Goal: Information Seeking & Learning: Learn about a topic

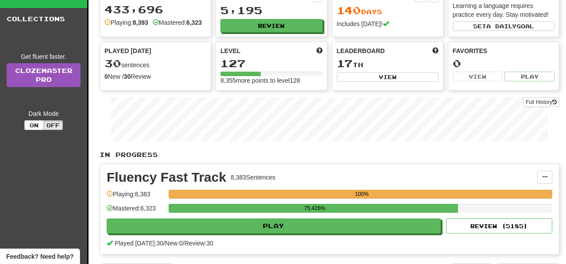
scroll to position [72, 0]
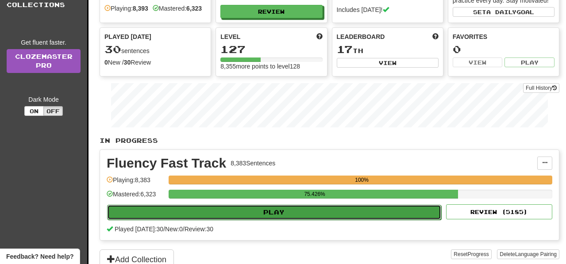
click at [409, 220] on button "Play" at bounding box center [274, 212] width 334 height 15
select select "**"
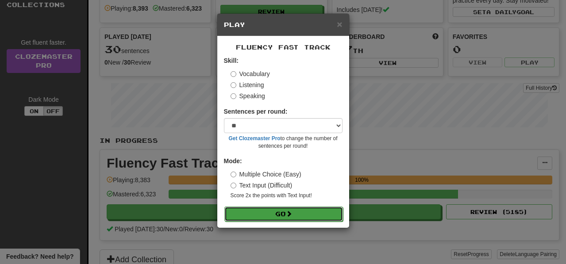
click at [325, 213] on button "Go" at bounding box center [283, 214] width 119 height 15
click at [329, 216] on button "Go" at bounding box center [283, 214] width 119 height 15
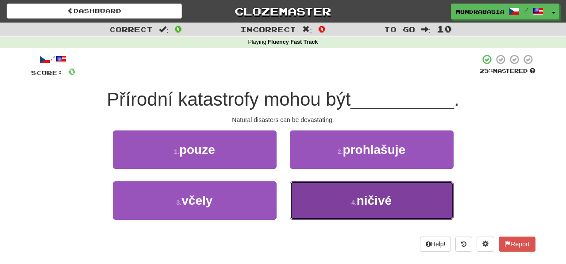
click at [319, 205] on button "4 . ničivé" at bounding box center [372, 201] width 164 height 39
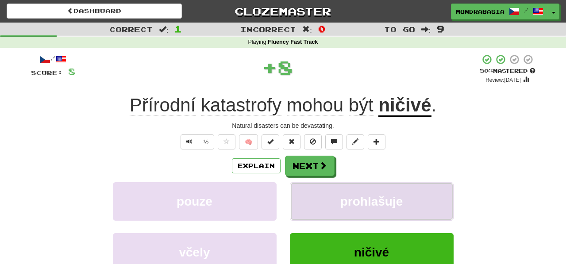
click at [320, 202] on button "prohlašuje" at bounding box center [372, 201] width 164 height 39
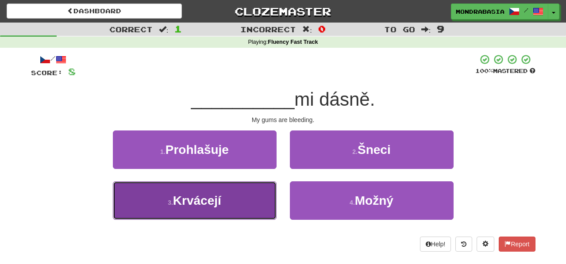
click at [251, 212] on button "3 . Krvácejí" at bounding box center [195, 201] width 164 height 39
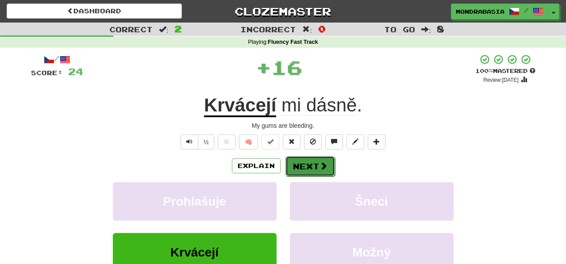
click at [310, 162] on button "Next" at bounding box center [311, 166] width 50 height 20
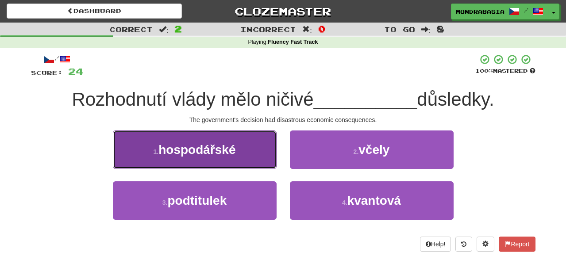
click at [263, 153] on button "1 . hospodářské" at bounding box center [195, 150] width 164 height 39
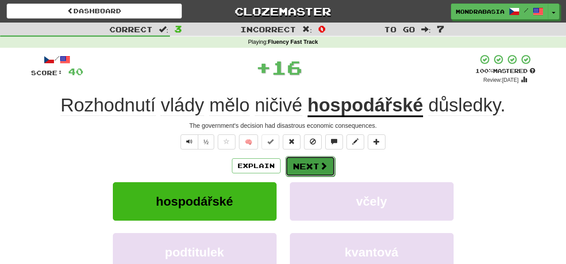
click at [311, 156] on button "Next" at bounding box center [311, 166] width 50 height 20
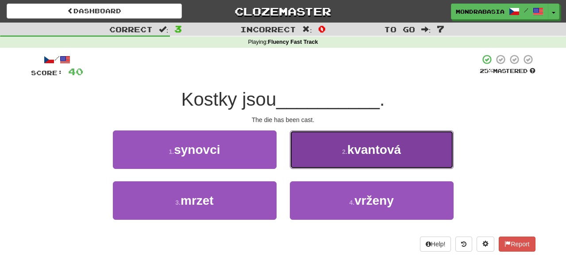
click at [307, 162] on button "2 . kvantová" at bounding box center [372, 150] width 164 height 39
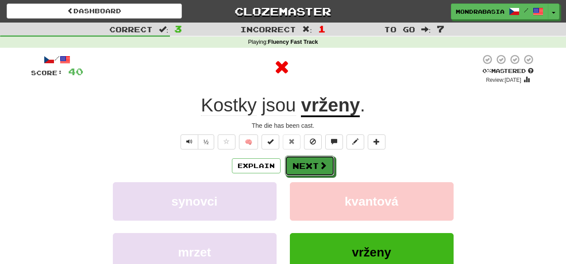
click at [310, 167] on button "Next" at bounding box center [310, 166] width 50 height 20
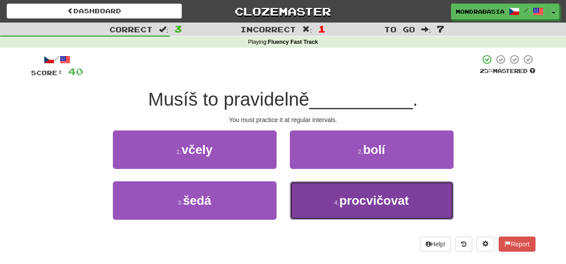
click at [329, 197] on button "4 . procvičovat" at bounding box center [372, 201] width 164 height 39
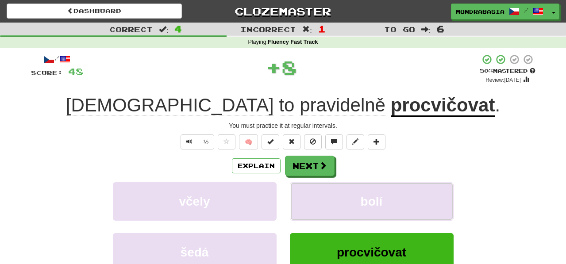
click at [329, 197] on button "bolí" at bounding box center [372, 201] width 164 height 39
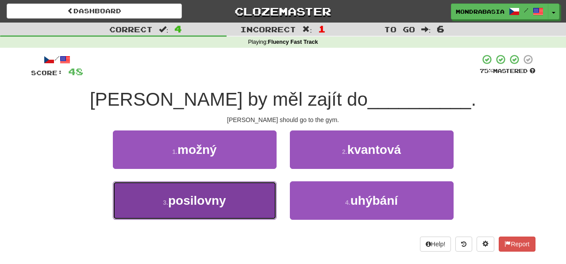
click at [240, 210] on button "3 . posilovny" at bounding box center [195, 201] width 164 height 39
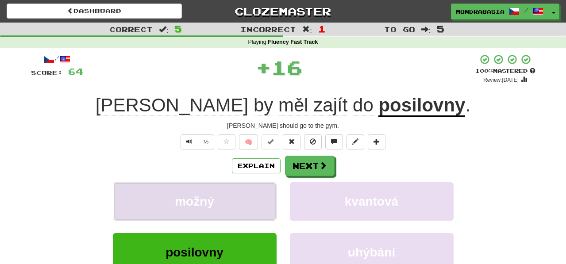
click at [249, 190] on button "možný" at bounding box center [195, 201] width 164 height 39
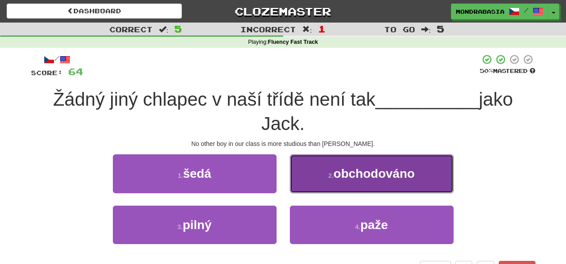
click at [301, 185] on button "2 . obchodováno" at bounding box center [372, 174] width 164 height 39
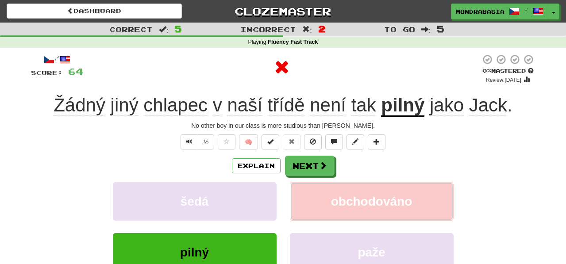
click at [301, 187] on button "obchodováno" at bounding box center [372, 201] width 164 height 39
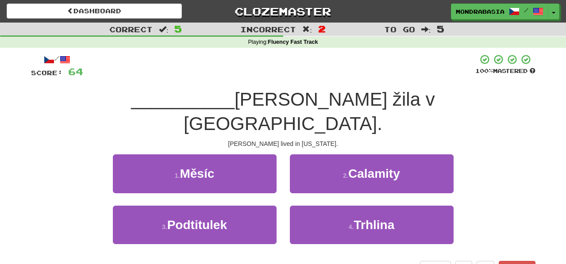
click at [301, 169] on div "2 . Calamity" at bounding box center [371, 180] width 177 height 51
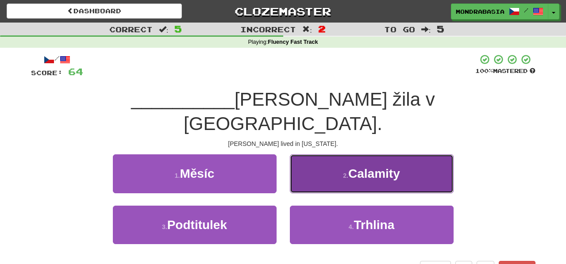
click at [309, 161] on button "2 . Calamity" at bounding box center [372, 174] width 164 height 39
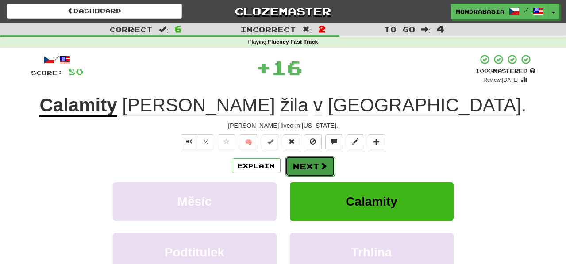
click at [309, 165] on button "Next" at bounding box center [311, 166] width 50 height 20
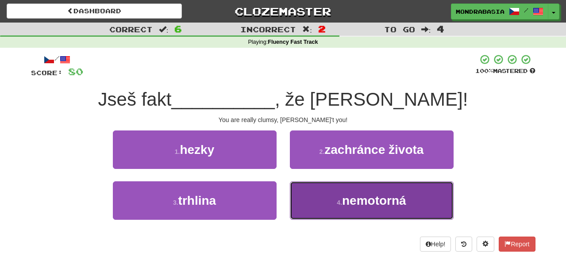
click at [316, 207] on button "4 . nemotorná" at bounding box center [372, 201] width 164 height 39
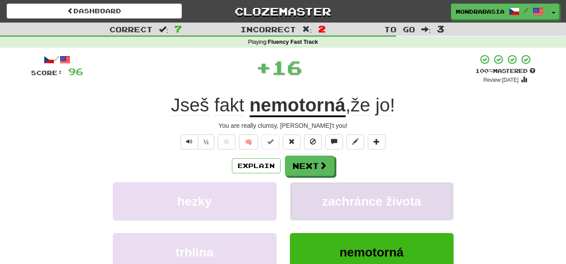
click at [312, 201] on button "zachránce života" at bounding box center [372, 201] width 164 height 39
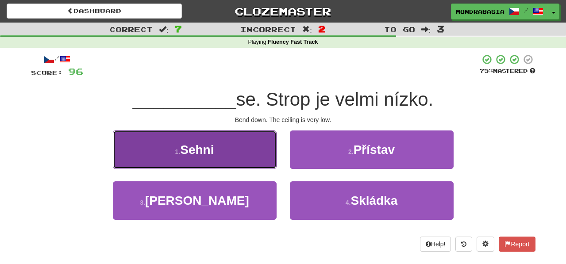
click at [251, 153] on button "1 . Sehni" at bounding box center [195, 150] width 164 height 39
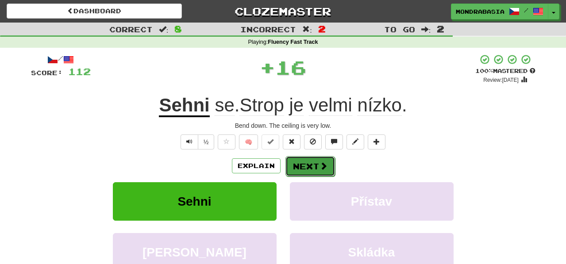
click at [293, 162] on button "Next" at bounding box center [311, 166] width 50 height 20
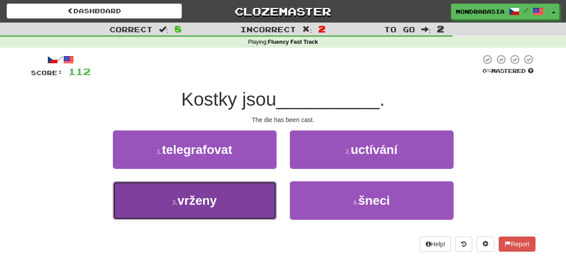
click at [263, 213] on button "3 . vrženy" at bounding box center [195, 201] width 164 height 39
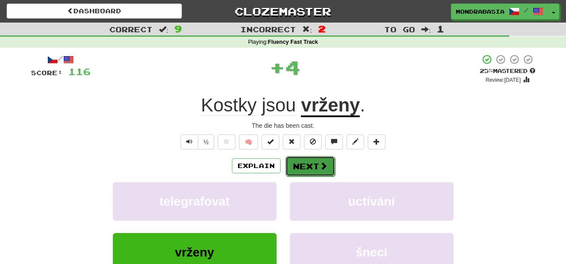
click at [308, 169] on button "Next" at bounding box center [311, 166] width 50 height 20
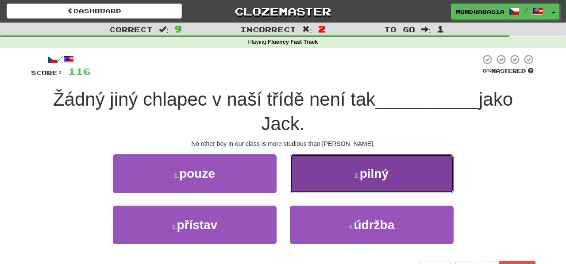
click at [303, 178] on button "2 . pilný" at bounding box center [372, 174] width 164 height 39
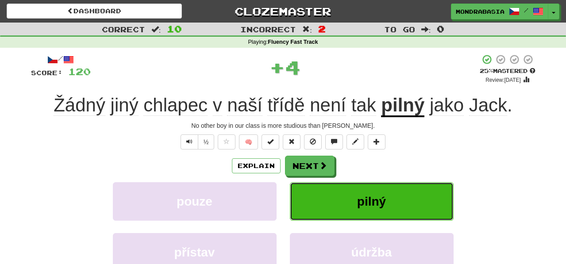
click at [303, 186] on button "pilný" at bounding box center [372, 201] width 164 height 39
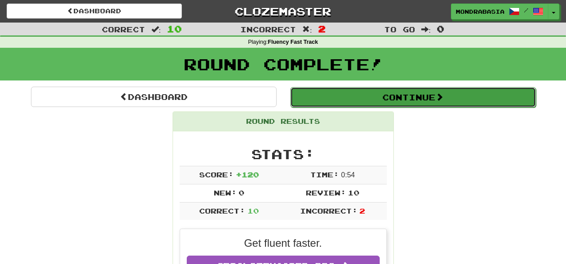
click at [328, 102] on button "Continue" at bounding box center [413, 97] width 246 height 20
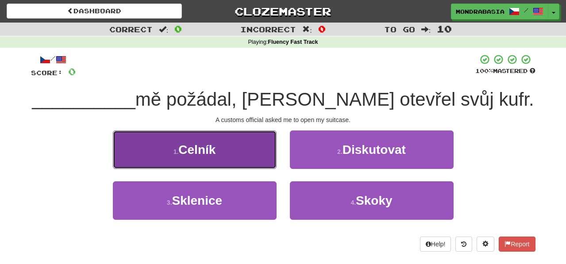
click at [262, 160] on button "1 . Celník" at bounding box center [195, 150] width 164 height 39
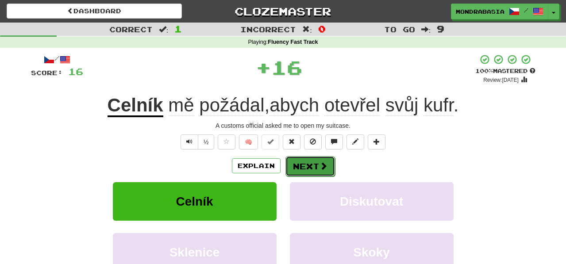
click at [300, 164] on button "Next" at bounding box center [311, 166] width 50 height 20
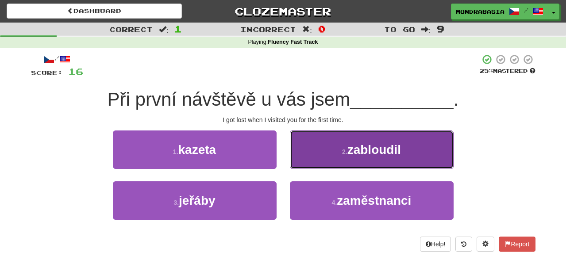
click at [301, 158] on button "2 . zabloudil" at bounding box center [372, 150] width 164 height 39
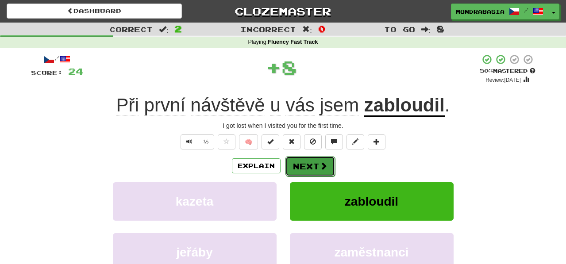
click at [305, 164] on button "Next" at bounding box center [311, 166] width 50 height 20
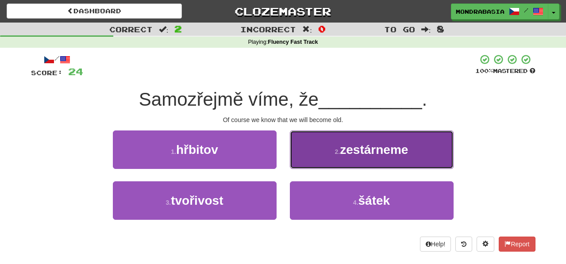
click at [306, 162] on button "2 . zestárneme" at bounding box center [372, 150] width 164 height 39
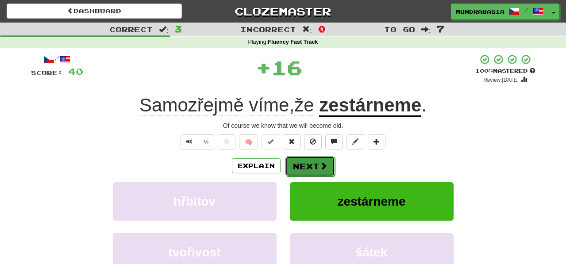
click at [307, 162] on button "Next" at bounding box center [311, 166] width 50 height 20
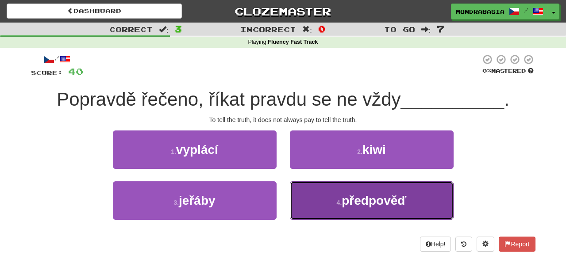
click at [314, 204] on button "4 . předpověď" at bounding box center [372, 201] width 164 height 39
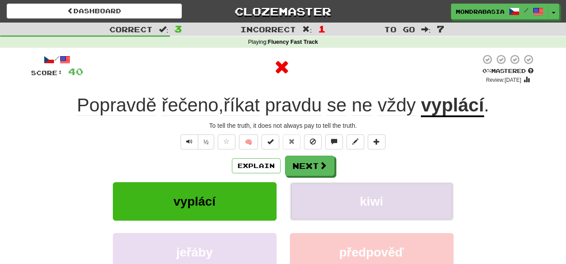
click at [314, 197] on button "kiwi" at bounding box center [372, 201] width 164 height 39
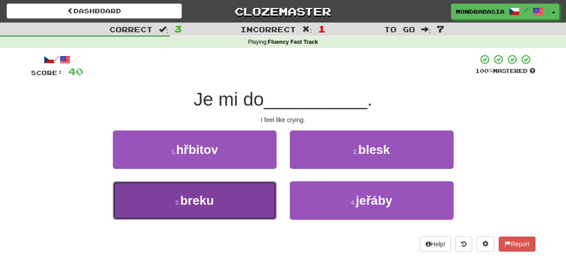
click at [253, 200] on button "3 . breku" at bounding box center [195, 201] width 164 height 39
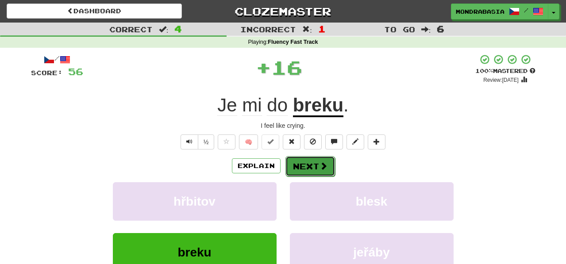
click at [300, 168] on button "Next" at bounding box center [311, 166] width 50 height 20
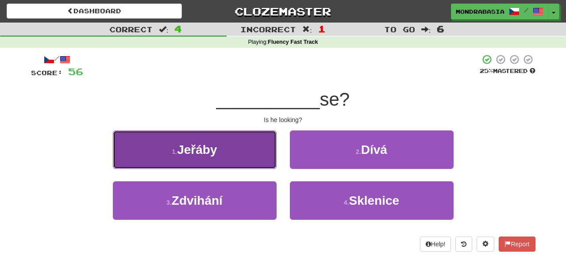
click at [262, 161] on button "1 . Jeřáby" at bounding box center [195, 150] width 164 height 39
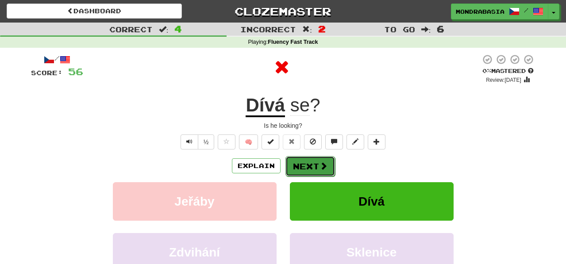
click at [325, 166] on span at bounding box center [324, 166] width 8 height 8
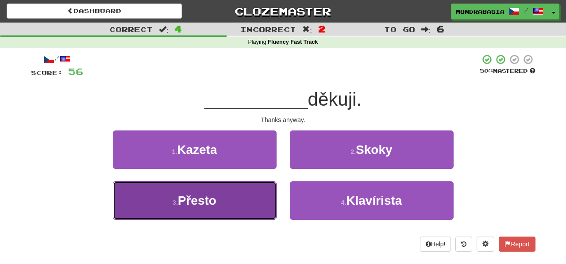
click at [243, 214] on button "3 . Přesto" at bounding box center [195, 201] width 164 height 39
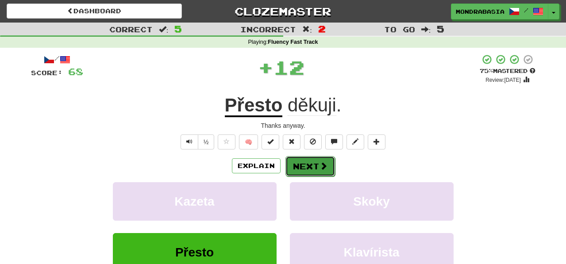
click at [299, 164] on button "Next" at bounding box center [311, 166] width 50 height 20
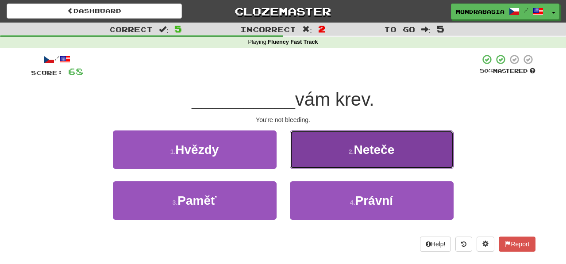
click at [301, 163] on button "2 . Neteče" at bounding box center [372, 150] width 164 height 39
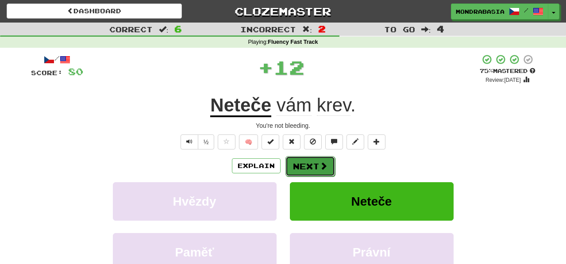
click at [308, 165] on button "Next" at bounding box center [311, 166] width 50 height 20
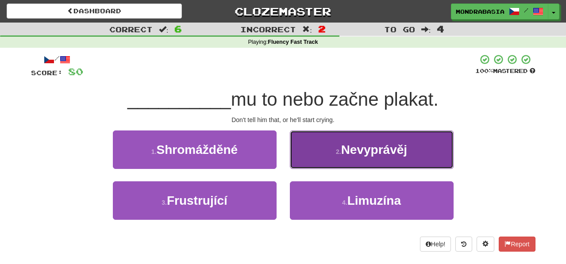
click at [304, 164] on button "2 . Nevyprávěj" at bounding box center [372, 150] width 164 height 39
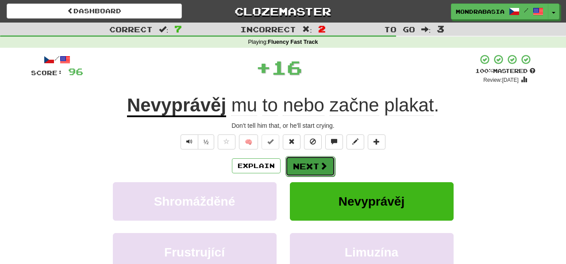
click at [306, 168] on button "Next" at bounding box center [311, 166] width 50 height 20
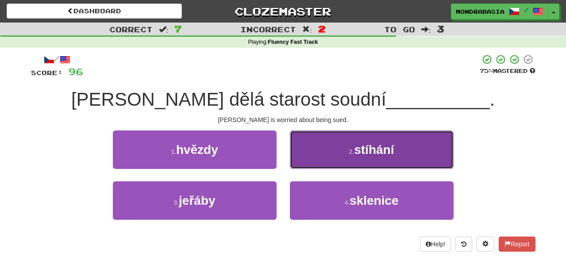
click at [309, 164] on button "2 . stíhání" at bounding box center [372, 150] width 164 height 39
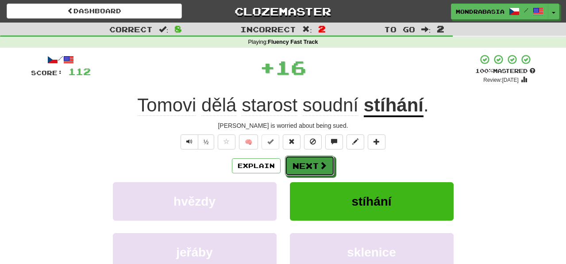
click at [309, 166] on button "Next" at bounding box center [310, 166] width 50 height 20
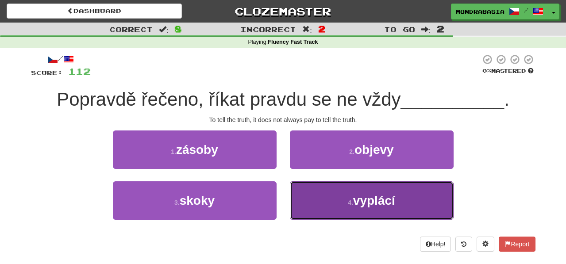
click at [314, 203] on button "4 . vyplácí" at bounding box center [372, 201] width 164 height 39
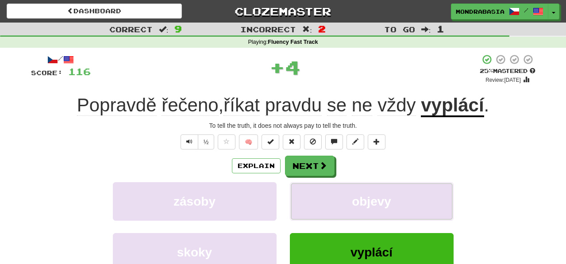
click at [314, 203] on button "objevy" at bounding box center [372, 201] width 164 height 39
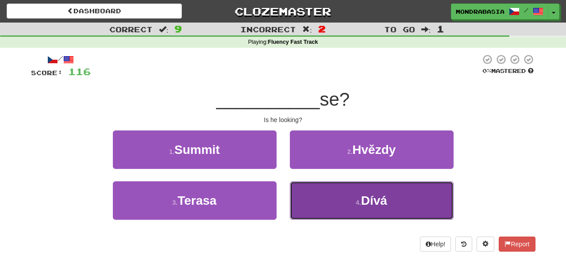
click at [307, 206] on button "4 . Dívá" at bounding box center [372, 201] width 164 height 39
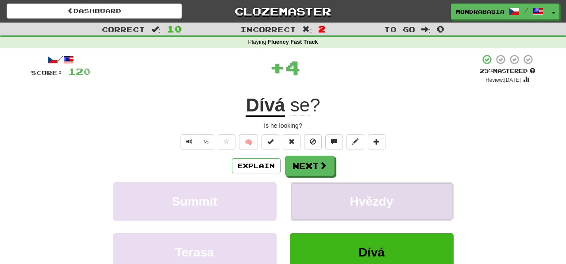
click at [306, 198] on button "Hvězdy" at bounding box center [372, 201] width 164 height 39
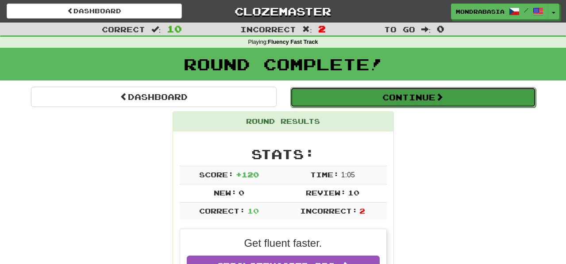
click at [312, 106] on button "Continue" at bounding box center [413, 97] width 246 height 20
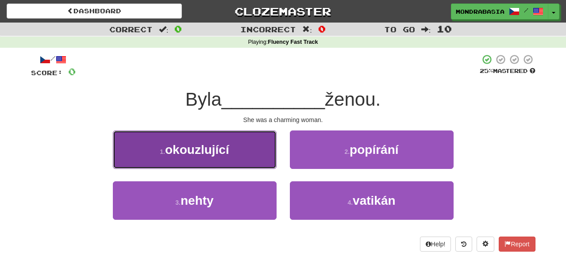
click at [259, 159] on button "1 . okouzlující" at bounding box center [195, 150] width 164 height 39
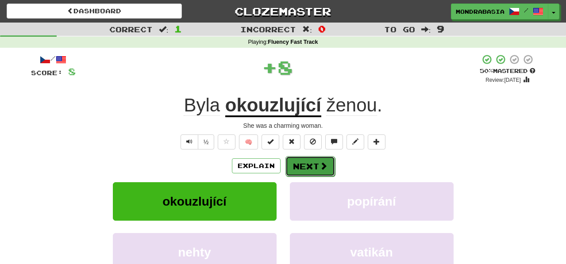
click at [307, 164] on button "Next" at bounding box center [311, 166] width 50 height 20
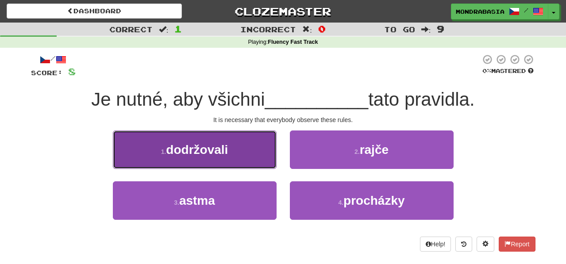
click at [260, 160] on button "1 . dodržovali" at bounding box center [195, 150] width 164 height 39
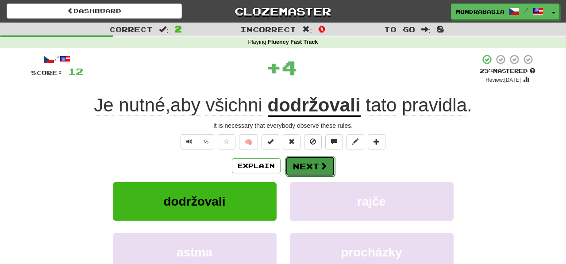
click at [302, 160] on button "Next" at bounding box center [311, 166] width 50 height 20
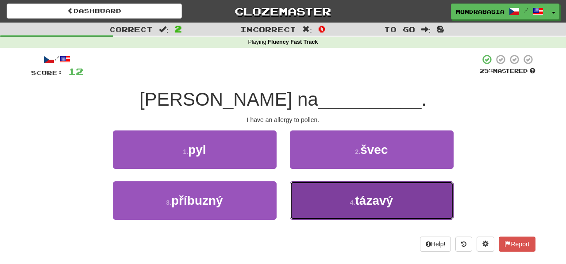
click at [322, 209] on button "4 . tázavý" at bounding box center [372, 201] width 164 height 39
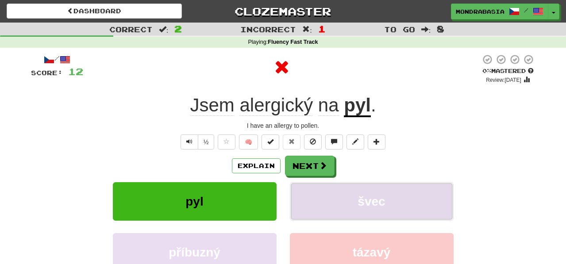
click at [322, 204] on button "švec" at bounding box center [372, 201] width 164 height 39
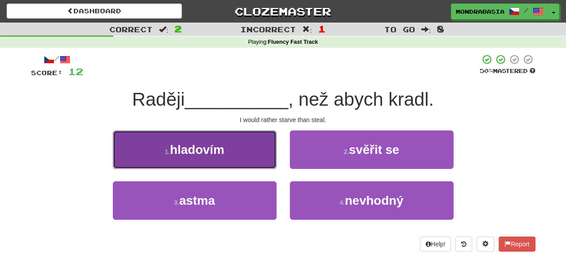
click at [254, 160] on button "1 . hladovím" at bounding box center [195, 150] width 164 height 39
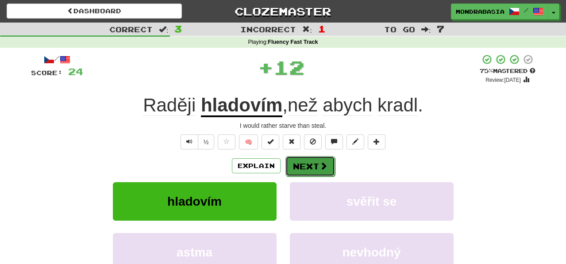
click at [312, 164] on button "Next" at bounding box center [311, 166] width 50 height 20
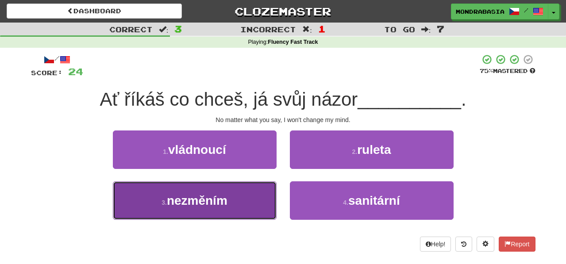
click at [243, 213] on button "3 . nezměním" at bounding box center [195, 201] width 164 height 39
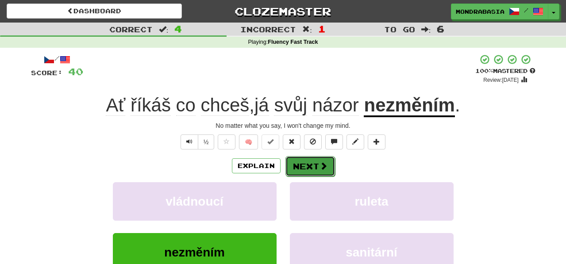
click at [312, 168] on button "Next" at bounding box center [311, 166] width 50 height 20
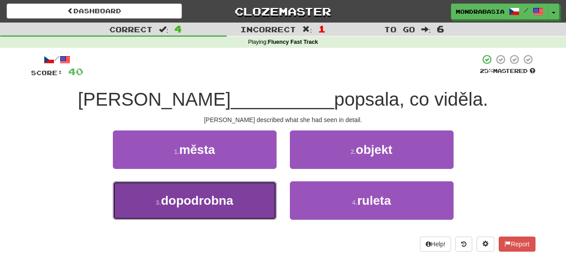
click at [259, 197] on button "3 . dopodrobna" at bounding box center [195, 201] width 164 height 39
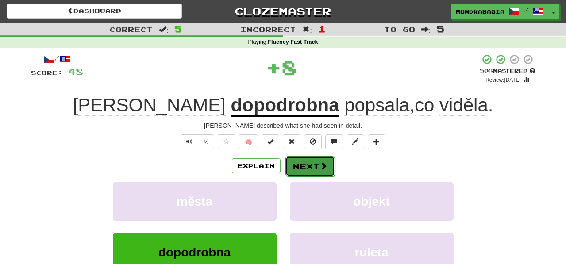
click at [309, 171] on button "Next" at bounding box center [311, 166] width 50 height 20
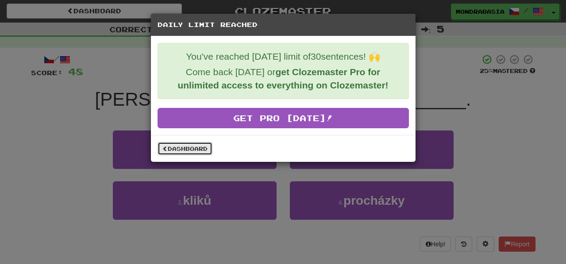
click at [188, 147] on link "Dashboard" at bounding box center [185, 148] width 55 height 13
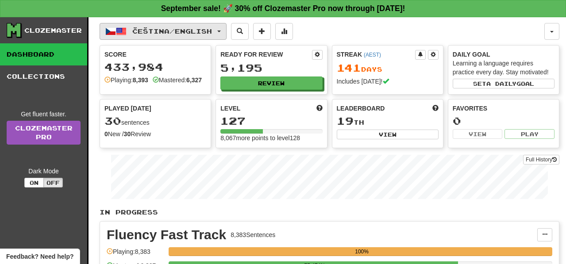
click at [224, 35] on button "Čeština / English" at bounding box center [163, 31] width 127 height 17
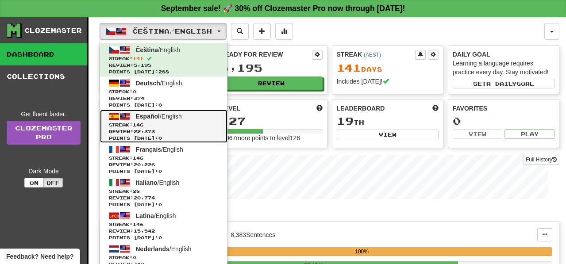
click at [209, 131] on span "Review: 22,373" at bounding box center [164, 131] width 110 height 7
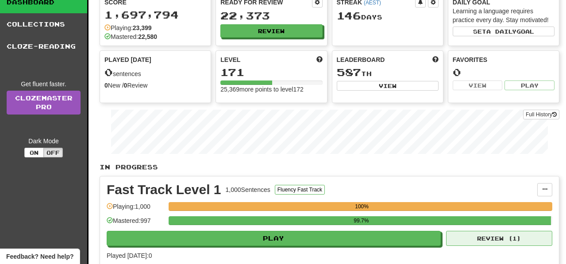
scroll to position [53, 0]
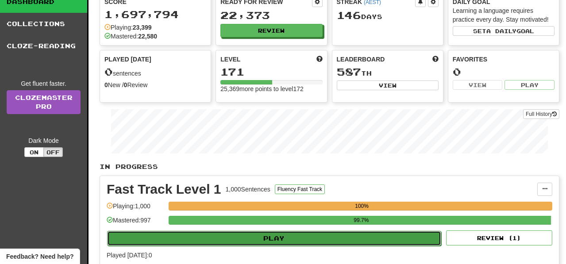
click at [434, 235] on button "Play" at bounding box center [274, 238] width 334 height 15
select select "**"
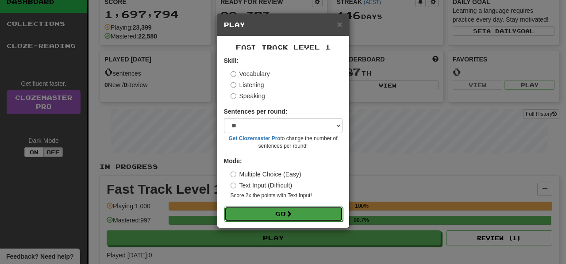
click at [340, 215] on button "Go" at bounding box center [283, 214] width 119 height 15
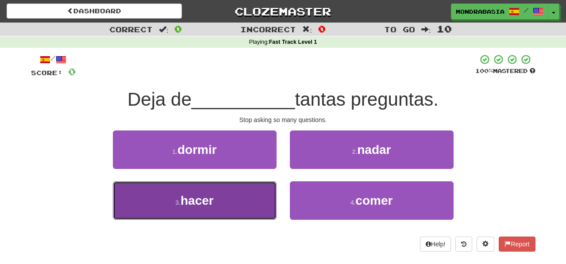
click at [260, 199] on button "3 . hacer" at bounding box center [195, 201] width 164 height 39
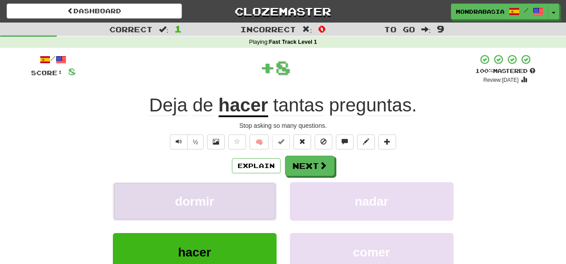
click at [265, 199] on button "dormir" at bounding box center [195, 201] width 164 height 39
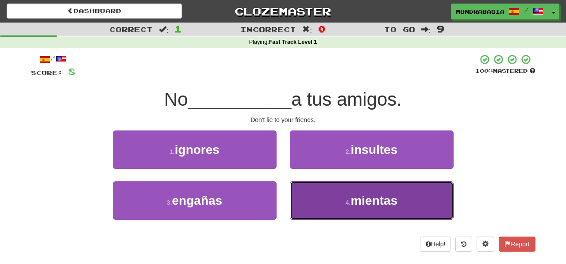
click at [318, 204] on button "4 . mientas" at bounding box center [372, 201] width 164 height 39
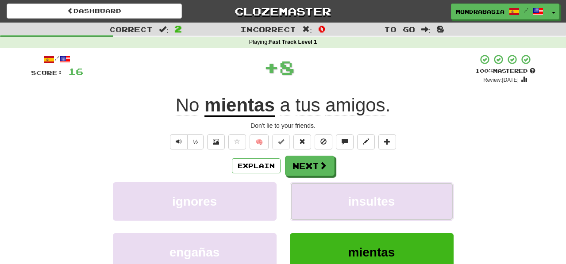
click at [318, 204] on button "insultes" at bounding box center [372, 201] width 164 height 39
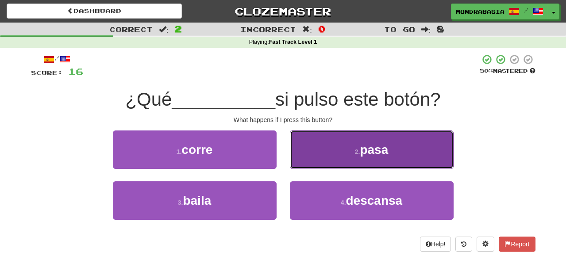
click at [308, 164] on button "2 . pasa" at bounding box center [372, 150] width 164 height 39
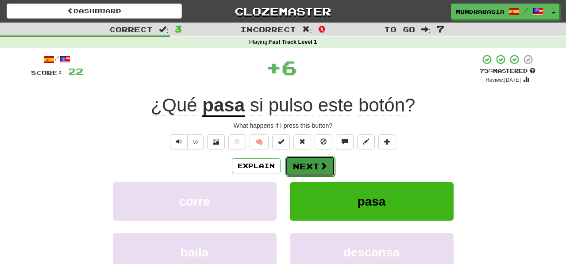
click at [309, 165] on button "Next" at bounding box center [311, 166] width 50 height 20
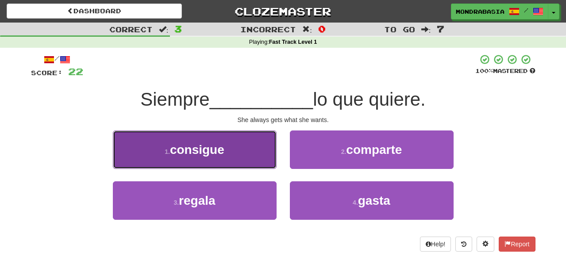
click at [257, 156] on button "1 . consigue" at bounding box center [195, 150] width 164 height 39
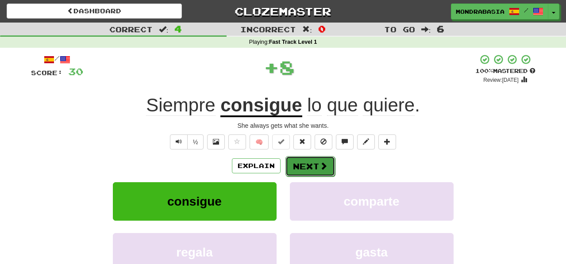
click at [303, 169] on button "Next" at bounding box center [311, 166] width 50 height 20
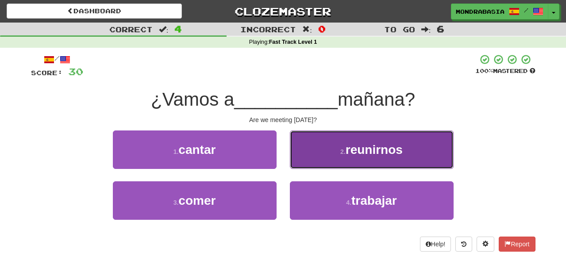
click at [304, 165] on button "2 . reunirnos" at bounding box center [372, 150] width 164 height 39
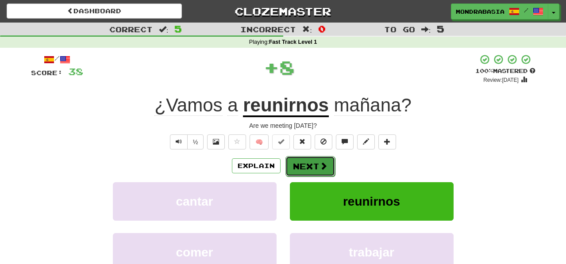
click at [312, 169] on button "Next" at bounding box center [311, 166] width 50 height 20
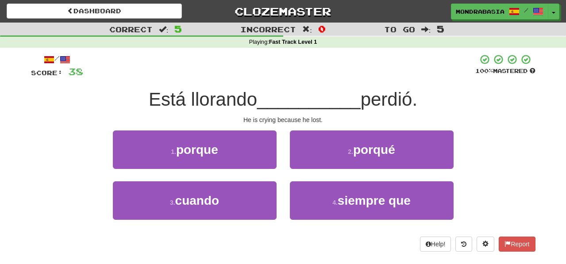
click at [257, 170] on div "1 . porque" at bounding box center [194, 156] width 177 height 51
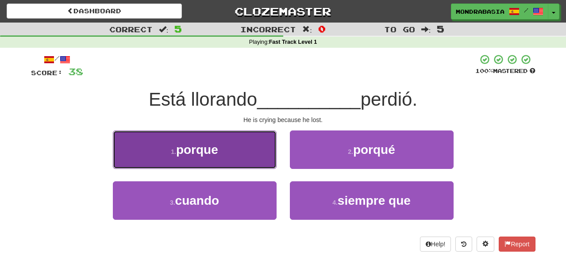
click at [256, 160] on button "1 . porque" at bounding box center [195, 150] width 164 height 39
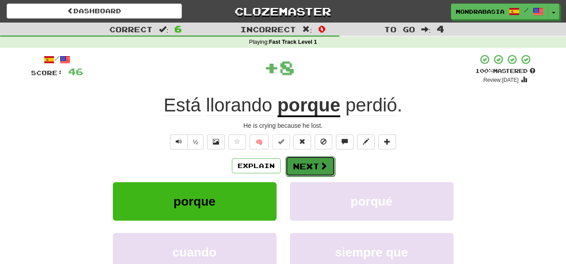
click at [298, 162] on button "Next" at bounding box center [311, 166] width 50 height 20
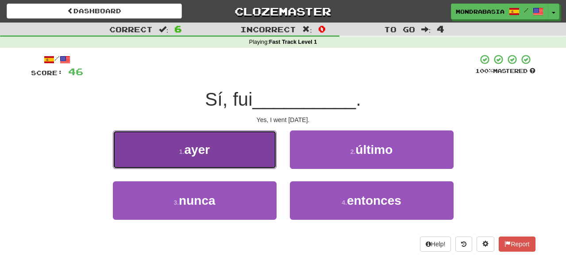
click at [258, 160] on button "1 . ayer" at bounding box center [195, 150] width 164 height 39
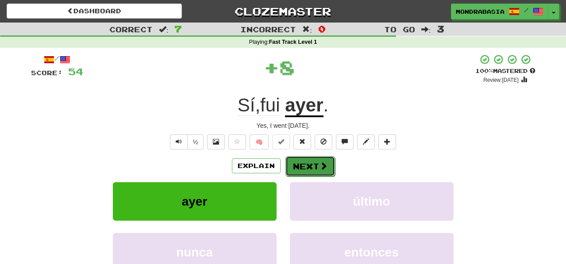
click at [294, 162] on button "Next" at bounding box center [311, 166] width 50 height 20
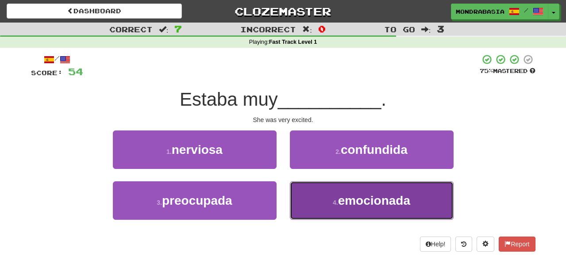
click at [309, 204] on button "4 . emocionada" at bounding box center [372, 201] width 164 height 39
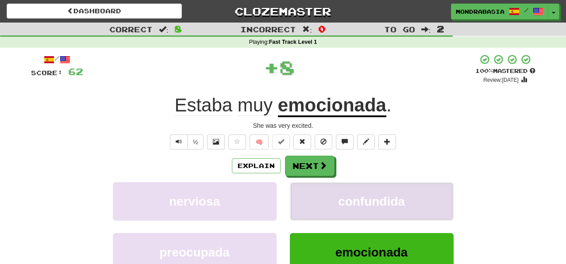
click at [309, 200] on button "confundida" at bounding box center [372, 201] width 164 height 39
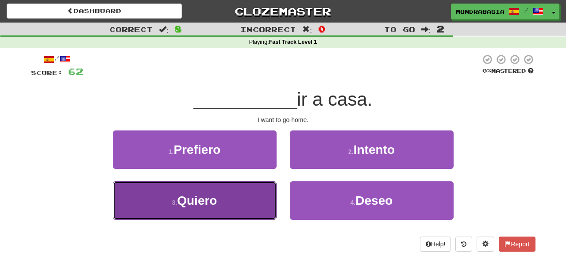
click at [236, 201] on button "3 . Quiero" at bounding box center [195, 201] width 164 height 39
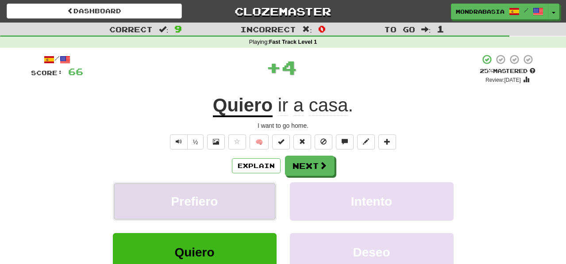
click at [253, 198] on button "Prefiero" at bounding box center [195, 201] width 164 height 39
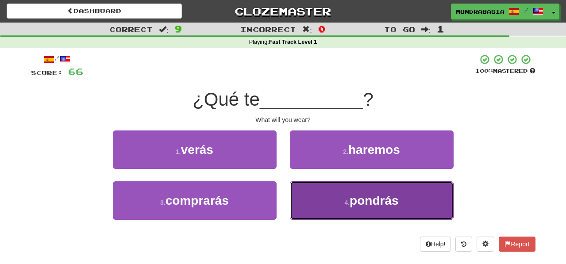
click at [321, 203] on button "4 . pondrás" at bounding box center [372, 201] width 164 height 39
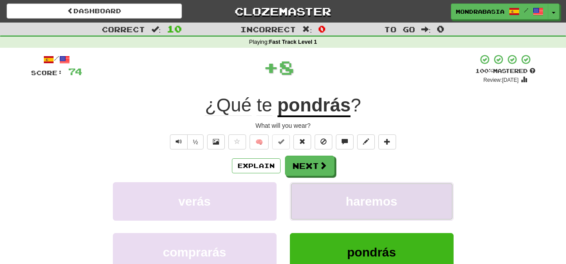
click at [317, 198] on button "haremos" at bounding box center [372, 201] width 164 height 39
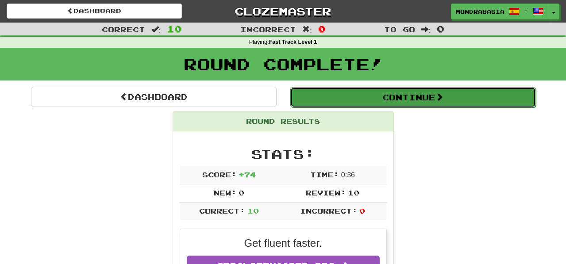
click at [311, 97] on button "Continue" at bounding box center [413, 97] width 246 height 20
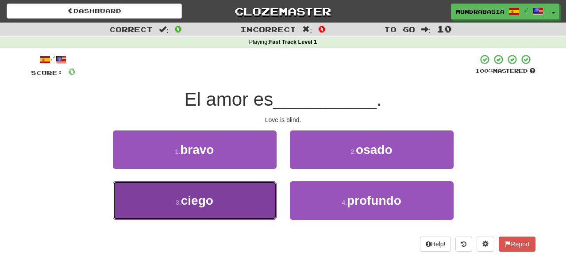
click at [249, 207] on button "3 . ciego" at bounding box center [195, 201] width 164 height 39
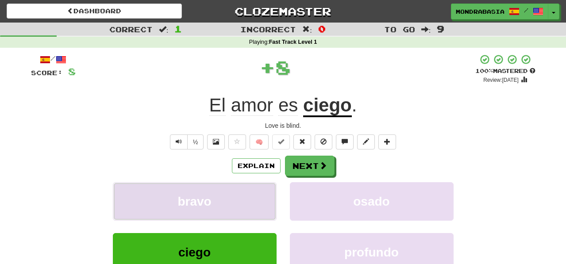
click at [254, 207] on button "bravo" at bounding box center [195, 201] width 164 height 39
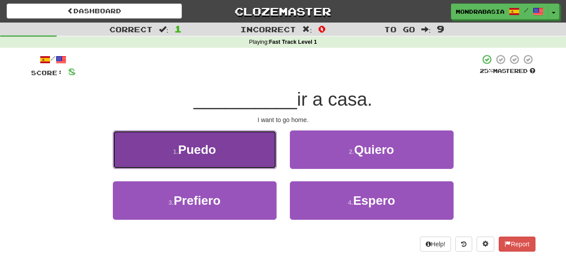
click at [243, 156] on button "1 . Puedo" at bounding box center [195, 150] width 164 height 39
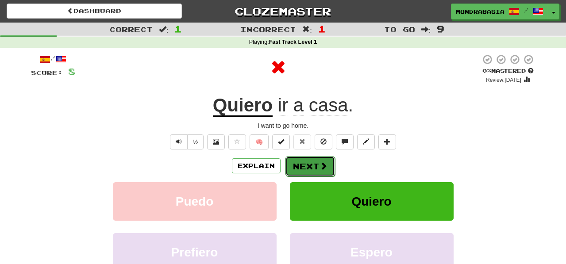
click at [293, 165] on button "Next" at bounding box center [311, 166] width 50 height 20
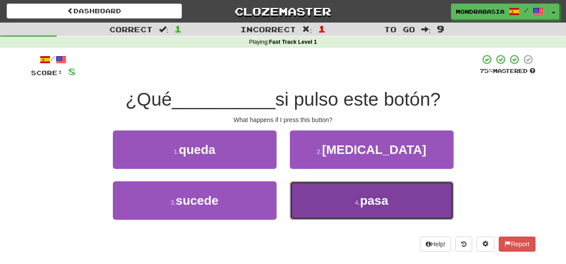
click at [315, 208] on button "4 . pasa" at bounding box center [372, 201] width 164 height 39
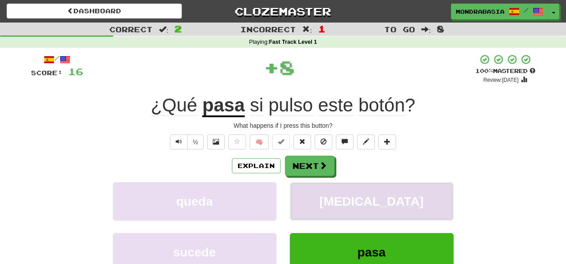
click at [313, 201] on button "cambia" at bounding box center [372, 201] width 164 height 39
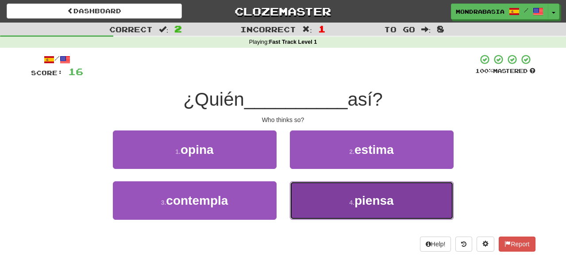
click at [318, 198] on button "4 . piensa" at bounding box center [372, 201] width 164 height 39
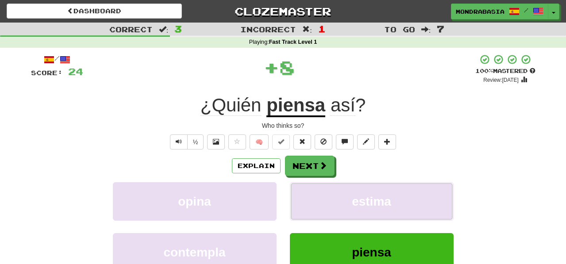
click at [318, 198] on button "estima" at bounding box center [372, 201] width 164 height 39
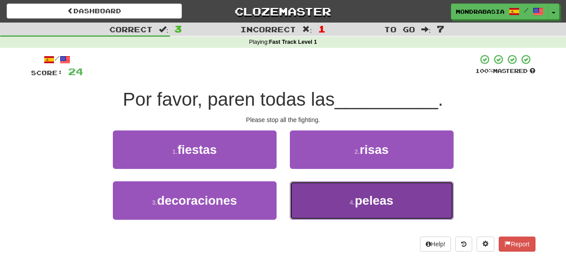
click at [306, 198] on button "4 . peleas" at bounding box center [372, 201] width 164 height 39
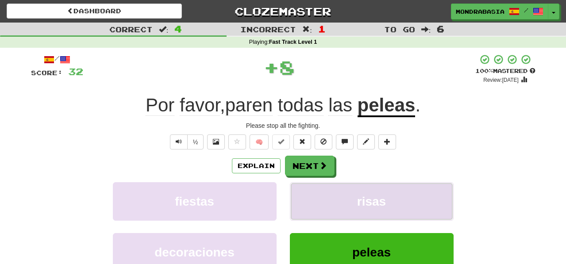
click at [305, 198] on button "risas" at bounding box center [372, 201] width 164 height 39
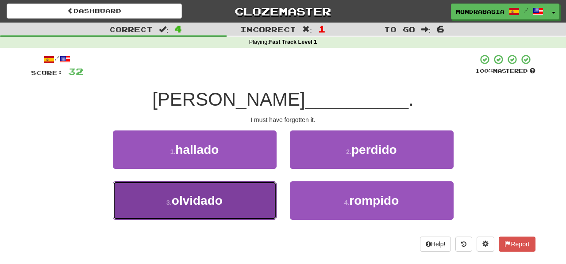
click at [265, 205] on button "3 . olvidado" at bounding box center [195, 201] width 164 height 39
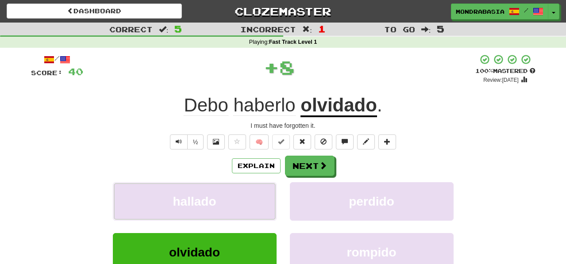
click at [265, 205] on button "hallado" at bounding box center [195, 201] width 164 height 39
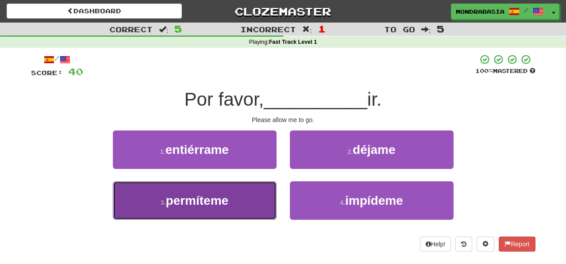
click at [252, 202] on button "3 . permíteme" at bounding box center [195, 201] width 164 height 39
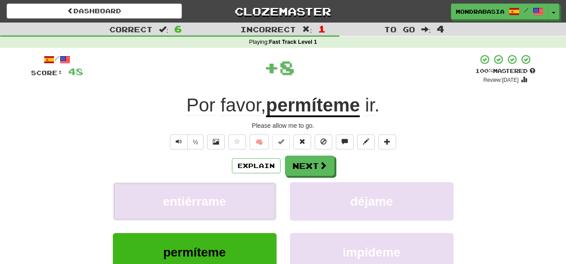
click at [252, 202] on button "entiérrame" at bounding box center [195, 201] width 164 height 39
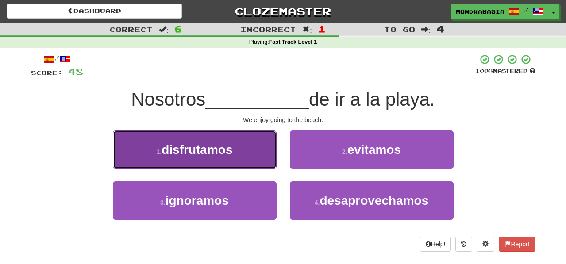
click at [258, 160] on button "1 . disfrutamos" at bounding box center [195, 150] width 164 height 39
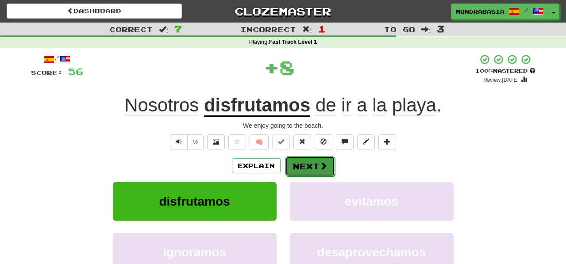
click at [301, 167] on button "Next" at bounding box center [311, 166] width 50 height 20
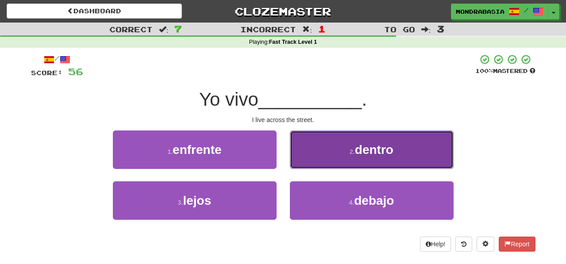
click at [304, 158] on button "2 . dentro" at bounding box center [372, 150] width 164 height 39
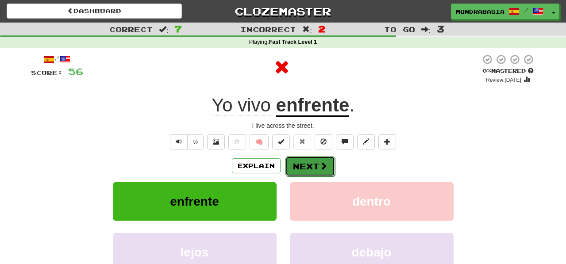
click at [303, 171] on button "Next" at bounding box center [311, 166] width 50 height 20
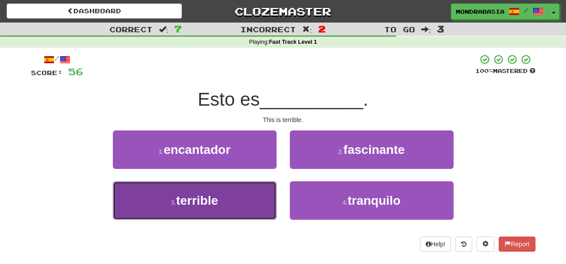
click at [250, 211] on button "3 . terrible" at bounding box center [195, 201] width 164 height 39
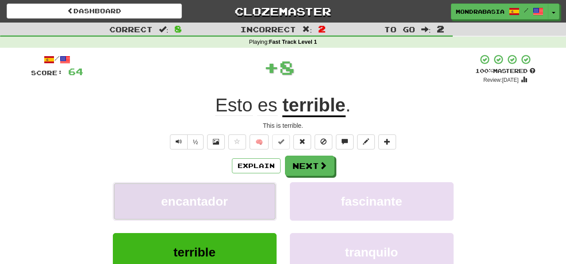
click at [252, 205] on button "encantador" at bounding box center [195, 201] width 164 height 39
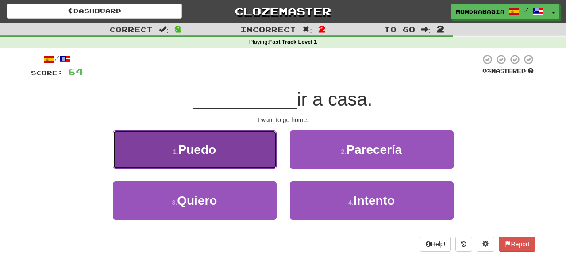
click at [258, 165] on button "1 . Puedo" at bounding box center [195, 150] width 164 height 39
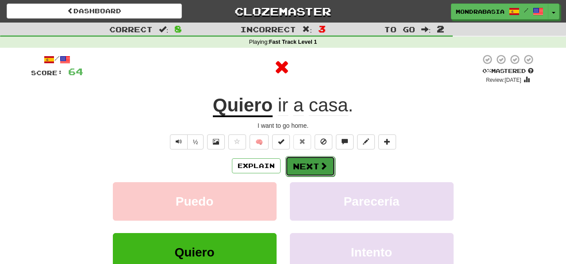
click at [298, 165] on button "Next" at bounding box center [311, 166] width 50 height 20
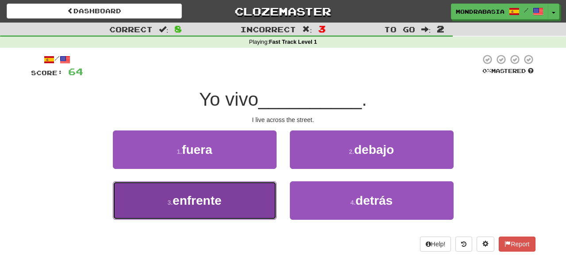
click at [260, 203] on button "3 . enfrente" at bounding box center [195, 201] width 164 height 39
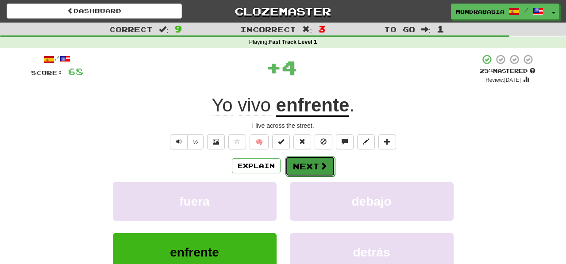
click at [292, 169] on button "Next" at bounding box center [311, 166] width 50 height 20
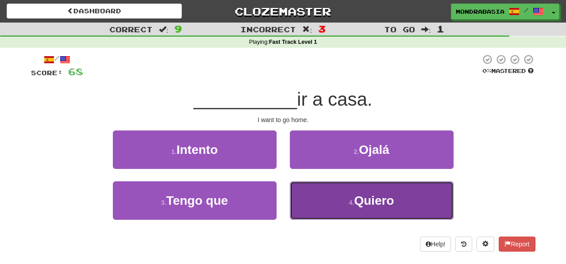
click at [313, 208] on button "4 . Quiero" at bounding box center [372, 201] width 164 height 39
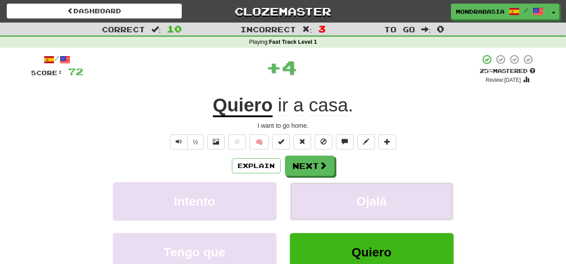
click at [313, 208] on button "Ojalá" at bounding box center [372, 201] width 164 height 39
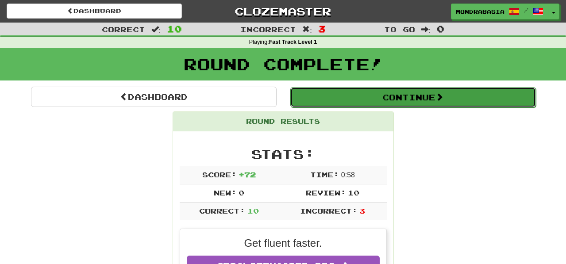
click at [301, 103] on button "Continue" at bounding box center [413, 97] width 246 height 20
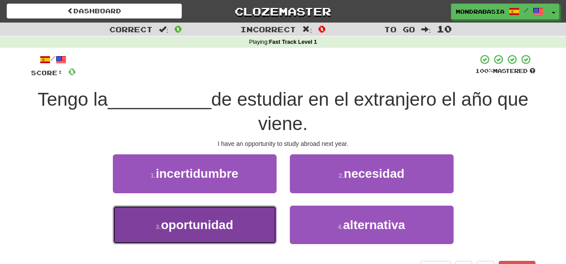
click at [259, 221] on button "3 . oportunidad" at bounding box center [195, 225] width 164 height 39
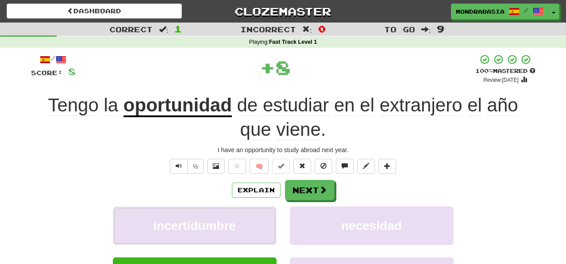
click at [259, 221] on button "incertidumbre" at bounding box center [195, 226] width 164 height 39
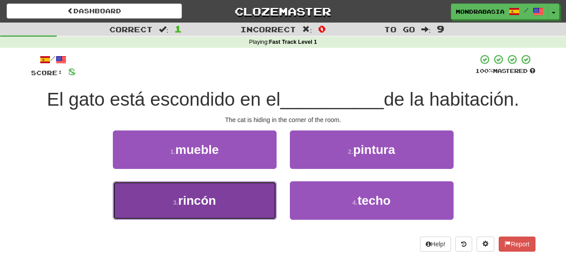
click at [247, 208] on button "3 . rincón" at bounding box center [195, 201] width 164 height 39
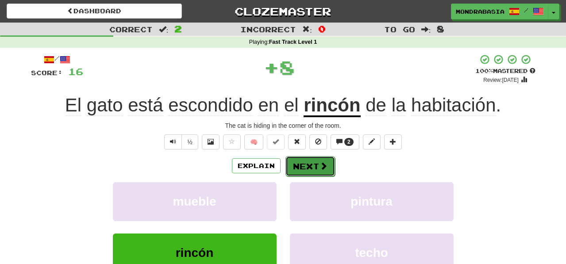
click at [308, 173] on button "Next" at bounding box center [311, 166] width 50 height 20
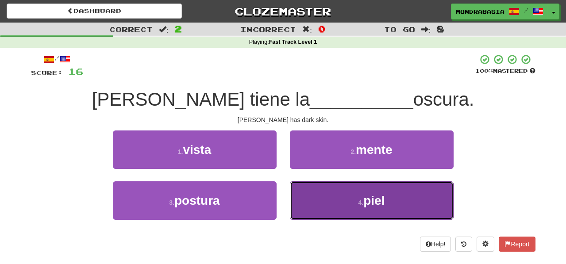
click at [309, 204] on button "4 . piel" at bounding box center [372, 201] width 164 height 39
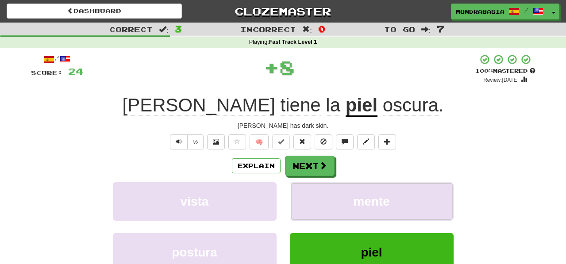
click at [309, 204] on button "mente" at bounding box center [372, 201] width 164 height 39
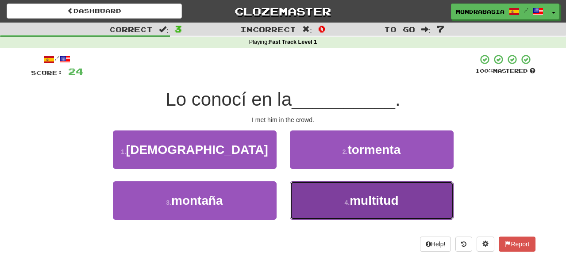
click at [303, 201] on button "4 . multitud" at bounding box center [372, 201] width 164 height 39
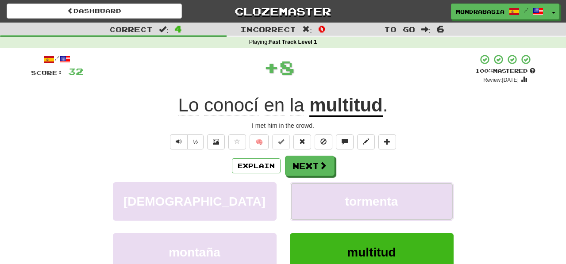
click at [303, 201] on button "tormenta" at bounding box center [372, 201] width 164 height 39
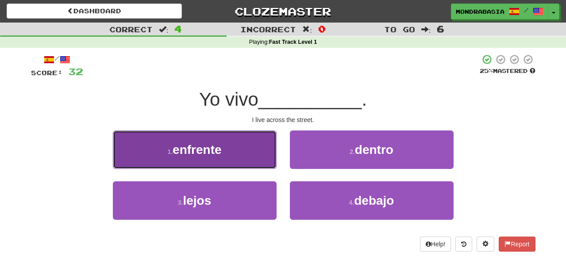
click at [265, 158] on button "1 . enfrente" at bounding box center [195, 150] width 164 height 39
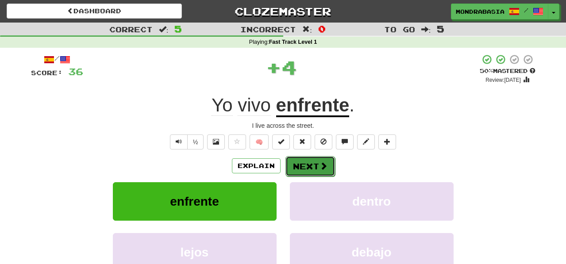
click at [298, 165] on button "Next" at bounding box center [311, 166] width 50 height 20
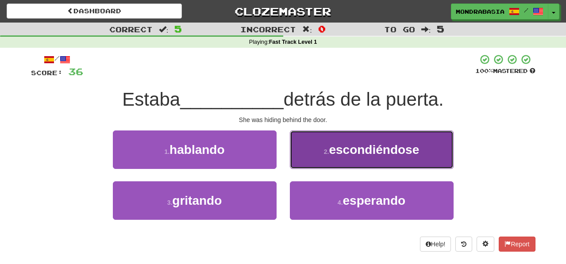
click at [304, 164] on button "2 . escondiéndose" at bounding box center [372, 150] width 164 height 39
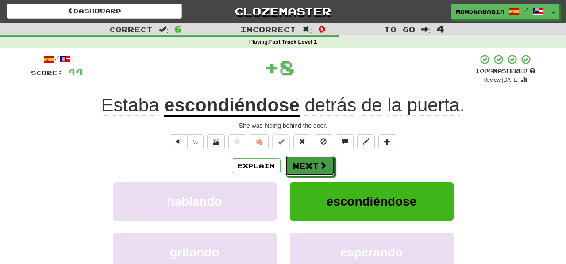
click at [304, 164] on button "Next" at bounding box center [310, 166] width 50 height 20
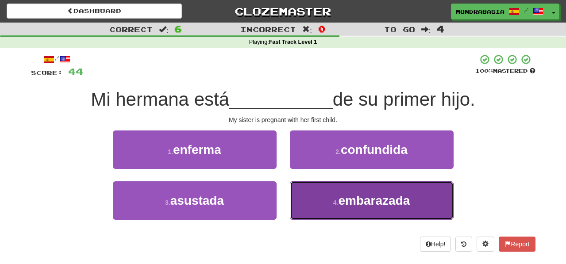
click at [302, 207] on button "4 . embarazada" at bounding box center [372, 201] width 164 height 39
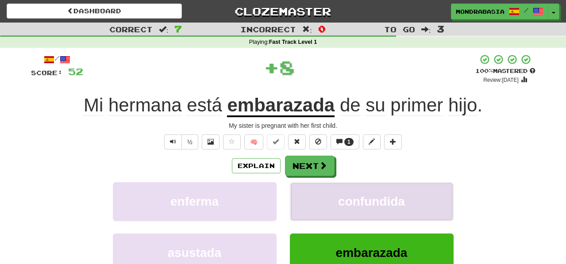
click at [302, 205] on button "confundida" at bounding box center [372, 201] width 164 height 39
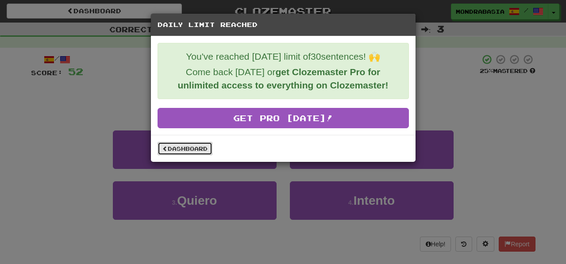
click at [205, 147] on link "Dashboard" at bounding box center [185, 148] width 55 height 13
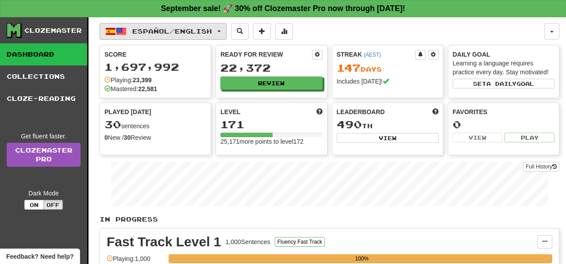
click at [221, 31] on span "button" at bounding box center [219, 32] width 4 height 2
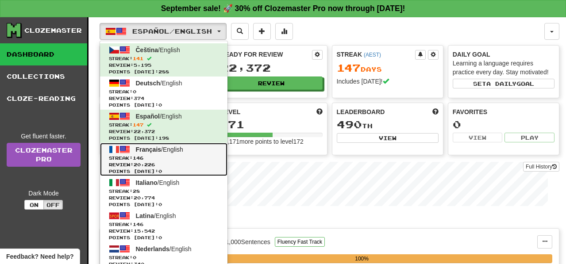
click at [207, 162] on span "Review: 20,226" at bounding box center [164, 165] width 110 height 7
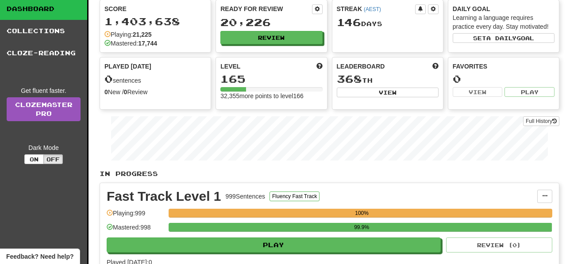
scroll to position [46, 0]
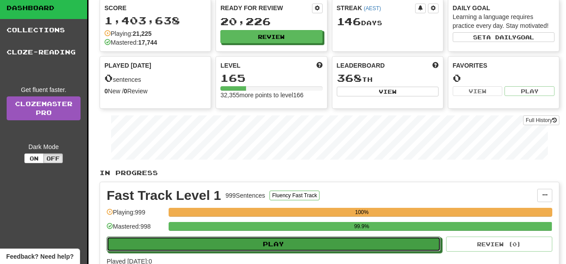
click at [301, 248] on button "Play" at bounding box center [274, 244] width 334 height 15
select select "**"
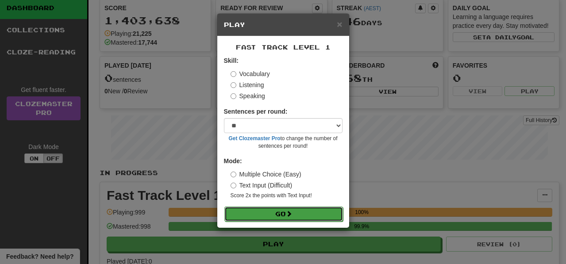
click at [294, 217] on button "Go" at bounding box center [283, 214] width 119 height 15
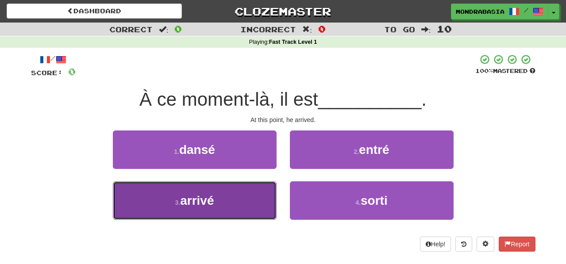
click at [258, 197] on button "3 . arrivé" at bounding box center [195, 201] width 164 height 39
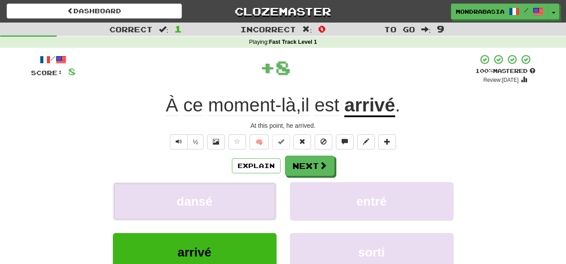
click at [258, 197] on button "dansé" at bounding box center [195, 201] width 164 height 39
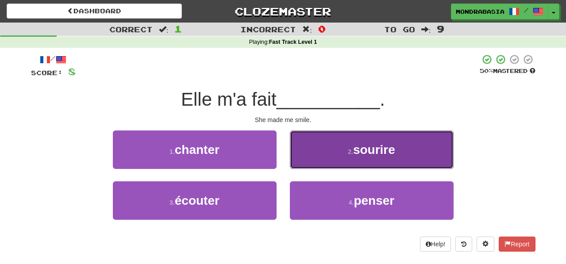
click at [299, 162] on button "2 . sourire" at bounding box center [372, 150] width 164 height 39
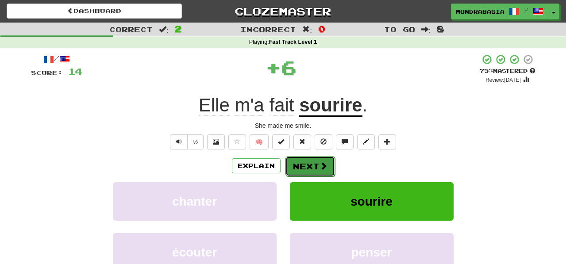
click at [304, 168] on button "Next" at bounding box center [311, 166] width 50 height 20
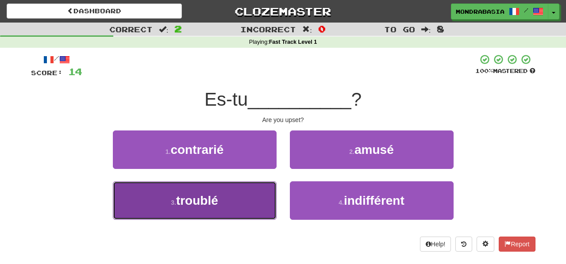
click at [259, 215] on button "3 . troublé" at bounding box center [195, 201] width 164 height 39
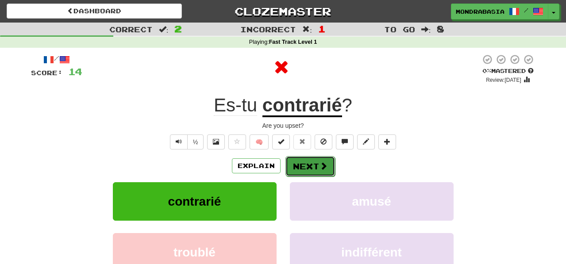
click at [308, 167] on button "Next" at bounding box center [311, 166] width 50 height 20
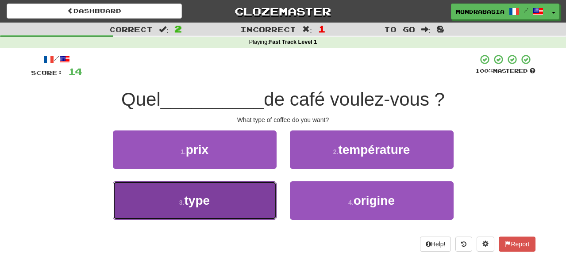
click at [244, 205] on button "3 . type" at bounding box center [195, 201] width 164 height 39
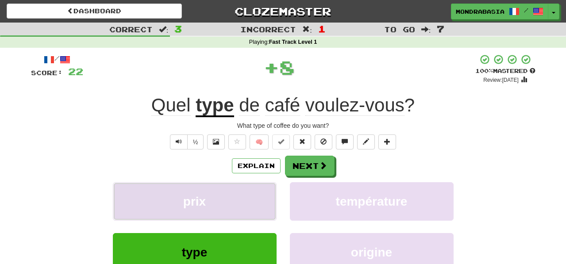
click at [248, 204] on button "prix" at bounding box center [195, 201] width 164 height 39
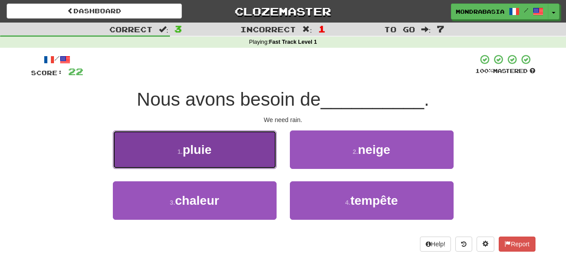
click at [264, 161] on button "1 . pluie" at bounding box center [195, 150] width 164 height 39
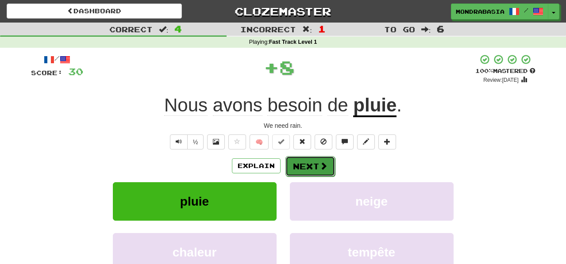
click at [300, 164] on button "Next" at bounding box center [311, 166] width 50 height 20
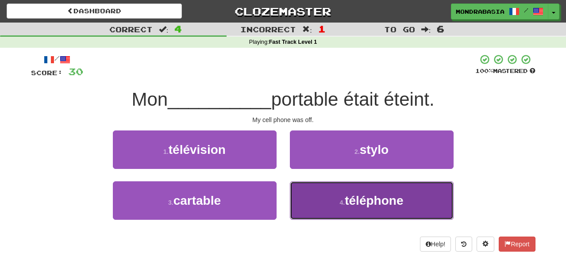
click at [325, 204] on button "4 . téléphone" at bounding box center [372, 201] width 164 height 39
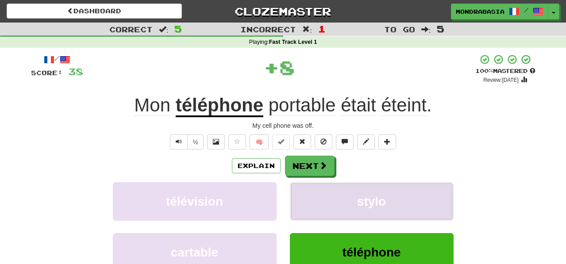
click at [325, 202] on button "stylo" at bounding box center [372, 201] width 164 height 39
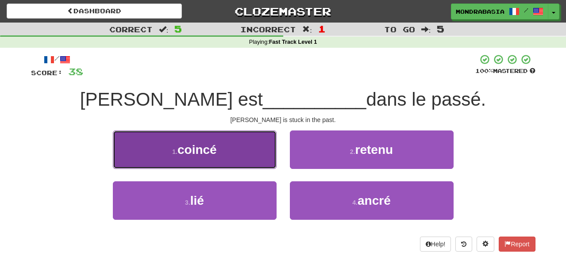
click at [263, 153] on button "1 . coincé" at bounding box center [195, 150] width 164 height 39
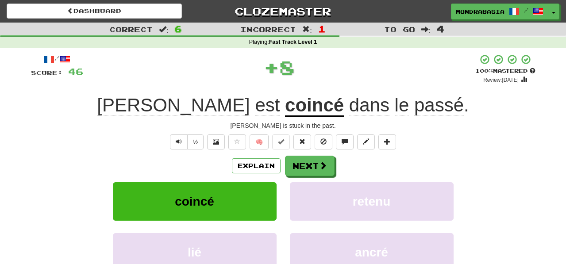
click at [299, 155] on div "/ Score: 46 + 8 100 % Mastered Review: [DATE] [PERSON_NAME] est coincé dans le …" at bounding box center [283, 185] width 505 height 263
click at [305, 166] on button "Next" at bounding box center [311, 166] width 50 height 20
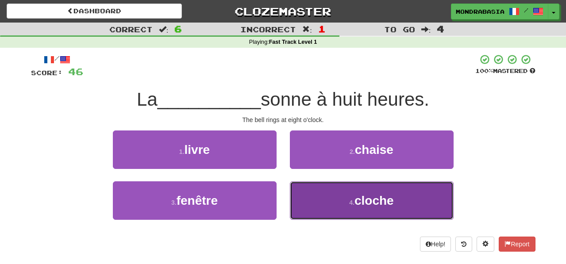
click at [315, 209] on button "4 . cloche" at bounding box center [372, 201] width 164 height 39
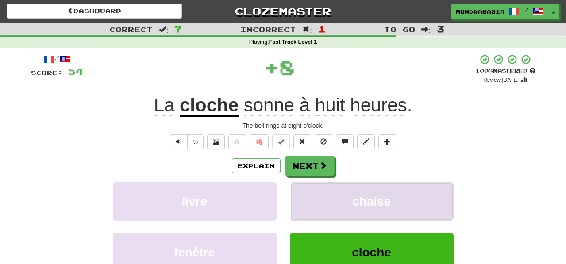
click at [314, 200] on button "chaise" at bounding box center [372, 201] width 164 height 39
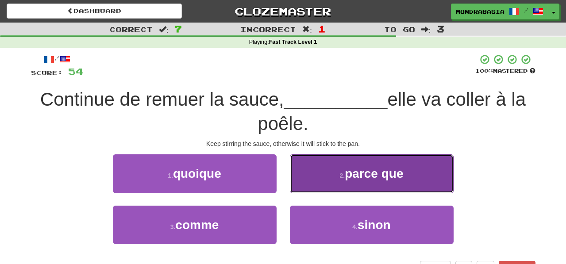
click at [299, 185] on button "2 . parce que" at bounding box center [372, 174] width 164 height 39
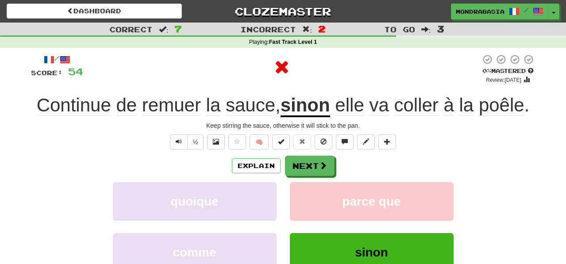
click at [313, 179] on div "Explain Next quoique parce que comme sinon Learn more: quoique parce que comme …" at bounding box center [283, 227] width 505 height 142
click at [313, 169] on button "Next" at bounding box center [311, 166] width 50 height 20
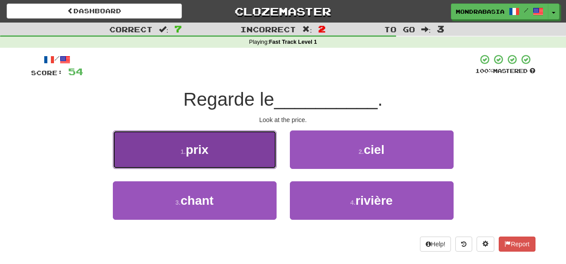
click at [247, 161] on button "1 . prix" at bounding box center [195, 150] width 164 height 39
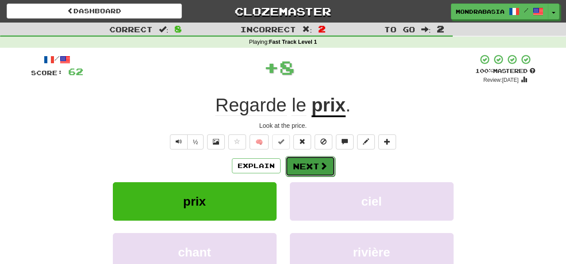
click at [288, 162] on button "Next" at bounding box center [311, 166] width 50 height 20
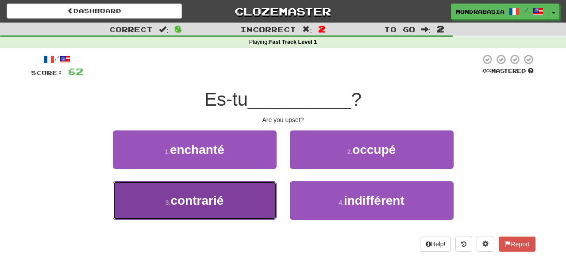
click at [242, 200] on button "3 . contrarié" at bounding box center [195, 201] width 164 height 39
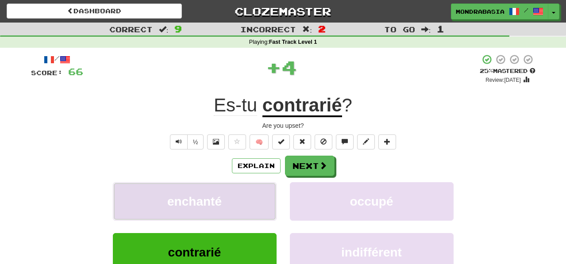
click at [255, 200] on button "enchanté" at bounding box center [195, 201] width 164 height 39
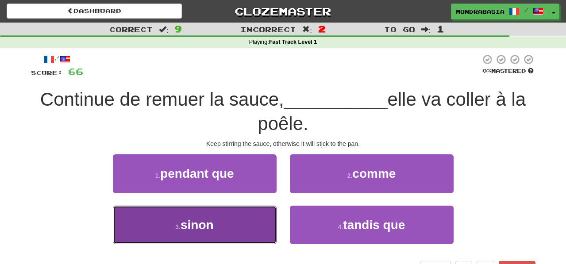
click at [242, 227] on button "3 . sinon" at bounding box center [195, 225] width 164 height 39
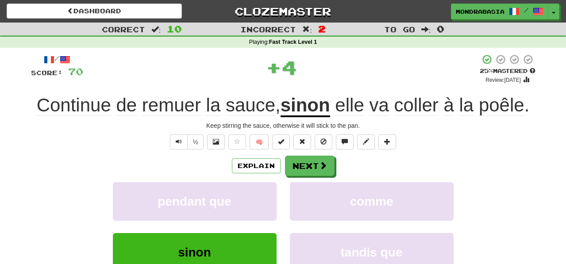
click at [255, 226] on div "pendant que" at bounding box center [194, 207] width 177 height 51
click at [295, 173] on button "Next" at bounding box center [311, 166] width 50 height 20
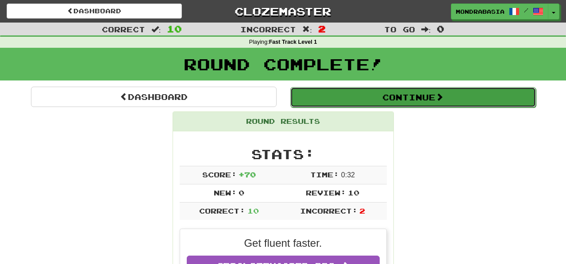
click at [321, 96] on button "Continue" at bounding box center [413, 97] width 246 height 20
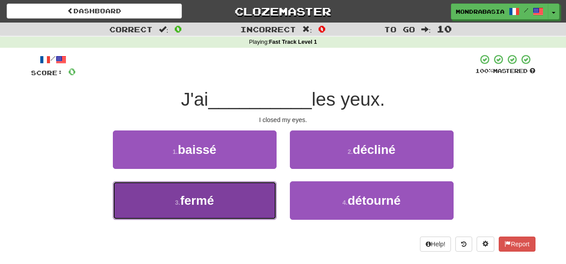
click at [249, 198] on button "3 . fermé" at bounding box center [195, 201] width 164 height 39
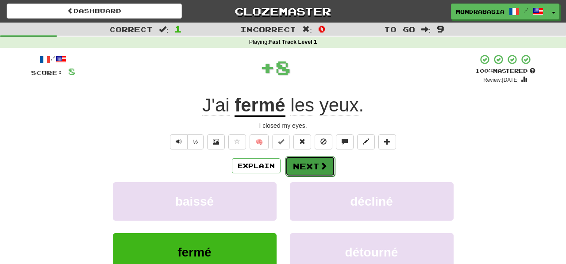
click at [295, 163] on button "Next" at bounding box center [311, 166] width 50 height 20
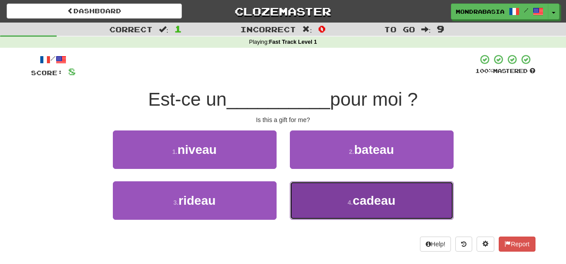
click at [309, 193] on button "4 . cadeau" at bounding box center [372, 201] width 164 height 39
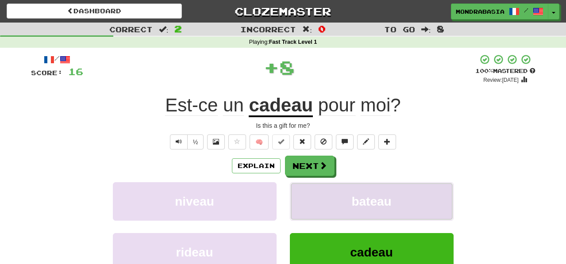
click at [311, 193] on button "bateau" at bounding box center [372, 201] width 164 height 39
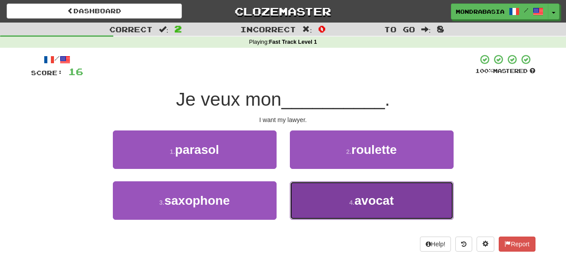
click at [311, 202] on button "4 . avocat" at bounding box center [372, 201] width 164 height 39
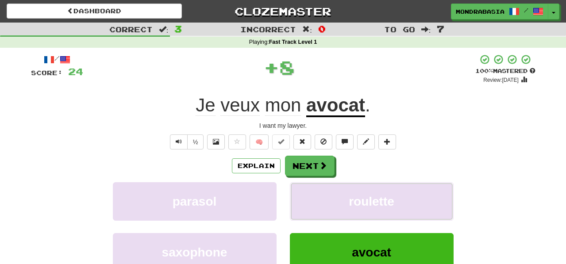
click at [311, 202] on button "roulette" at bounding box center [372, 201] width 164 height 39
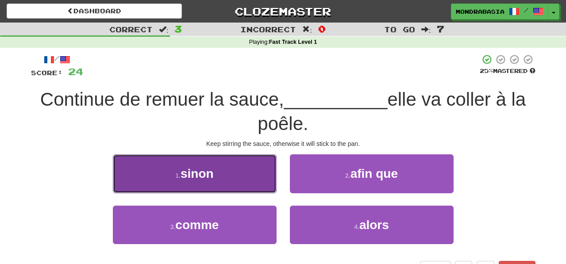
click at [259, 186] on button "1 . sinon" at bounding box center [195, 174] width 164 height 39
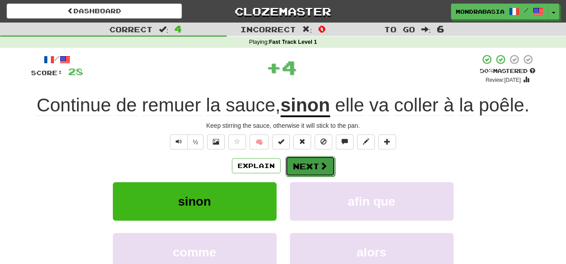
click at [302, 164] on button "Next" at bounding box center [311, 166] width 50 height 20
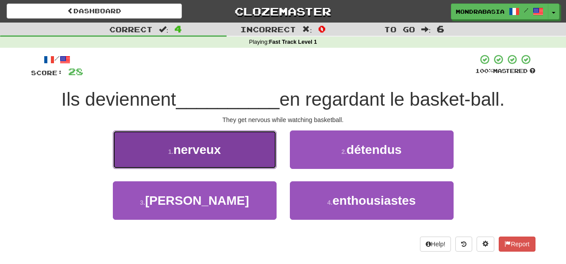
click at [263, 158] on button "1 . nerveux" at bounding box center [195, 150] width 164 height 39
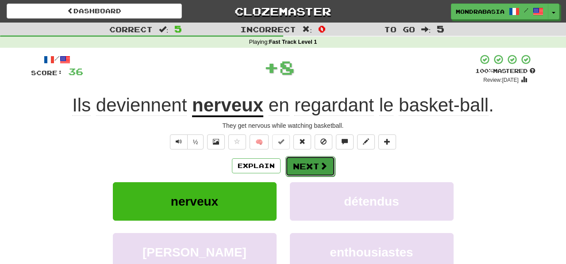
click at [299, 166] on button "Next" at bounding box center [311, 166] width 50 height 20
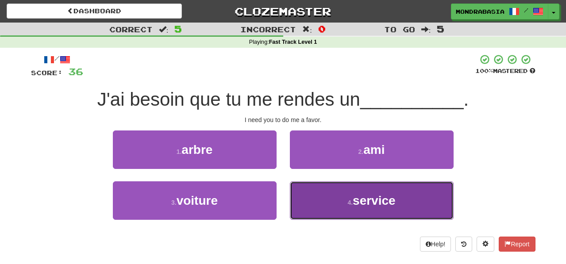
click at [316, 204] on button "4 . service" at bounding box center [372, 201] width 164 height 39
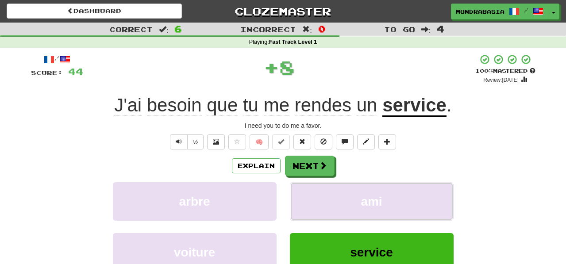
click at [316, 204] on button "ami" at bounding box center [372, 201] width 164 height 39
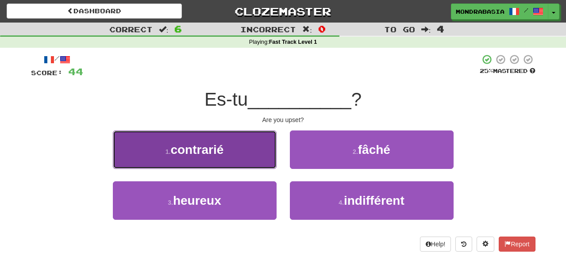
click at [263, 158] on button "1 . contrarié" at bounding box center [195, 150] width 164 height 39
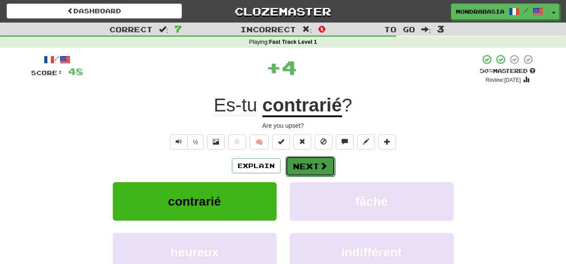
click at [307, 161] on button "Next" at bounding box center [311, 166] width 50 height 20
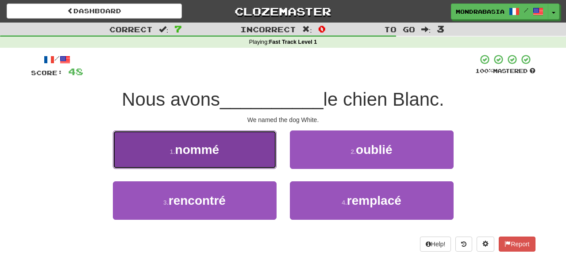
click at [267, 162] on button "1 . nommé" at bounding box center [195, 150] width 164 height 39
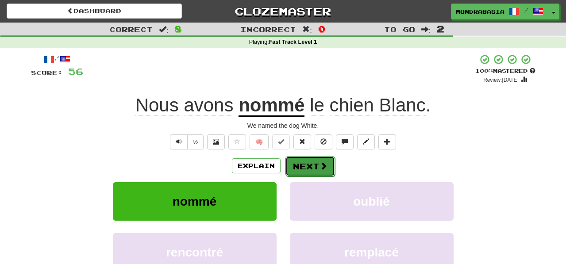
click at [310, 163] on button "Next" at bounding box center [311, 166] width 50 height 20
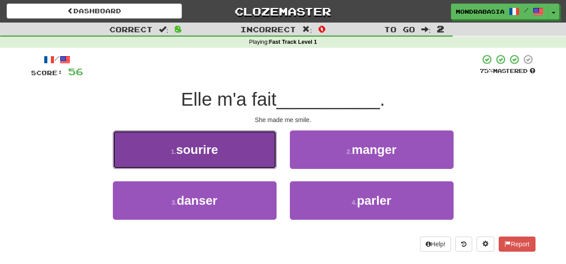
click at [253, 160] on button "1 . sourire" at bounding box center [195, 150] width 164 height 39
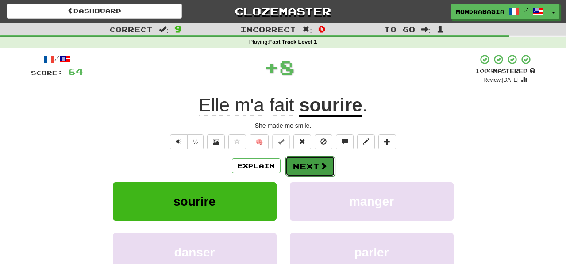
click at [297, 164] on button "Next" at bounding box center [311, 166] width 50 height 20
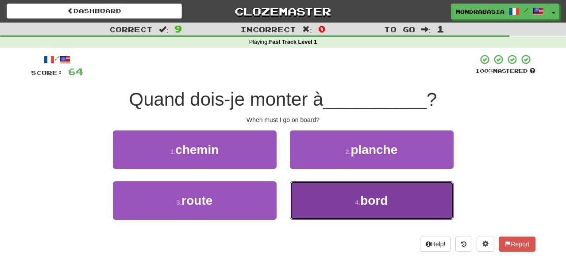
click at [317, 206] on button "4 . bord" at bounding box center [372, 201] width 164 height 39
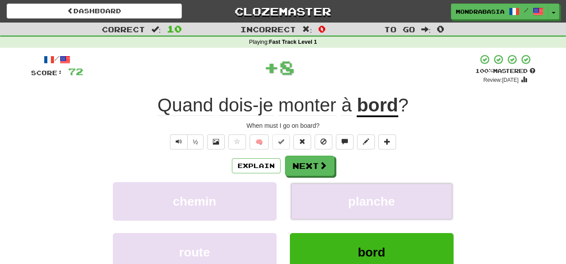
click at [317, 206] on button "planche" at bounding box center [372, 201] width 164 height 39
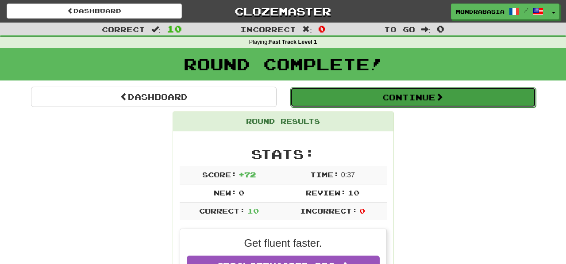
click at [324, 96] on button "Continue" at bounding box center [413, 97] width 246 height 20
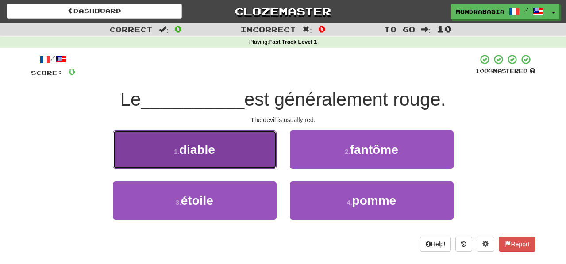
click at [263, 158] on button "1 . diable" at bounding box center [195, 150] width 164 height 39
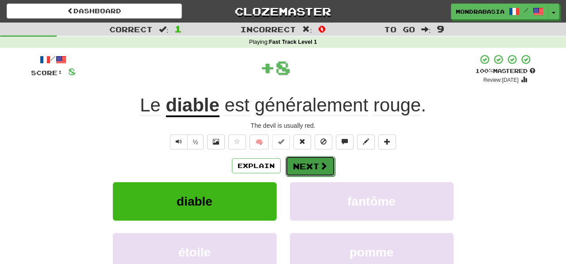
click at [289, 163] on button "Next" at bounding box center [311, 166] width 50 height 20
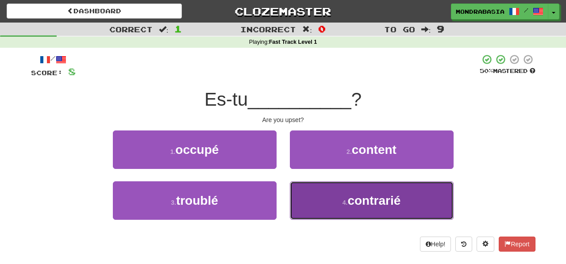
click at [317, 200] on button "4 . contrarié" at bounding box center [372, 201] width 164 height 39
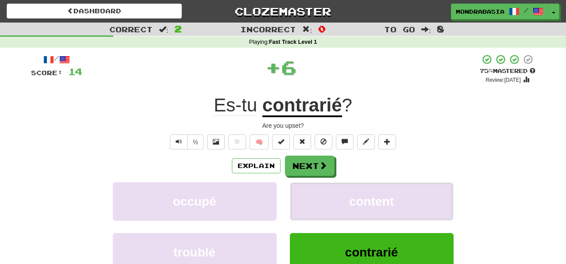
click at [317, 200] on button "content" at bounding box center [372, 201] width 164 height 39
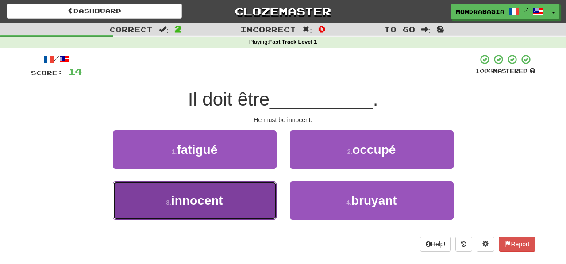
click at [251, 199] on button "3 . innocent" at bounding box center [195, 201] width 164 height 39
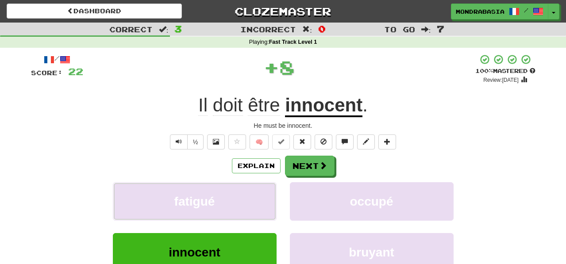
click at [251, 199] on button "fatigué" at bounding box center [195, 201] width 164 height 39
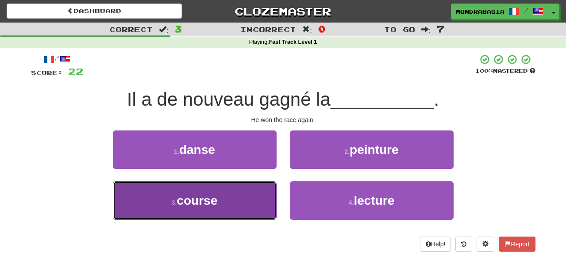
click at [255, 207] on button "3 . course" at bounding box center [195, 201] width 164 height 39
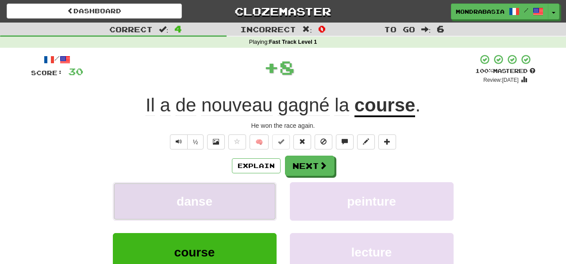
click at [258, 204] on button "danse" at bounding box center [195, 201] width 164 height 39
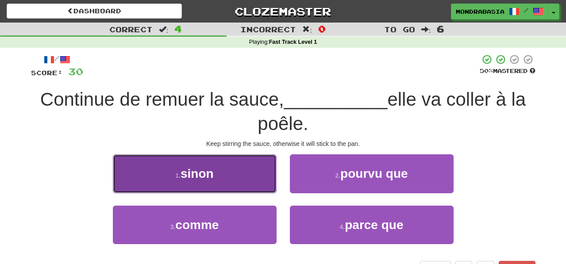
click at [241, 179] on button "1 . sinon" at bounding box center [195, 174] width 164 height 39
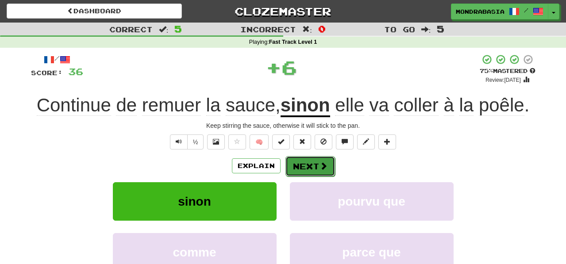
click at [298, 165] on button "Next" at bounding box center [311, 166] width 50 height 20
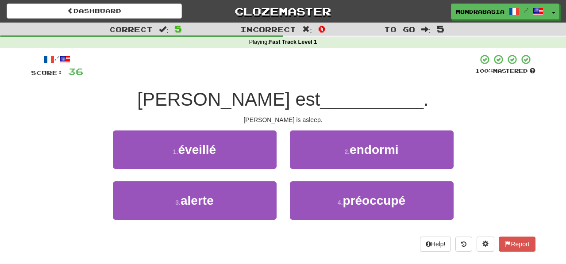
scroll to position [2, 0]
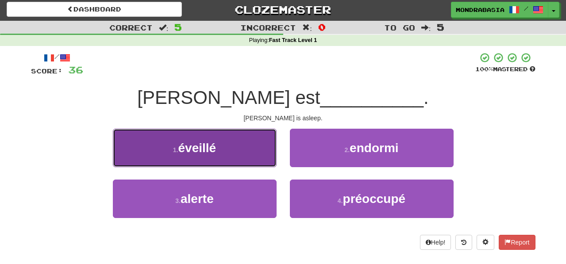
click at [256, 154] on button "1 . éveillé" at bounding box center [195, 148] width 164 height 39
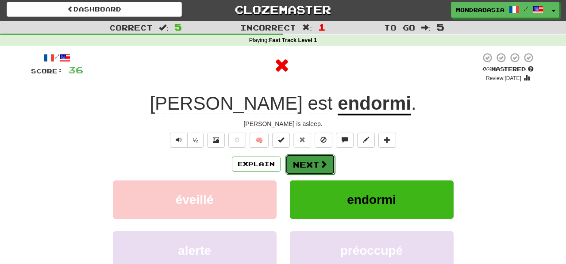
click at [301, 162] on button "Next" at bounding box center [311, 165] width 50 height 20
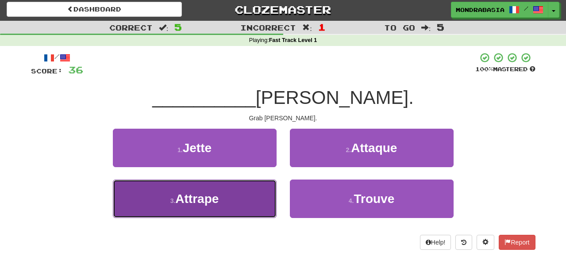
click at [251, 199] on button "3 . Attrape" at bounding box center [195, 199] width 164 height 39
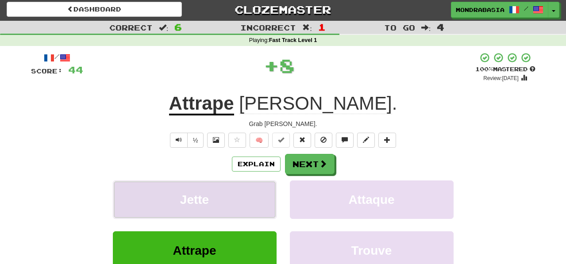
click at [254, 199] on button "Jette" at bounding box center [195, 200] width 164 height 39
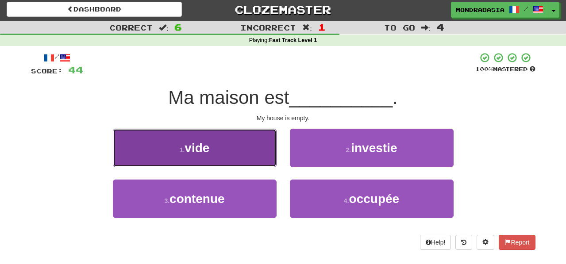
click at [261, 153] on button "1 . vide" at bounding box center [195, 148] width 164 height 39
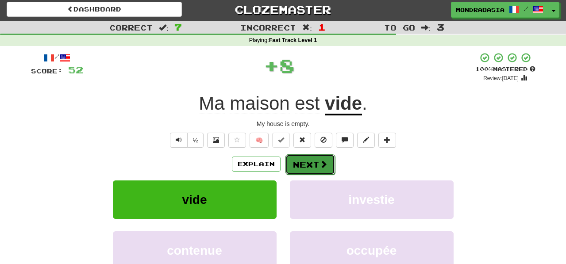
click at [299, 160] on button "Next" at bounding box center [311, 165] width 50 height 20
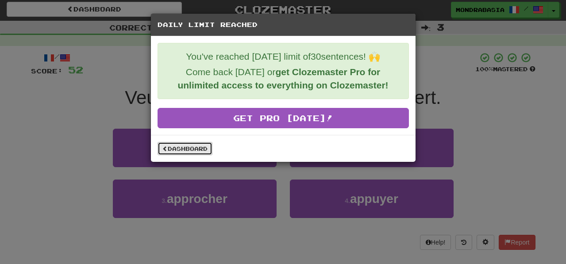
click at [185, 154] on link "Dashboard" at bounding box center [185, 148] width 55 height 13
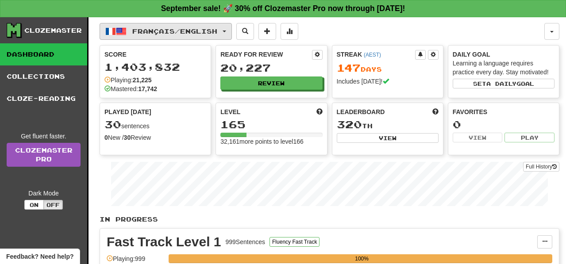
click at [232, 36] on button "Français / English" at bounding box center [166, 31] width 132 height 17
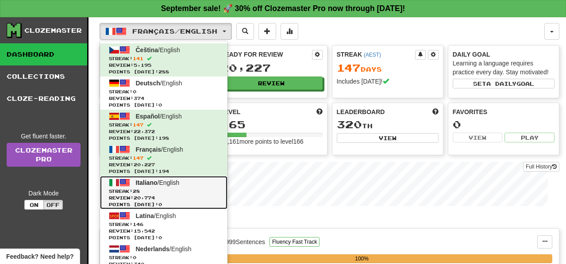
click at [202, 190] on span "Streak: 28" at bounding box center [164, 191] width 110 height 7
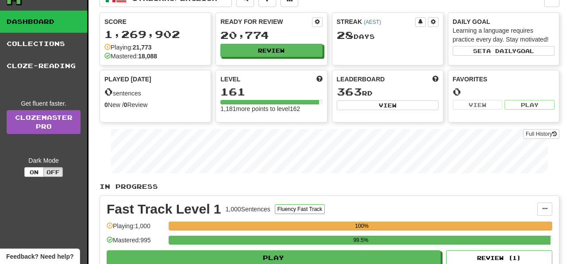
scroll to position [37, 0]
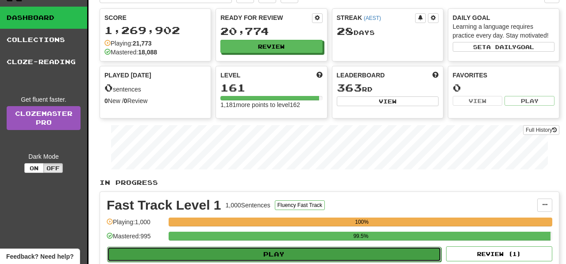
click at [333, 252] on button "Play" at bounding box center [274, 254] width 334 height 15
select select "**"
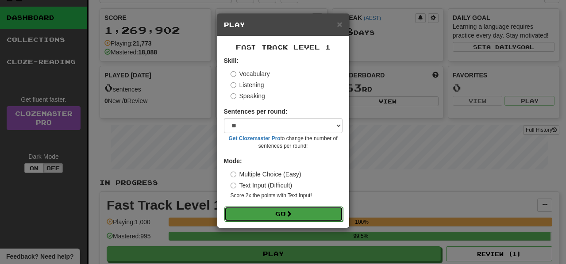
click at [330, 214] on button "Go" at bounding box center [283, 214] width 119 height 15
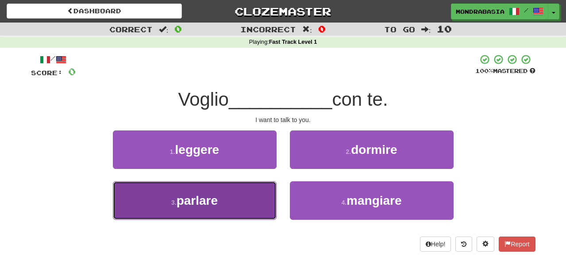
click at [252, 205] on button "3 . parlare" at bounding box center [195, 201] width 164 height 39
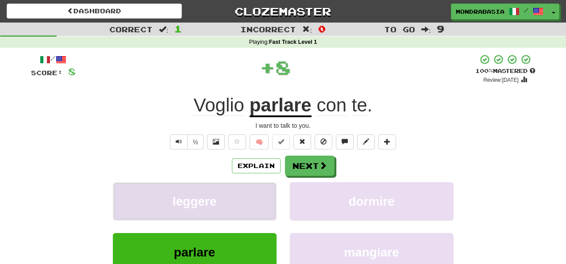
click at [263, 199] on button "leggere" at bounding box center [195, 201] width 164 height 39
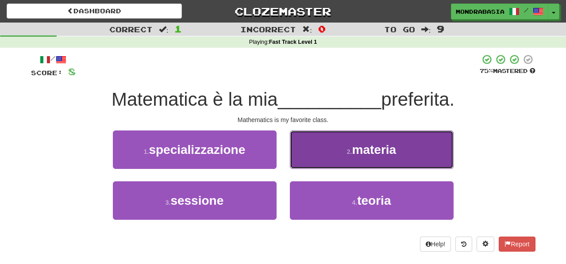
click at [307, 158] on button "2 . materia" at bounding box center [372, 150] width 164 height 39
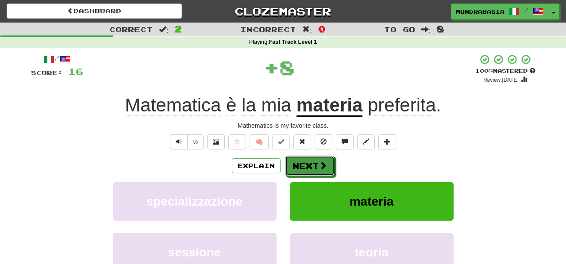
click at [307, 170] on button "Next" at bounding box center [310, 166] width 50 height 20
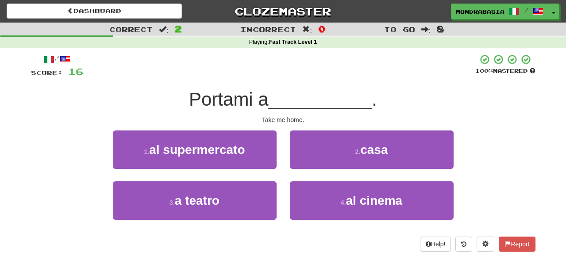
click at [296, 171] on div "2 . casa" at bounding box center [371, 156] width 177 height 51
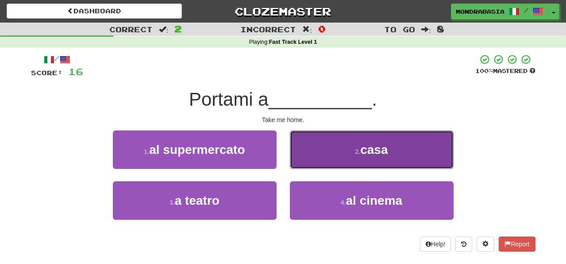
click at [305, 164] on button "2 . casa" at bounding box center [372, 150] width 164 height 39
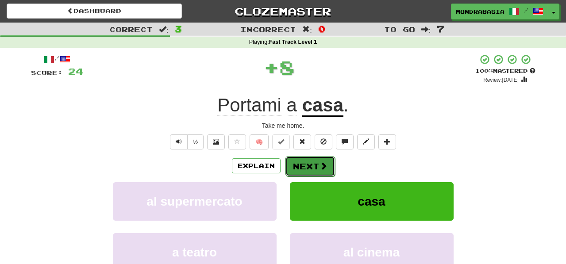
click at [307, 165] on button "Next" at bounding box center [311, 166] width 50 height 20
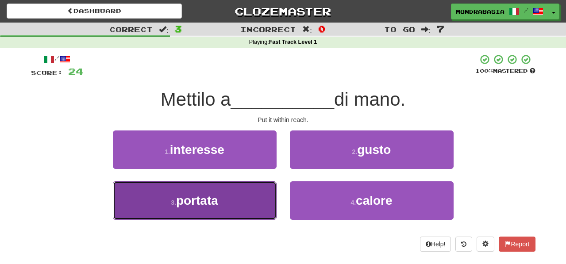
click at [255, 199] on button "3 . portata" at bounding box center [195, 201] width 164 height 39
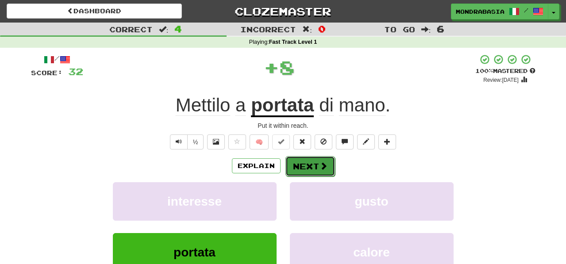
click at [318, 170] on button "Next" at bounding box center [311, 166] width 50 height 20
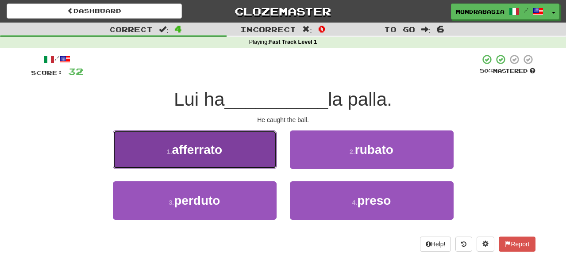
click at [257, 162] on button "1 . afferrato" at bounding box center [195, 150] width 164 height 39
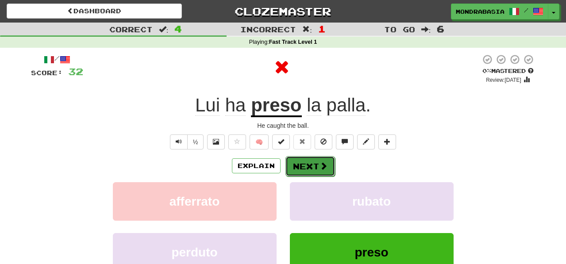
click at [301, 166] on button "Next" at bounding box center [311, 166] width 50 height 20
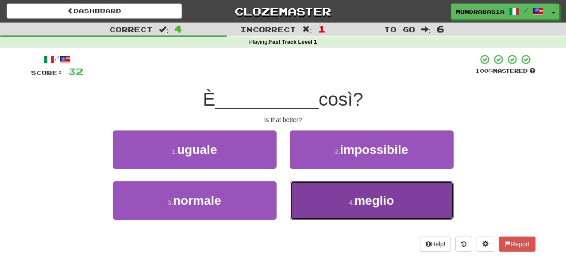
click at [309, 208] on button "4 . meglio" at bounding box center [372, 201] width 164 height 39
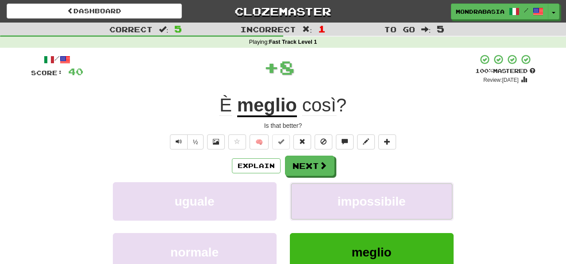
click at [309, 208] on button "impossibile" at bounding box center [372, 201] width 164 height 39
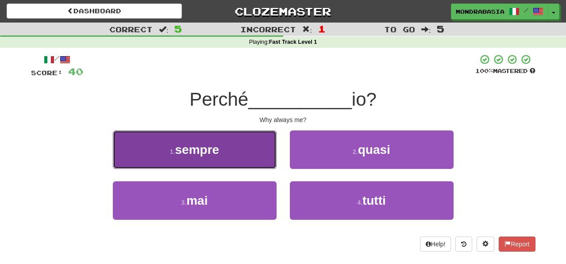
click at [255, 156] on button "1 . sempre" at bounding box center [195, 150] width 164 height 39
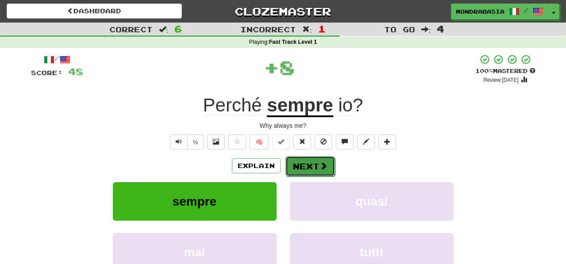
click at [304, 169] on button "Next" at bounding box center [311, 166] width 50 height 20
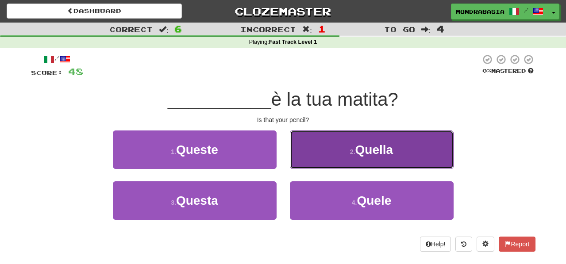
click at [303, 166] on button "2 . Quella" at bounding box center [372, 150] width 164 height 39
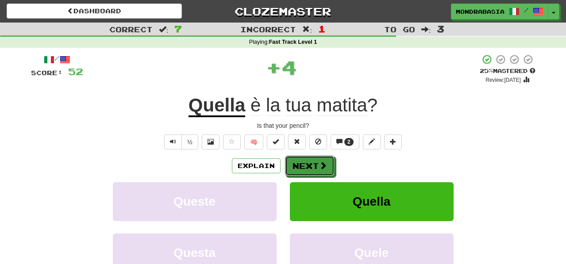
click at [303, 166] on button "Next" at bounding box center [310, 166] width 50 height 20
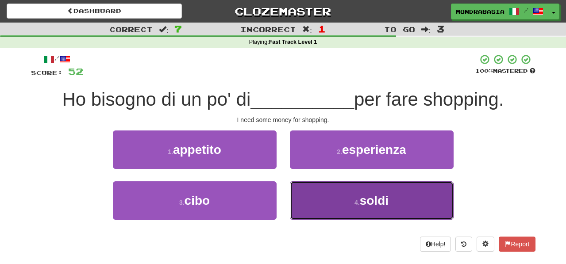
click at [317, 204] on button "4 . soldi" at bounding box center [372, 201] width 164 height 39
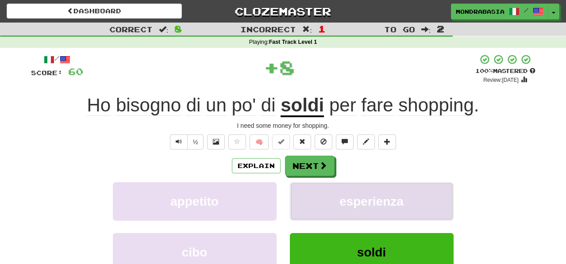
click at [317, 191] on button "esperienza" at bounding box center [372, 201] width 164 height 39
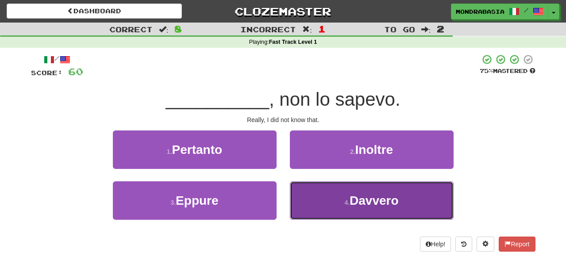
click at [322, 205] on button "4 . Davvero" at bounding box center [372, 201] width 164 height 39
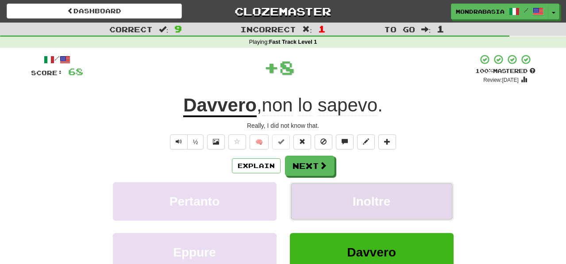
click at [322, 194] on button "Inoltre" at bounding box center [372, 201] width 164 height 39
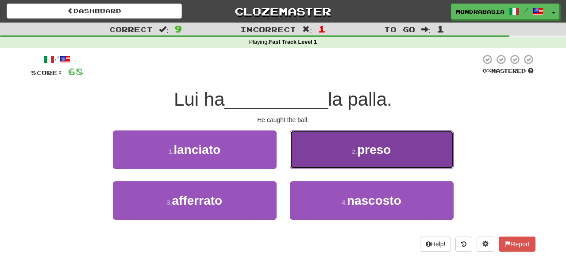
click at [306, 166] on button "2 . preso" at bounding box center [372, 150] width 164 height 39
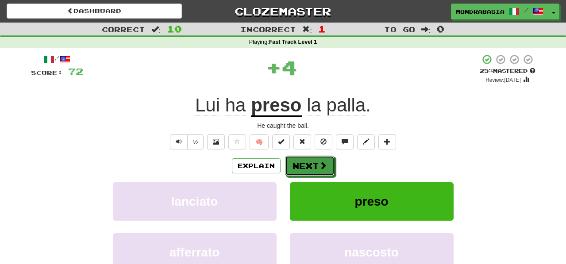
click at [307, 166] on button "Next" at bounding box center [310, 166] width 50 height 20
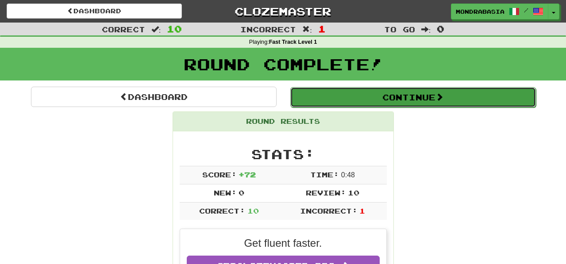
click at [309, 95] on button "Continue" at bounding box center [413, 97] width 246 height 20
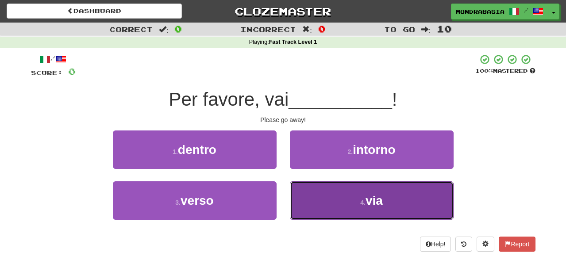
click at [322, 197] on button "4 . via" at bounding box center [372, 201] width 164 height 39
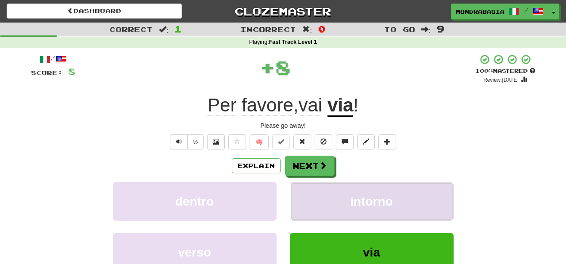
click at [321, 197] on button "intorno" at bounding box center [372, 201] width 164 height 39
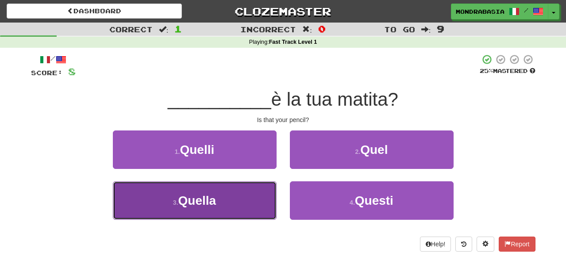
click at [252, 212] on button "3 . Quella" at bounding box center [195, 201] width 164 height 39
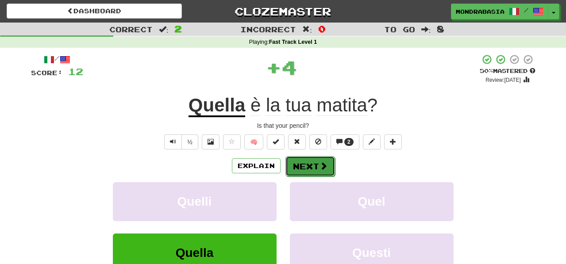
click at [300, 165] on button "Next" at bounding box center [311, 166] width 50 height 20
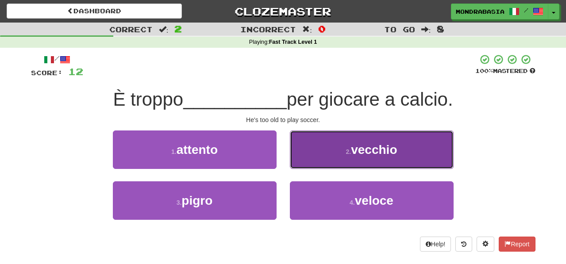
click at [315, 161] on button "2 . vecchio" at bounding box center [372, 150] width 164 height 39
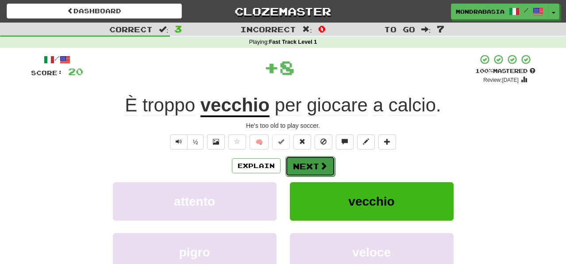
click at [315, 172] on button "Next" at bounding box center [311, 166] width 50 height 20
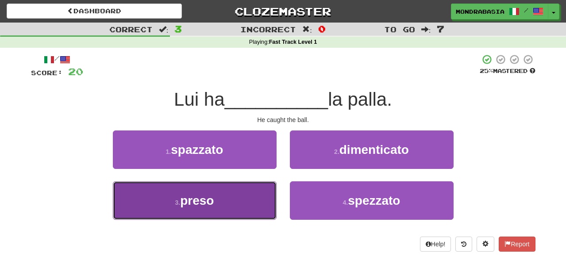
click at [251, 210] on button "3 . preso" at bounding box center [195, 201] width 164 height 39
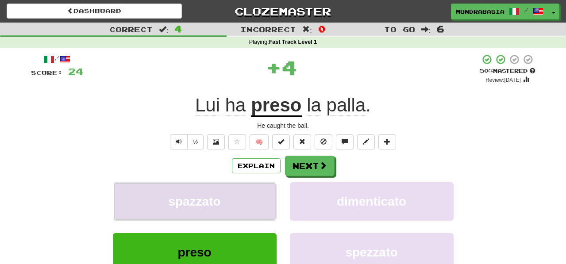
click at [258, 200] on button "spazzato" at bounding box center [195, 201] width 164 height 39
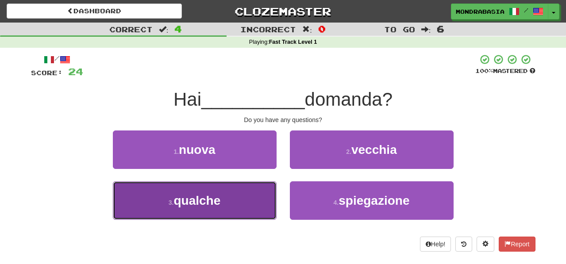
click at [257, 204] on button "3 . qualche" at bounding box center [195, 201] width 164 height 39
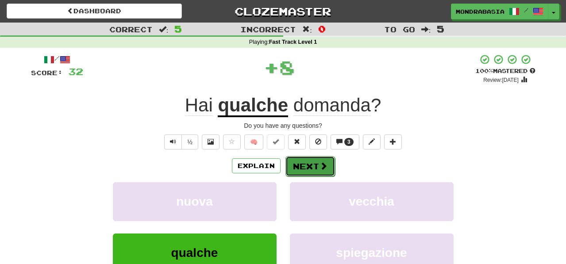
click at [313, 166] on button "Next" at bounding box center [311, 166] width 50 height 20
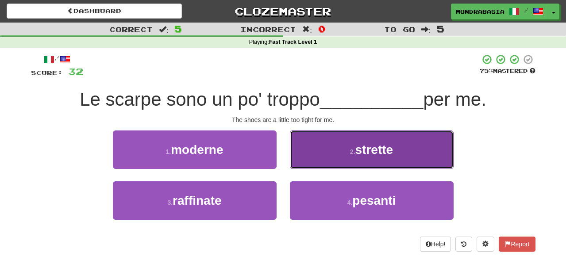
click at [303, 159] on button "2 . strette" at bounding box center [372, 150] width 164 height 39
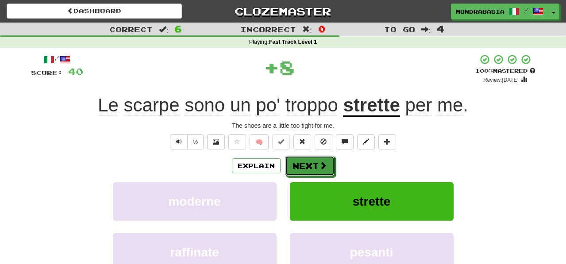
click at [305, 165] on button "Next" at bounding box center [310, 166] width 50 height 20
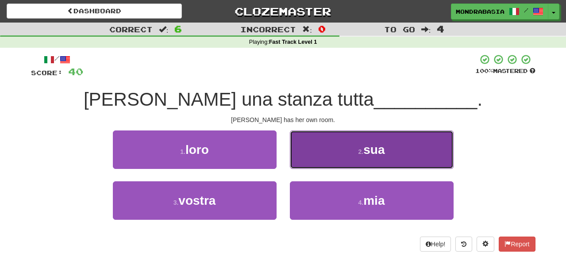
click at [311, 160] on button "2 . sua" at bounding box center [372, 150] width 164 height 39
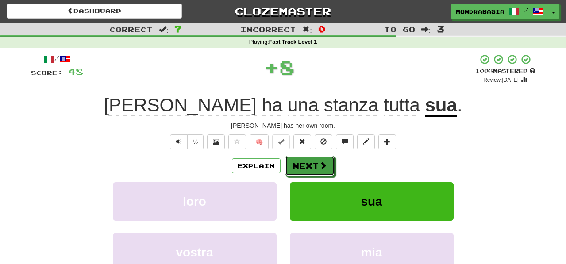
click at [311, 160] on button "Next" at bounding box center [310, 166] width 50 height 20
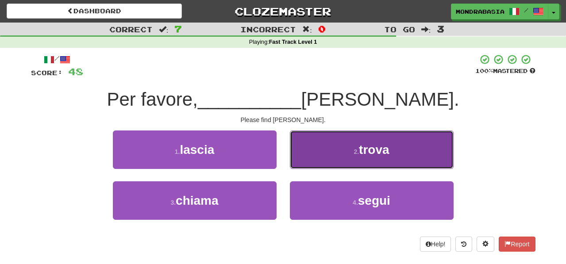
click at [300, 164] on button "2 . trova" at bounding box center [372, 150] width 164 height 39
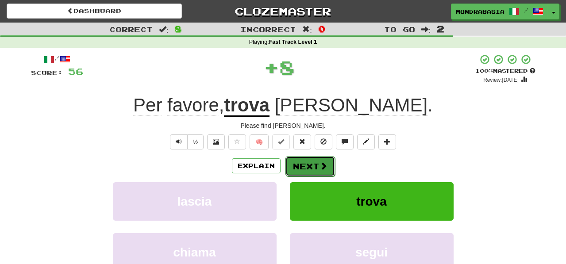
click at [300, 166] on button "Next" at bounding box center [311, 166] width 50 height 20
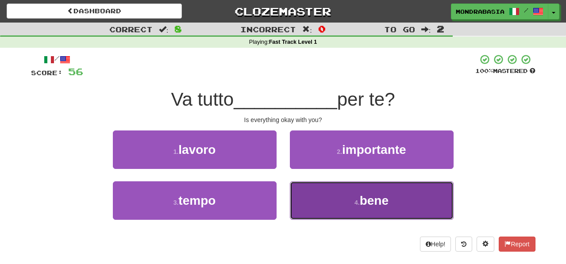
click at [331, 194] on button "4 . bene" at bounding box center [372, 201] width 164 height 39
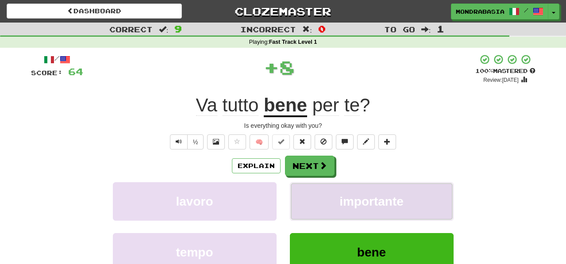
click at [323, 194] on button "importante" at bounding box center [372, 201] width 164 height 39
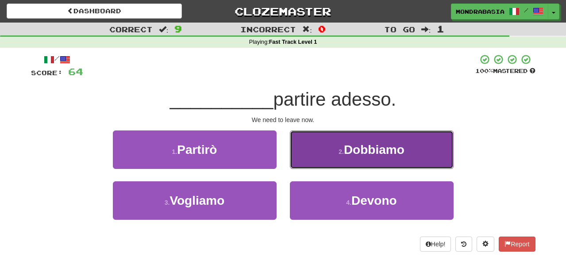
click at [298, 151] on button "2 . Dobbiamo" at bounding box center [372, 150] width 164 height 39
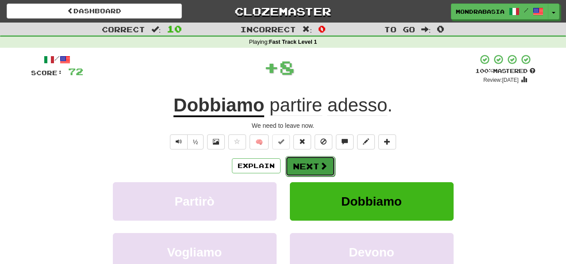
click at [298, 157] on button "Next" at bounding box center [311, 166] width 50 height 20
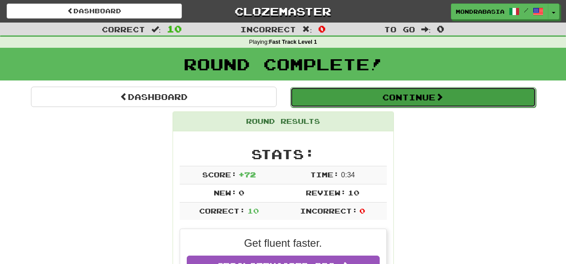
click at [320, 96] on button "Continue" at bounding box center [413, 97] width 246 height 20
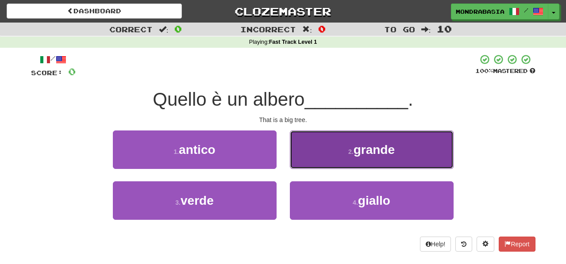
click at [294, 161] on button "2 . grande" at bounding box center [372, 150] width 164 height 39
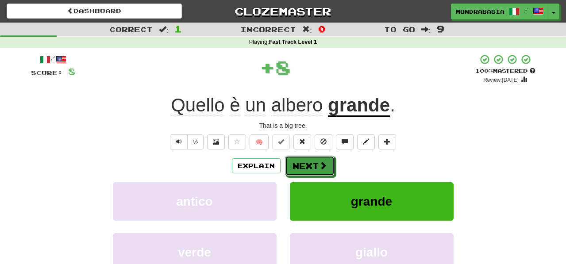
click at [294, 161] on button "Next" at bounding box center [310, 166] width 50 height 20
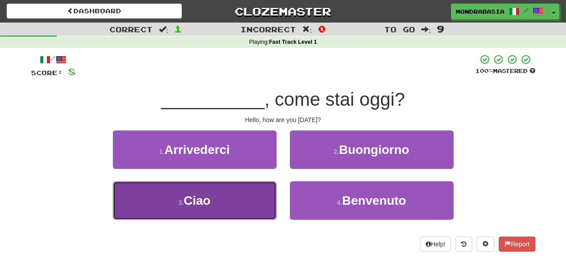
click at [263, 202] on button "3 . [GEOGRAPHIC_DATA]" at bounding box center [195, 201] width 164 height 39
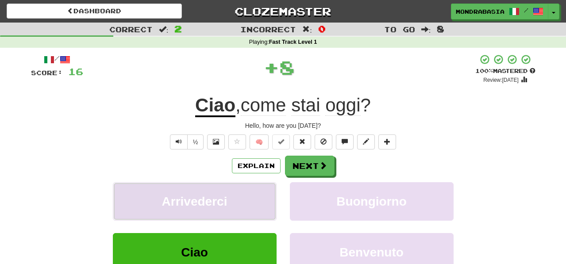
click at [263, 188] on button "Arrivederci" at bounding box center [195, 201] width 164 height 39
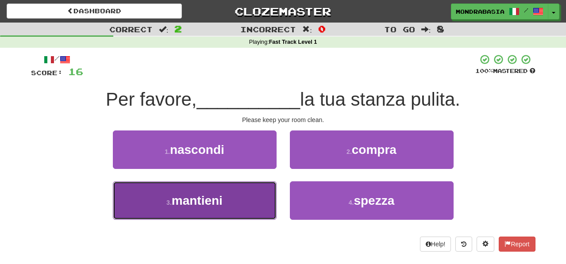
click at [256, 197] on button "3 . mantieni" at bounding box center [195, 201] width 164 height 39
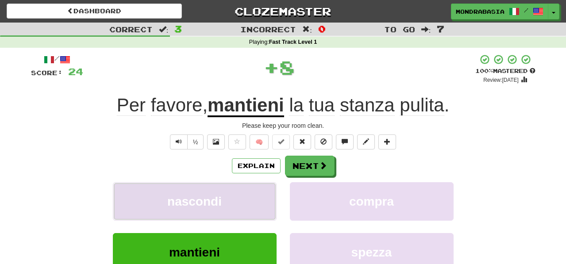
click at [258, 197] on button "nascondi" at bounding box center [195, 201] width 164 height 39
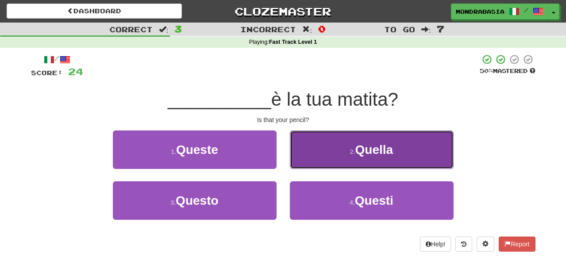
click at [317, 162] on button "2 . Quella" at bounding box center [372, 150] width 164 height 39
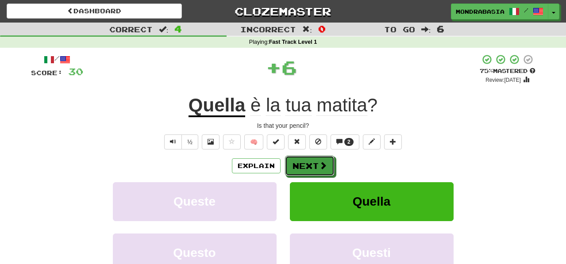
click at [315, 163] on button "Next" at bounding box center [310, 166] width 50 height 20
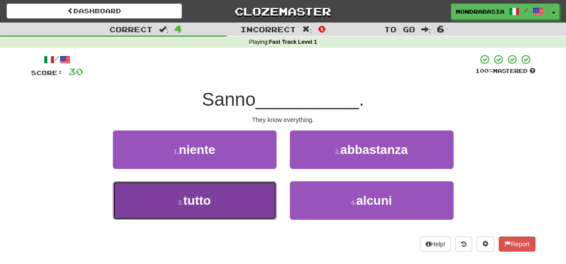
click at [243, 202] on button "3 . tutto" at bounding box center [195, 201] width 164 height 39
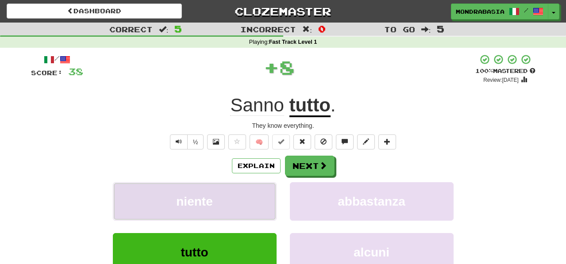
click at [251, 201] on button "niente" at bounding box center [195, 201] width 164 height 39
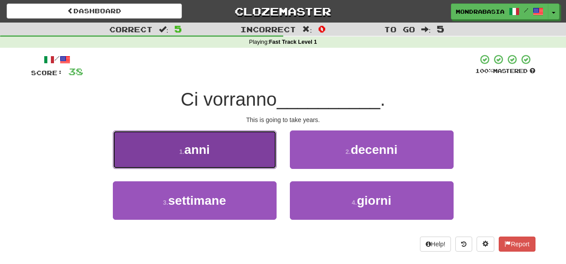
click at [261, 162] on button "1 . anni" at bounding box center [195, 150] width 164 height 39
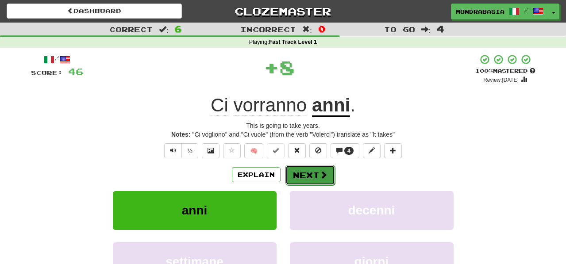
click at [301, 166] on button "Next" at bounding box center [311, 175] width 50 height 20
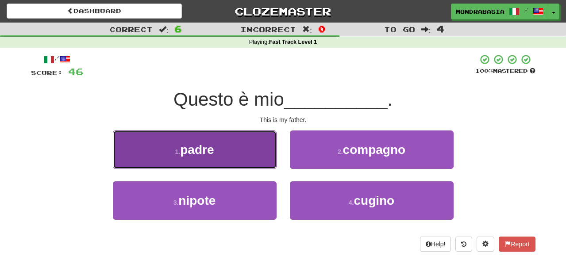
click at [247, 152] on button "1 . padre" at bounding box center [195, 150] width 164 height 39
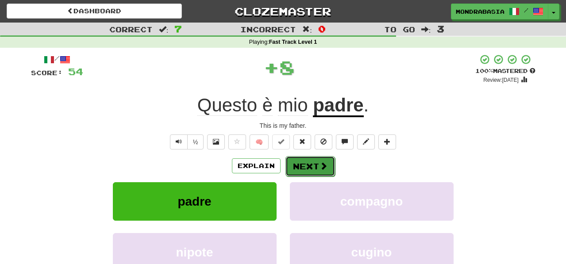
click at [298, 166] on button "Next" at bounding box center [311, 166] width 50 height 20
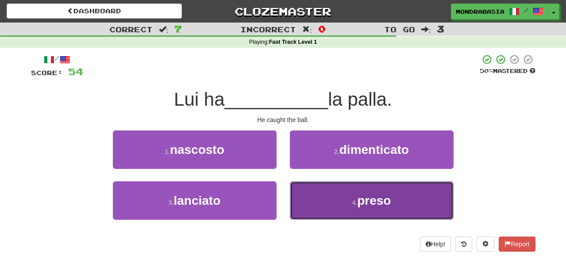
click at [325, 202] on button "4 . preso" at bounding box center [372, 201] width 164 height 39
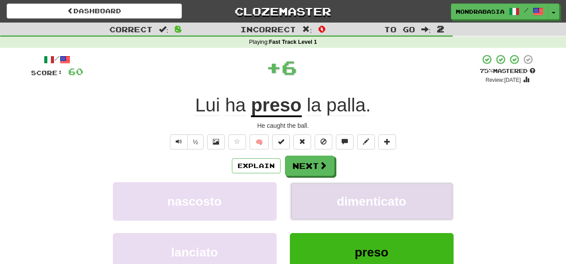
click at [322, 196] on button "dimenticato" at bounding box center [372, 201] width 164 height 39
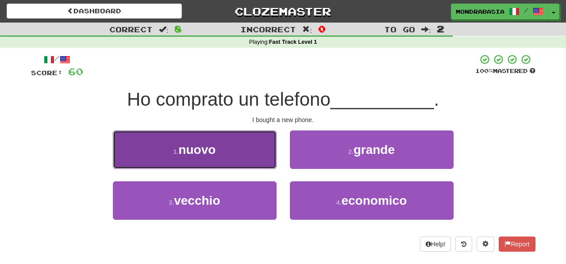
click at [271, 157] on button "1 . nuovo" at bounding box center [195, 150] width 164 height 39
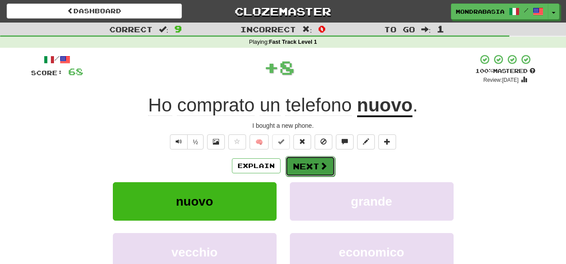
click at [310, 162] on button "Next" at bounding box center [311, 166] width 50 height 20
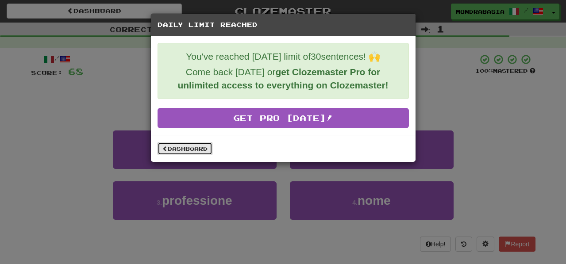
click at [206, 150] on link "Dashboard" at bounding box center [185, 148] width 55 height 13
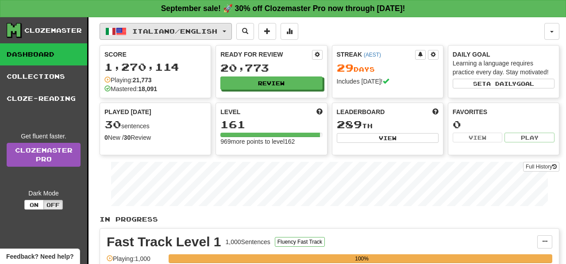
click at [231, 27] on button "Italiano / English" at bounding box center [166, 31] width 132 height 17
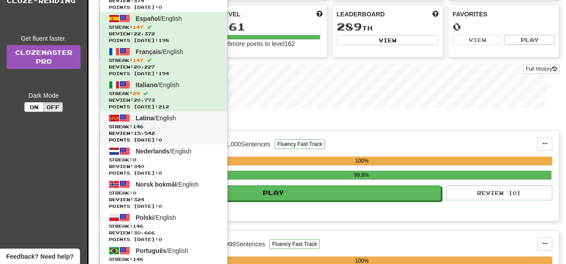
scroll to position [100, 0]
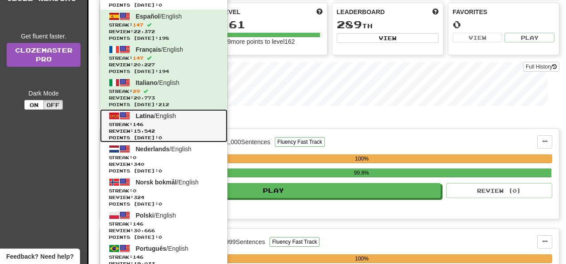
click at [201, 124] on span "Streak: 146" at bounding box center [164, 124] width 110 height 7
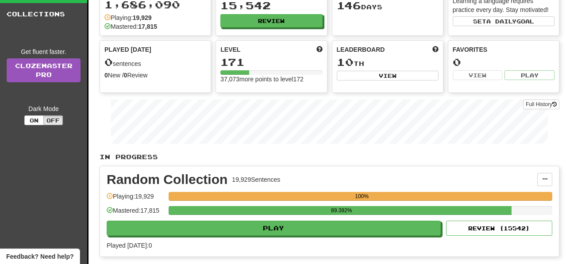
scroll to position [71, 0]
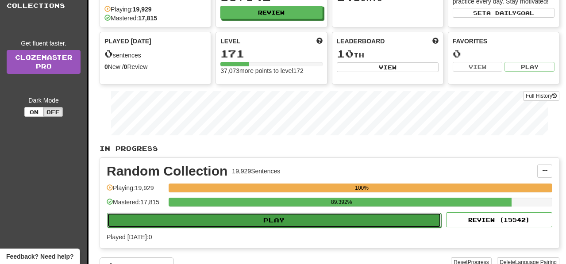
click at [353, 221] on button "Play" at bounding box center [274, 220] width 334 height 15
select select "**"
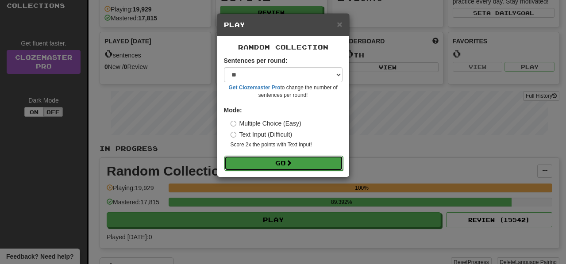
click at [337, 167] on button "Go" at bounding box center [283, 163] width 119 height 15
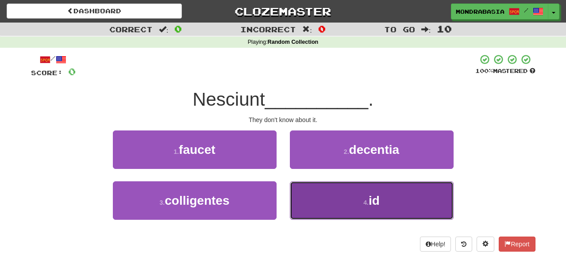
click at [317, 196] on button "4 . id" at bounding box center [372, 201] width 164 height 39
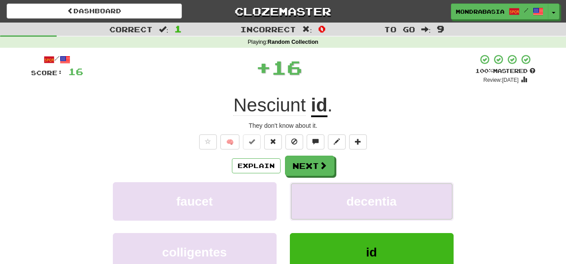
click at [317, 196] on button "decentia" at bounding box center [372, 201] width 164 height 39
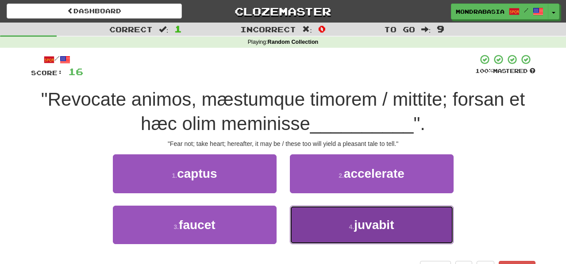
click at [309, 226] on button "4 . [GEOGRAPHIC_DATA]" at bounding box center [372, 225] width 164 height 39
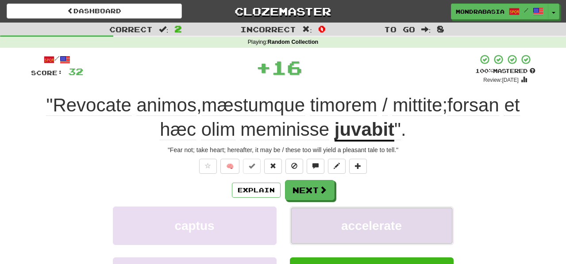
click at [306, 219] on button "accelerate" at bounding box center [372, 226] width 164 height 39
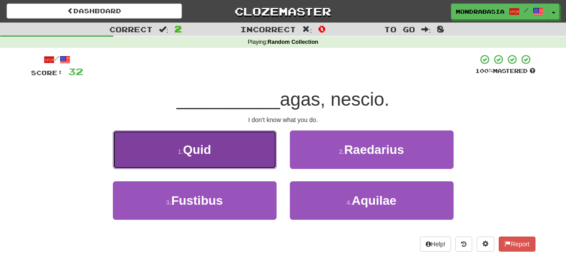
click at [261, 162] on button "1 . Quid" at bounding box center [195, 150] width 164 height 39
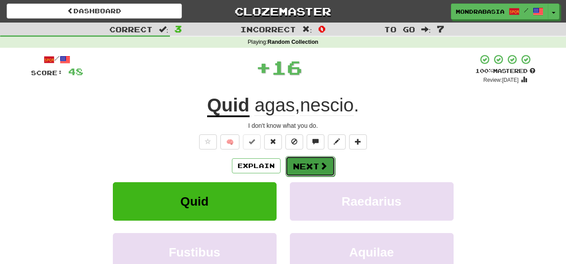
click at [309, 175] on button "Next" at bounding box center [311, 166] width 50 height 20
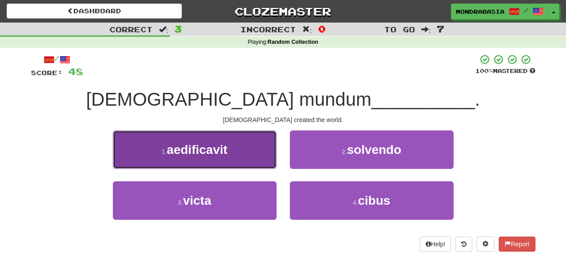
click at [264, 166] on button "1 . aedificavit" at bounding box center [195, 150] width 164 height 39
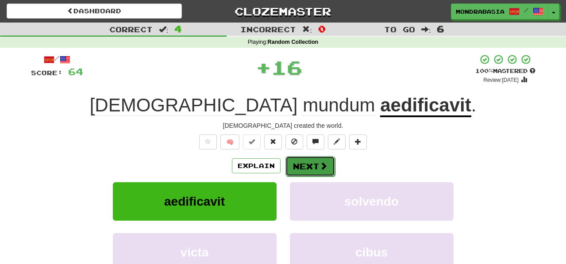
click at [310, 166] on button "Next" at bounding box center [311, 166] width 50 height 20
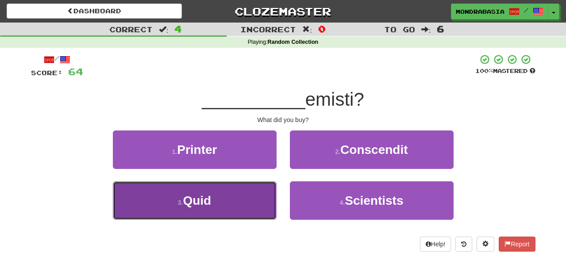
click at [246, 204] on button "3 . Quid" at bounding box center [195, 201] width 164 height 39
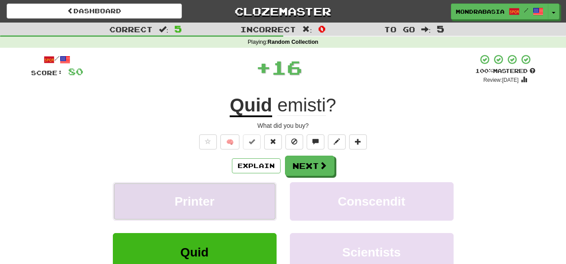
click at [258, 191] on button "Printer" at bounding box center [195, 201] width 164 height 39
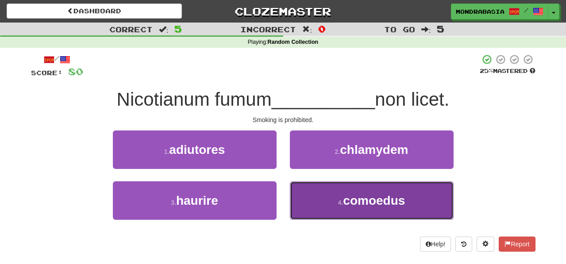
click at [316, 206] on button "4 . [GEOGRAPHIC_DATA]" at bounding box center [372, 201] width 164 height 39
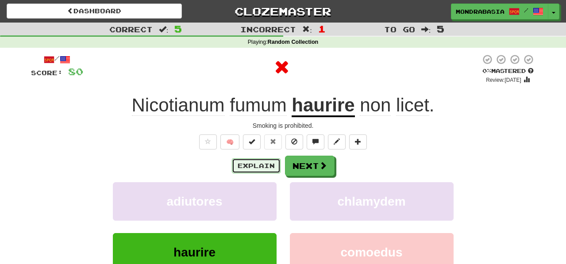
click at [258, 166] on button "Explain" at bounding box center [256, 165] width 49 height 15
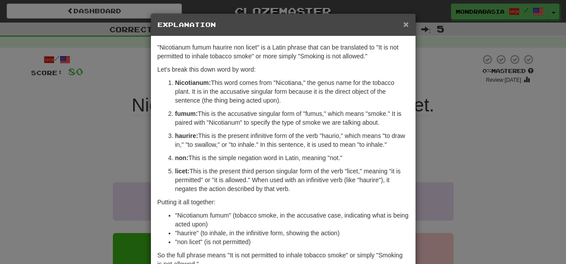
click at [407, 26] on span "×" at bounding box center [405, 24] width 5 height 10
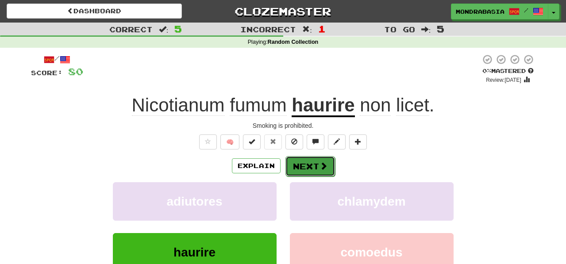
click at [317, 171] on button "Next" at bounding box center [311, 166] width 50 height 20
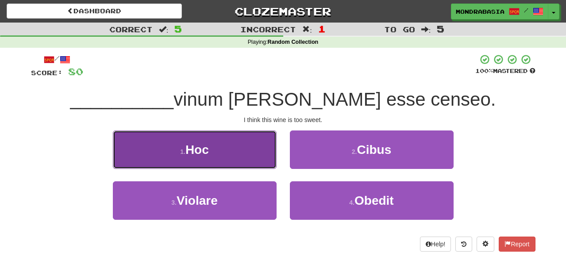
click at [258, 162] on button "1 . Hoc" at bounding box center [195, 150] width 164 height 39
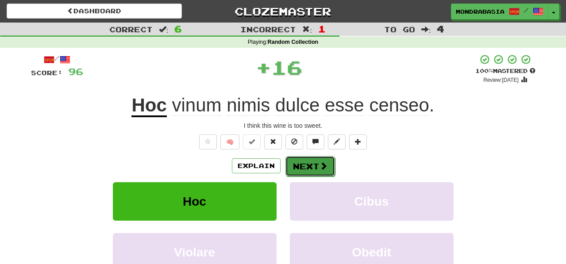
click at [306, 166] on button "Next" at bounding box center [311, 166] width 50 height 20
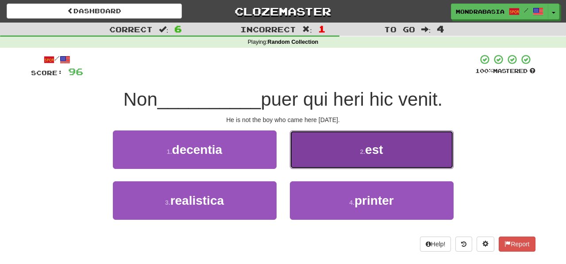
click at [309, 161] on button "2 . est" at bounding box center [372, 150] width 164 height 39
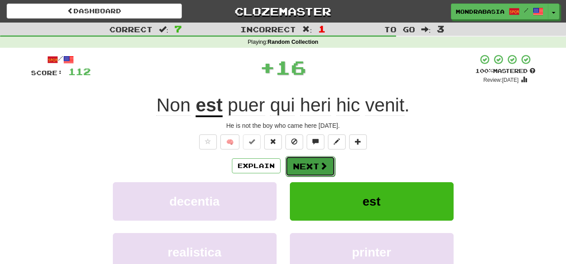
click at [311, 166] on button "Next" at bounding box center [311, 166] width 50 height 20
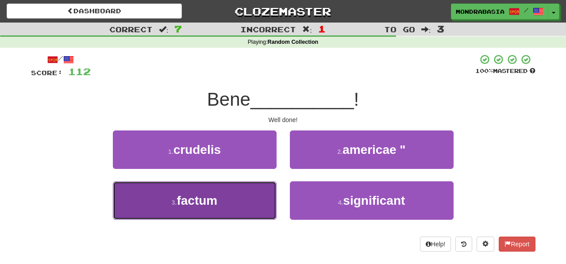
click at [247, 211] on button "3 . factum" at bounding box center [195, 201] width 164 height 39
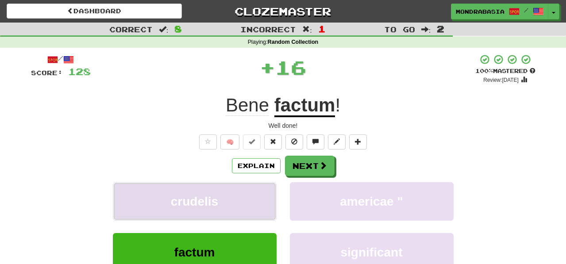
click at [248, 211] on button "crudelis" at bounding box center [195, 201] width 164 height 39
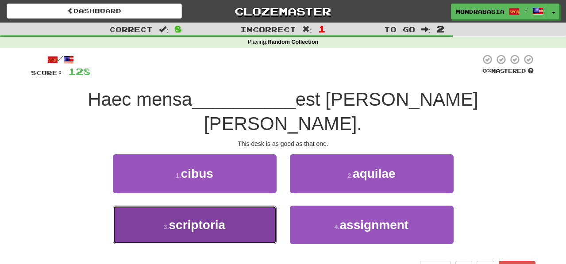
click at [249, 219] on button "3 . scriptoria" at bounding box center [195, 225] width 164 height 39
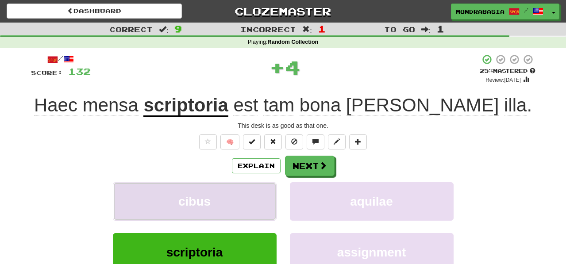
click at [257, 197] on button "cibus" at bounding box center [195, 201] width 164 height 39
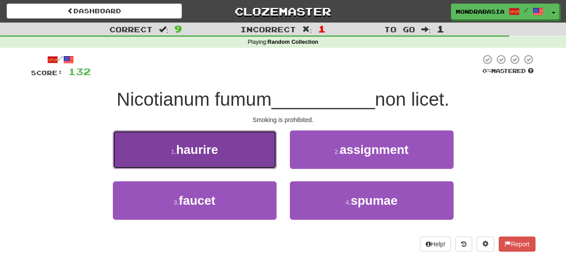
click at [247, 160] on button "1 . haurire" at bounding box center [195, 150] width 164 height 39
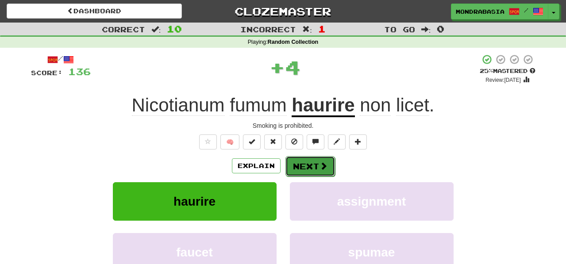
click at [294, 166] on button "Next" at bounding box center [311, 166] width 50 height 20
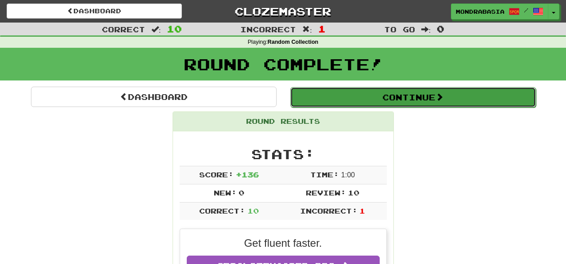
click at [309, 98] on button "Continue" at bounding box center [413, 97] width 246 height 20
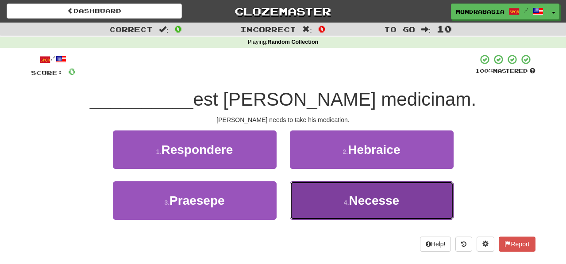
click at [313, 207] on button "4 . Necesse" at bounding box center [372, 201] width 164 height 39
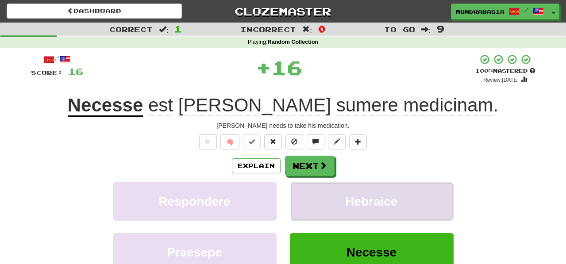
click at [316, 197] on button "Hebraice" at bounding box center [372, 201] width 164 height 39
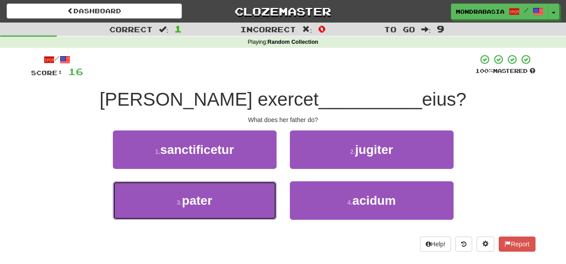
drag, startPoint x: 248, startPoint y: 214, endPoint x: 271, endPoint y: 177, distance: 44.1
click at [248, 213] on button "3 . pater" at bounding box center [195, 201] width 164 height 39
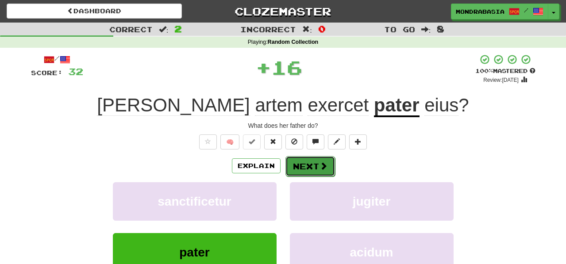
click at [296, 165] on button "Next" at bounding box center [311, 166] width 50 height 20
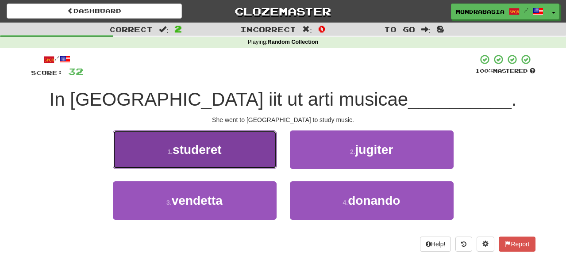
click at [264, 160] on button "1 . studeret" at bounding box center [195, 150] width 164 height 39
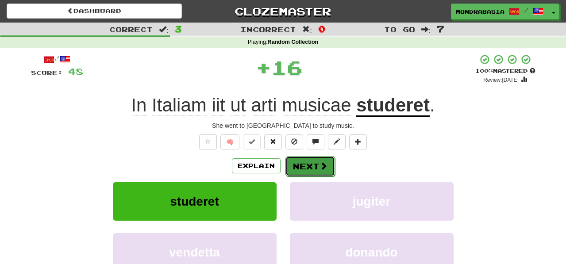
click at [314, 168] on button "Next" at bounding box center [311, 166] width 50 height 20
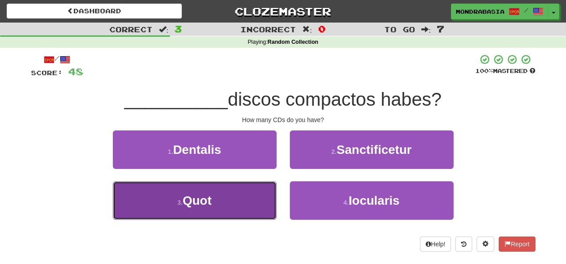
click at [252, 208] on button "3 . Quot" at bounding box center [195, 201] width 164 height 39
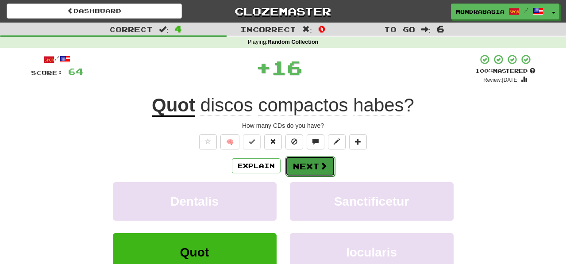
click at [307, 167] on button "Next" at bounding box center [311, 166] width 50 height 20
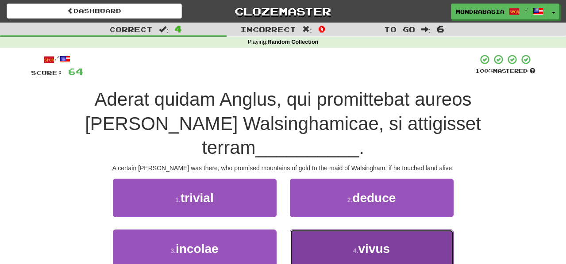
click at [314, 230] on button "4 . vivus" at bounding box center [372, 249] width 164 height 39
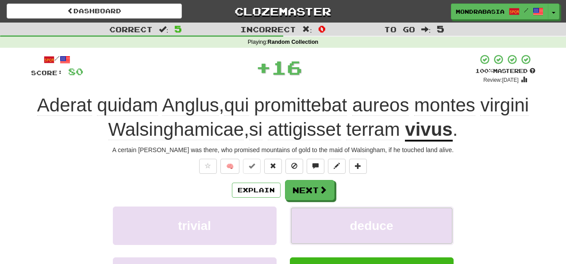
click at [314, 219] on button "deduce" at bounding box center [372, 226] width 164 height 39
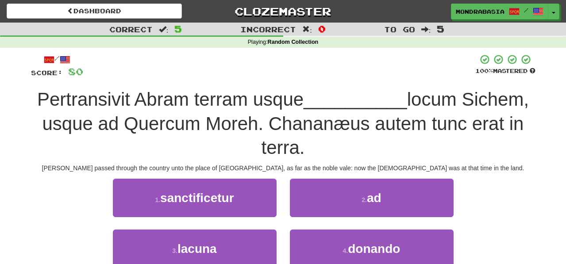
click at [300, 218] on div "2 . ad" at bounding box center [371, 204] width 177 height 51
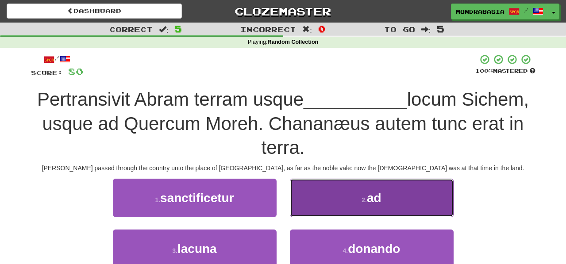
click at [301, 212] on button "2 . ad" at bounding box center [372, 198] width 164 height 39
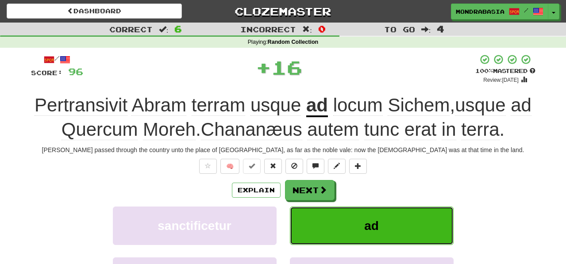
click at [303, 212] on button "ad" at bounding box center [372, 226] width 164 height 39
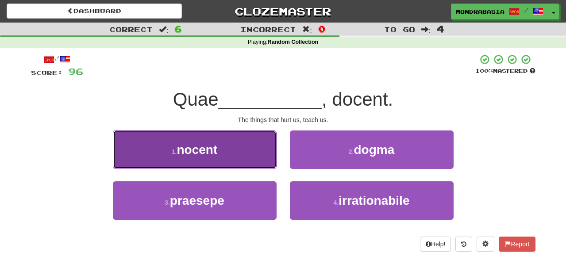
click at [254, 161] on button "1 . nocent" at bounding box center [195, 150] width 164 height 39
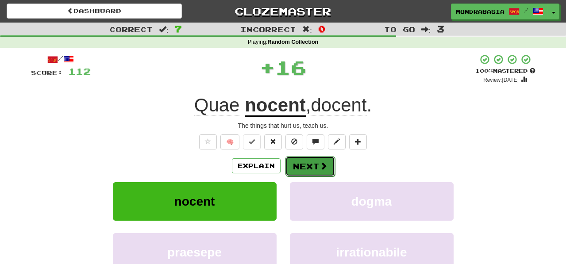
click at [294, 164] on button "Next" at bounding box center [311, 166] width 50 height 20
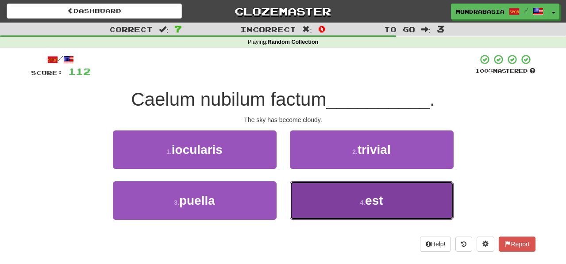
click at [328, 193] on button "4 . est" at bounding box center [372, 201] width 164 height 39
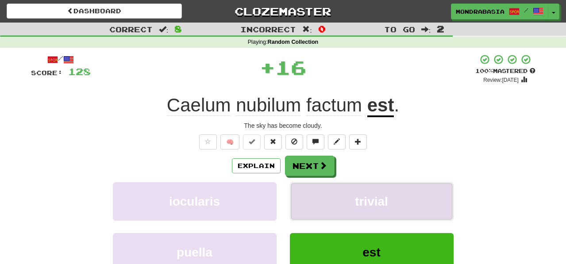
click at [331, 193] on button "trivial" at bounding box center [372, 201] width 164 height 39
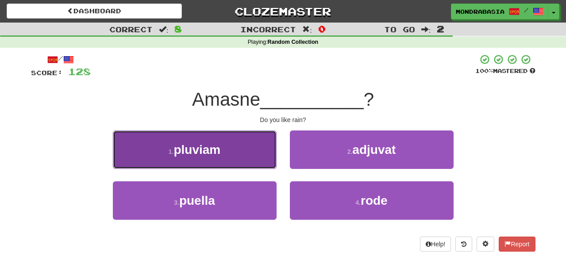
click at [272, 163] on button "1 . pluviam" at bounding box center [195, 150] width 164 height 39
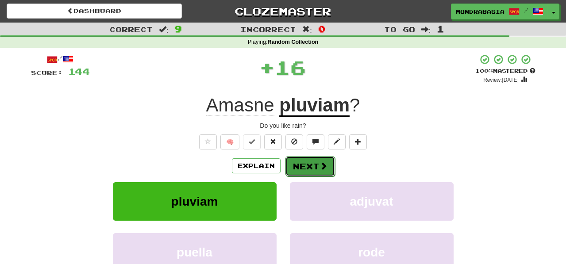
click at [307, 164] on button "Next" at bounding box center [311, 166] width 50 height 20
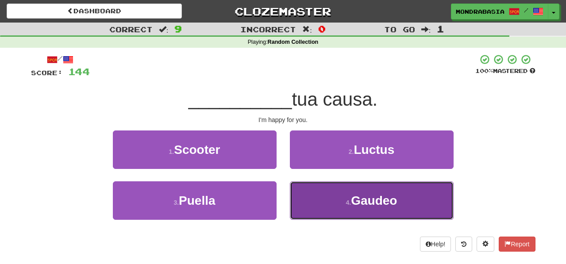
click at [311, 207] on button "4 . Gaudeo" at bounding box center [372, 201] width 164 height 39
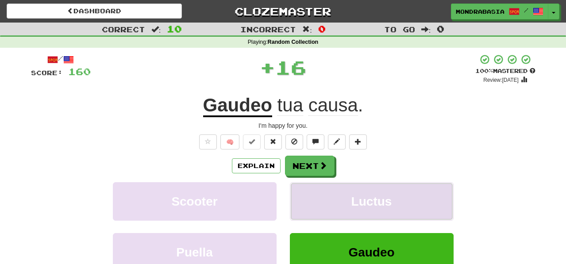
click at [311, 202] on button "Luctus" at bounding box center [372, 201] width 164 height 39
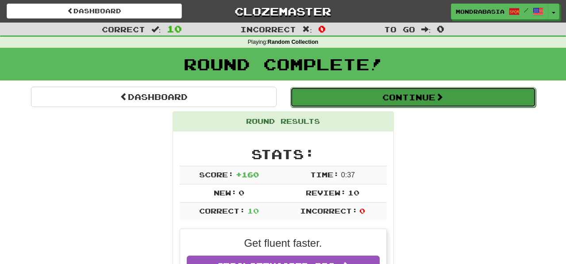
click at [303, 99] on button "Continue" at bounding box center [413, 97] width 246 height 20
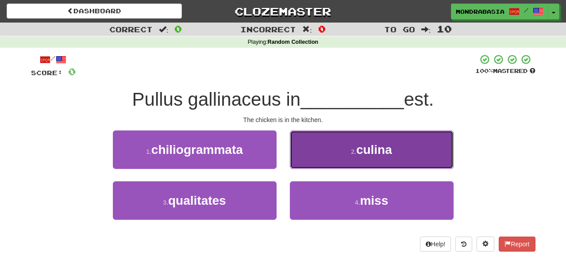
click at [301, 162] on button "2 . culina" at bounding box center [372, 150] width 164 height 39
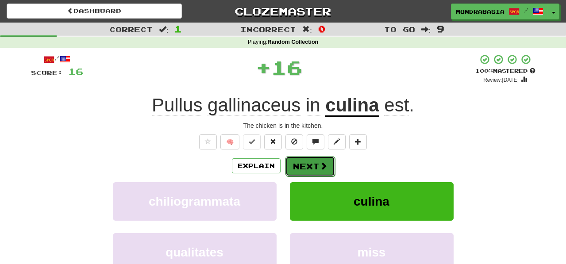
click at [301, 166] on button "Next" at bounding box center [311, 166] width 50 height 20
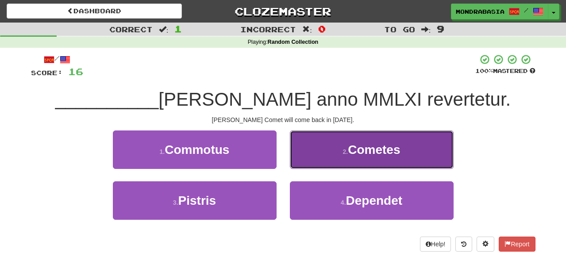
click at [301, 165] on button "2 . Cometes" at bounding box center [372, 150] width 164 height 39
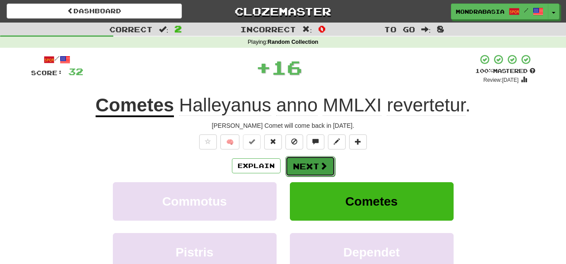
click at [306, 165] on button "Next" at bounding box center [311, 166] width 50 height 20
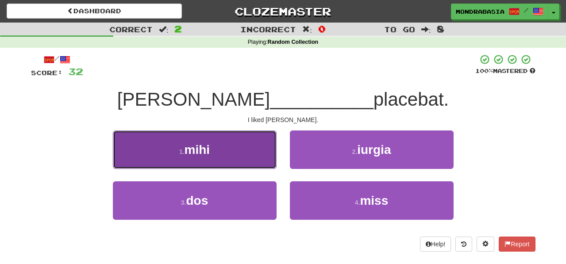
click at [252, 163] on button "1 . mihi" at bounding box center [195, 150] width 164 height 39
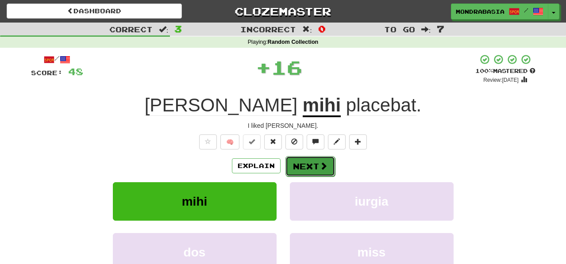
click at [305, 171] on button "Next" at bounding box center [311, 166] width 50 height 20
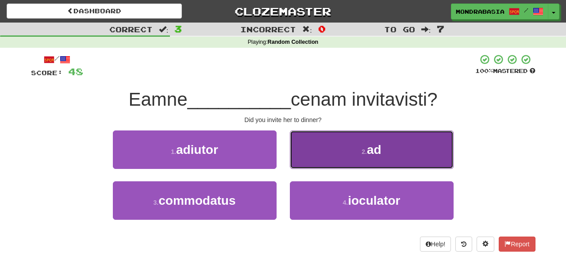
click at [304, 162] on button "2 . ad" at bounding box center [372, 150] width 164 height 39
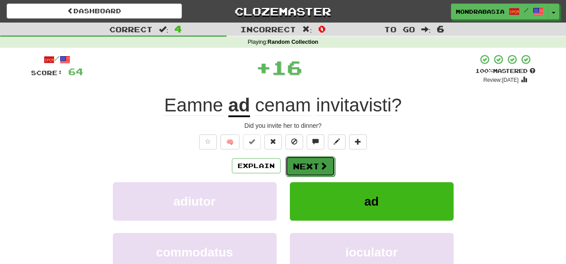
click at [303, 163] on button "Next" at bounding box center [311, 166] width 50 height 20
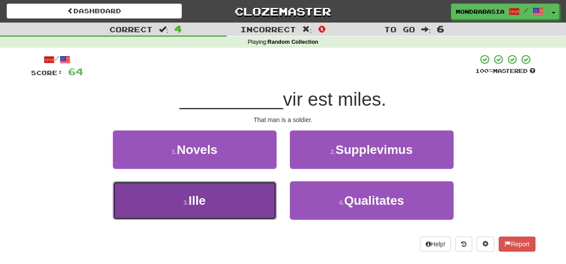
click at [260, 202] on button "3 . Ille" at bounding box center [195, 201] width 164 height 39
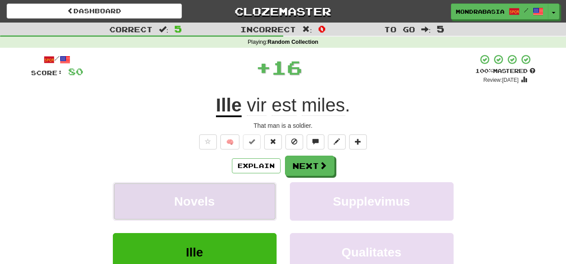
click at [260, 200] on button "Novels" at bounding box center [195, 201] width 164 height 39
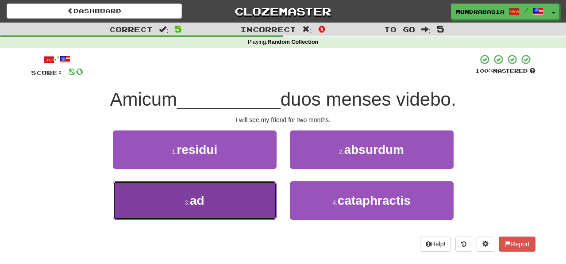
click at [239, 210] on button "3 . ad" at bounding box center [195, 201] width 164 height 39
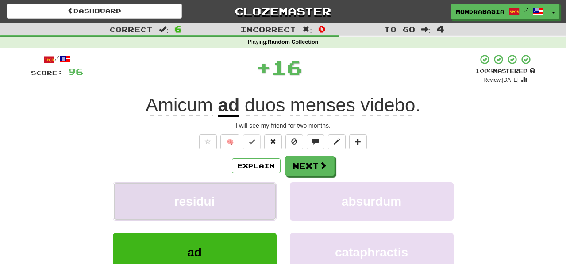
click at [243, 204] on button "residui" at bounding box center [195, 201] width 164 height 39
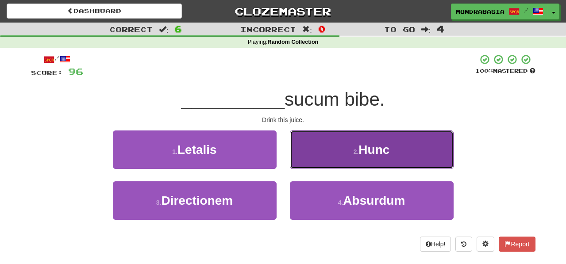
click at [307, 158] on button "2 . Hunc" at bounding box center [372, 150] width 164 height 39
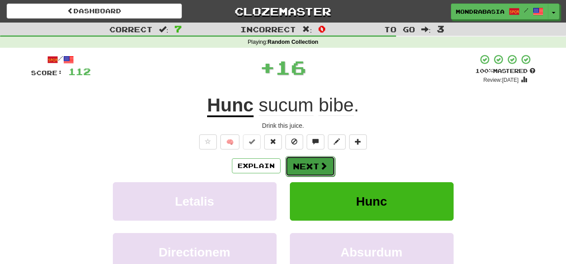
click at [307, 160] on button "Next" at bounding box center [311, 166] width 50 height 20
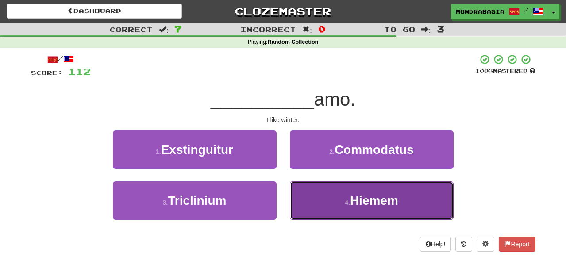
click at [311, 206] on button "4 . Hiemem" at bounding box center [372, 201] width 164 height 39
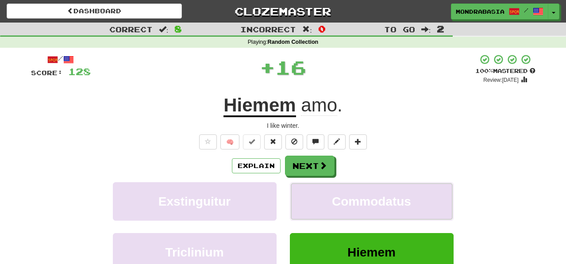
click at [311, 206] on button "Commodatus" at bounding box center [372, 201] width 164 height 39
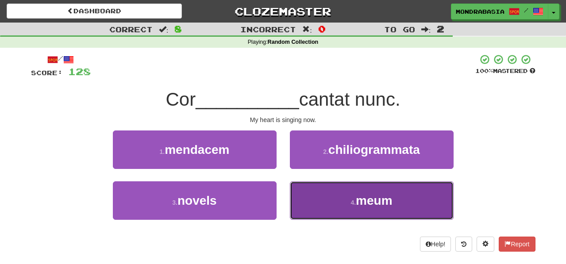
click at [318, 204] on button "4 . meum" at bounding box center [372, 201] width 164 height 39
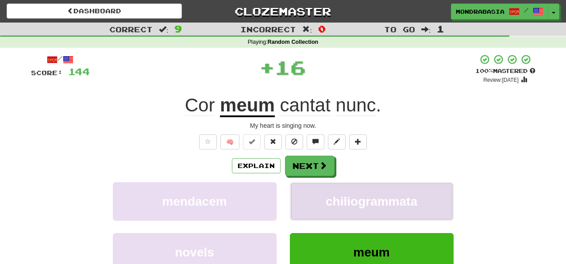
click at [313, 203] on button "chiliogrammata" at bounding box center [372, 201] width 164 height 39
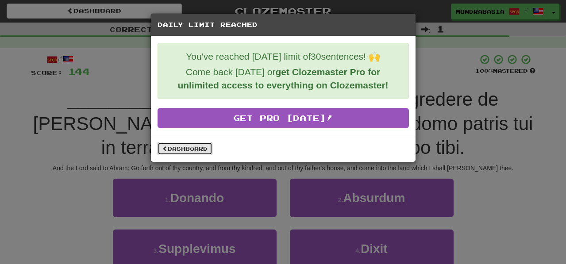
click at [175, 148] on link "Dashboard" at bounding box center [185, 148] width 55 height 13
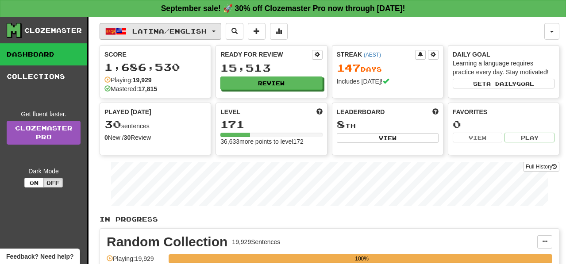
click at [221, 33] on button "Latina / English" at bounding box center [161, 31] width 122 height 17
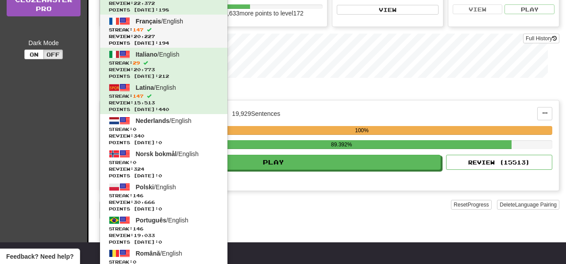
scroll to position [131, 0]
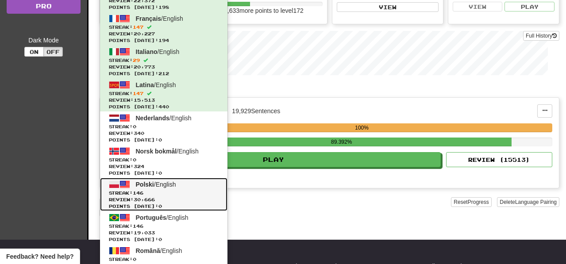
click at [201, 190] on span "Streak: 146" at bounding box center [164, 193] width 110 height 7
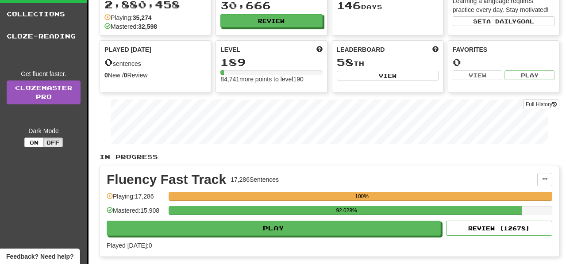
scroll to position [66, 0]
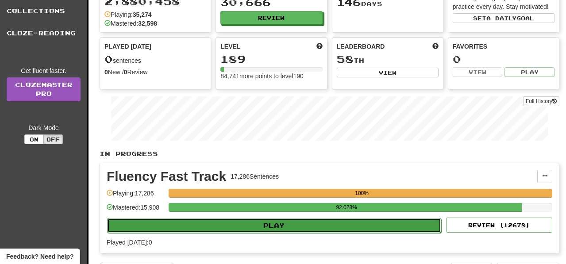
click at [298, 227] on button "Play" at bounding box center [274, 225] width 334 height 15
select select "**"
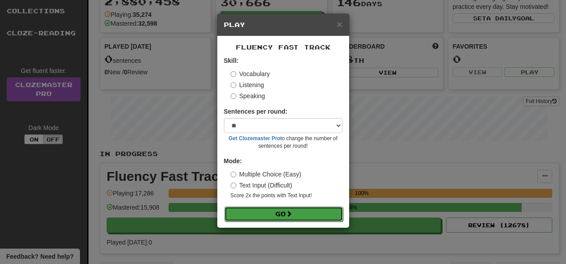
click at [318, 213] on button "Go" at bounding box center [283, 214] width 119 height 15
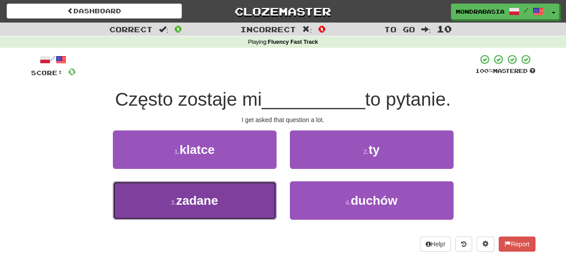
click at [251, 201] on button "3 . zadane" at bounding box center [195, 201] width 164 height 39
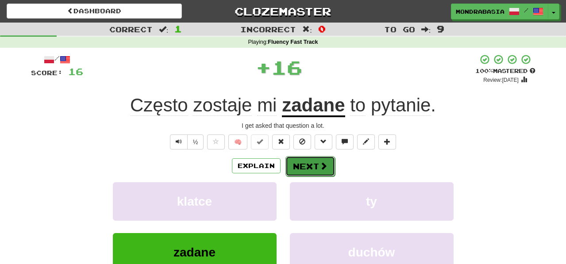
click at [309, 164] on button "Next" at bounding box center [311, 166] width 50 height 20
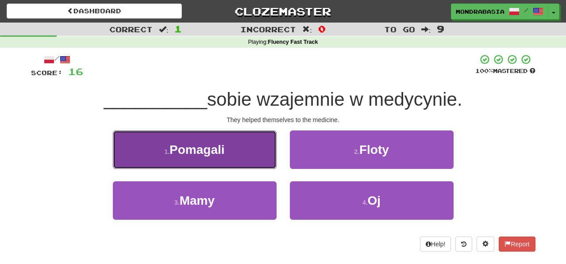
click at [273, 158] on button "1 . [GEOGRAPHIC_DATA]" at bounding box center [195, 150] width 164 height 39
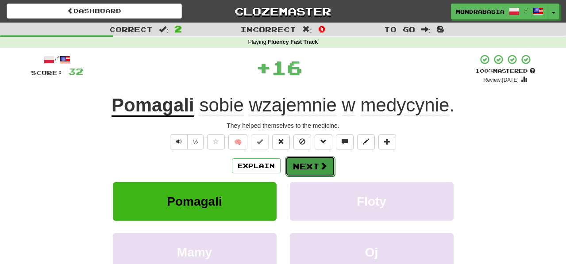
click at [307, 168] on button "Next" at bounding box center [311, 166] width 50 height 20
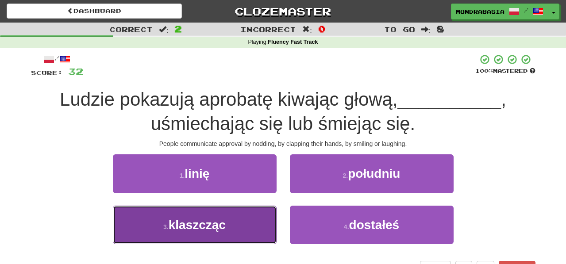
click at [258, 227] on button "3 . klaszcząc" at bounding box center [195, 225] width 164 height 39
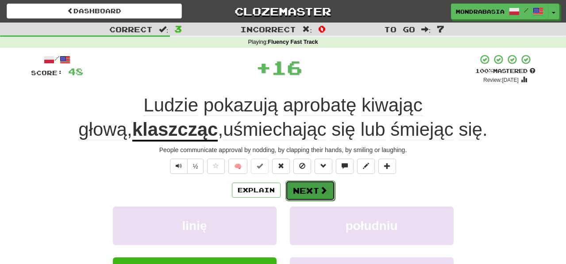
click at [309, 185] on button "Next" at bounding box center [311, 191] width 50 height 20
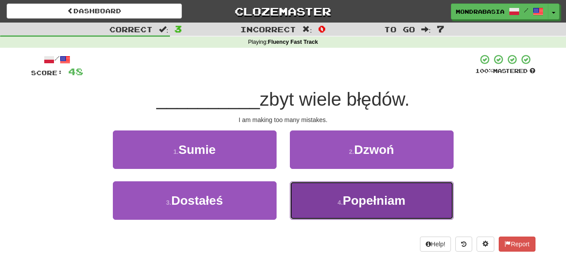
click at [310, 200] on button "4 . [GEOGRAPHIC_DATA]" at bounding box center [372, 201] width 164 height 39
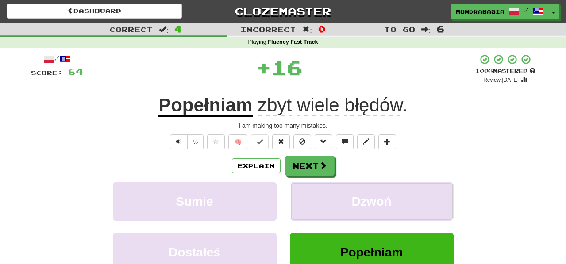
click at [310, 200] on button "Dzwoń" at bounding box center [372, 201] width 164 height 39
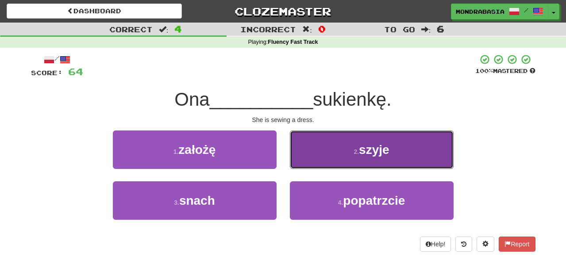
click at [299, 162] on button "2 . szyje" at bounding box center [372, 150] width 164 height 39
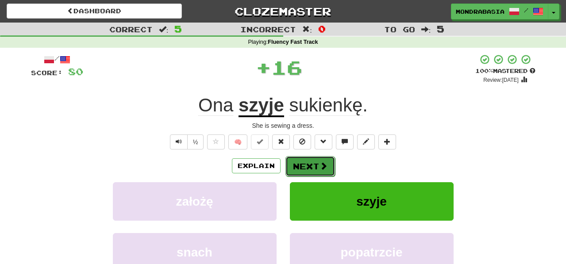
click at [299, 162] on button "Next" at bounding box center [311, 166] width 50 height 20
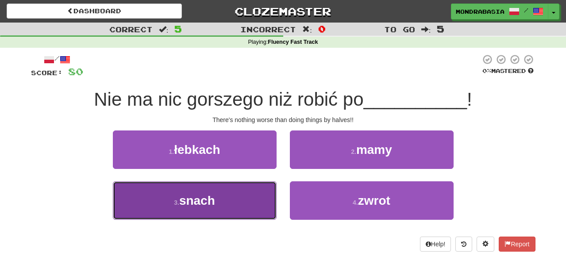
click at [248, 199] on button "3 . snach" at bounding box center [195, 201] width 164 height 39
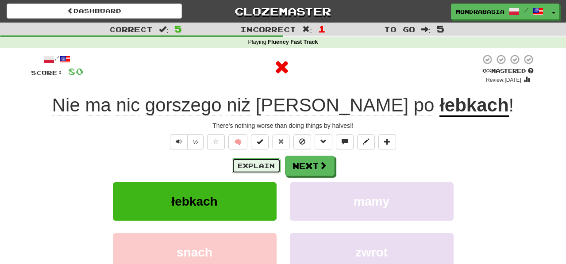
click at [257, 167] on button "Explain" at bounding box center [256, 165] width 49 height 15
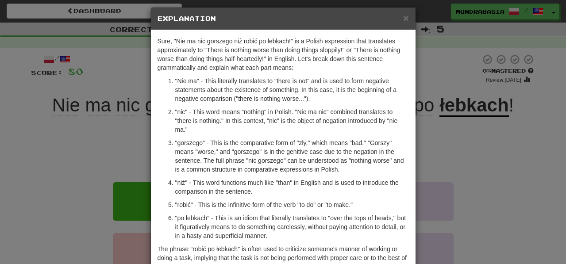
scroll to position [12, 0]
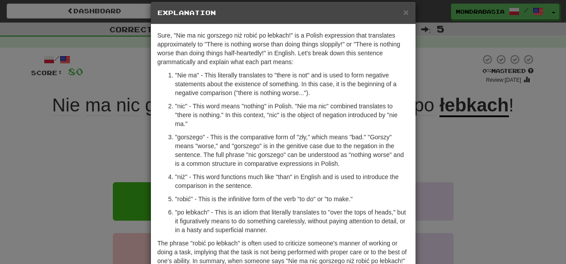
click at [404, 18] on div "× Explanation" at bounding box center [283, 13] width 265 height 23
click at [462, 163] on div "× Explanation Sure, "Nie ma nic gorszego niż robić po łebkach!" is a Polish exp…" at bounding box center [283, 132] width 566 height 264
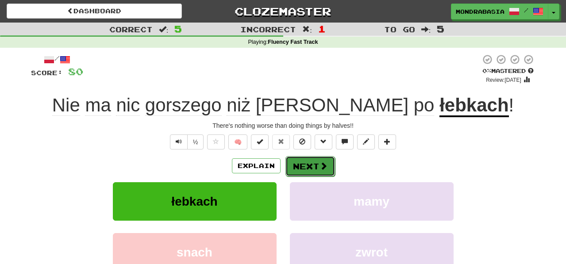
click at [314, 169] on button "Next" at bounding box center [311, 166] width 50 height 20
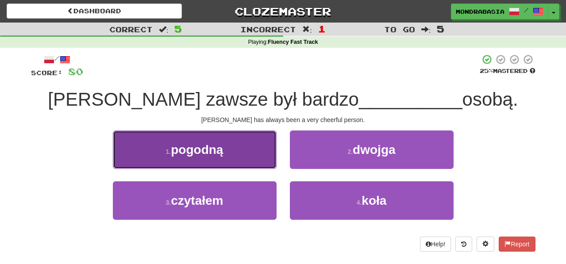
click at [264, 166] on button "1 . pogodną" at bounding box center [195, 150] width 164 height 39
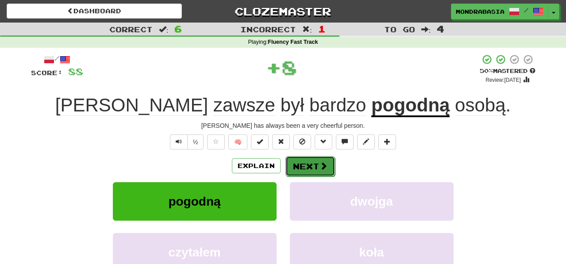
click at [298, 166] on button "Next" at bounding box center [311, 166] width 50 height 20
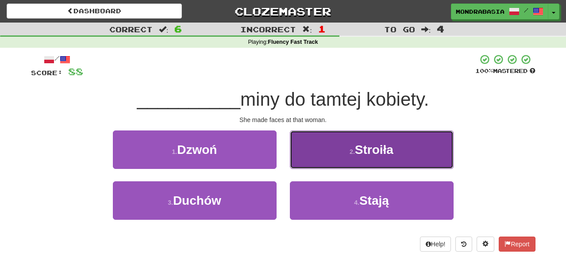
click at [305, 166] on button "2 . Stroiła" at bounding box center [372, 150] width 164 height 39
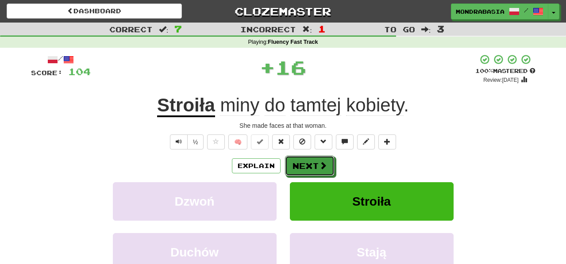
click at [305, 166] on button "Next" at bounding box center [310, 166] width 50 height 20
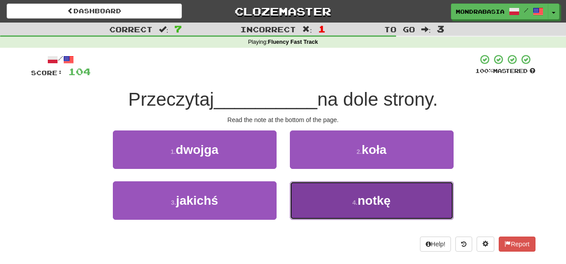
click at [313, 203] on button "4 . notkę" at bounding box center [372, 201] width 164 height 39
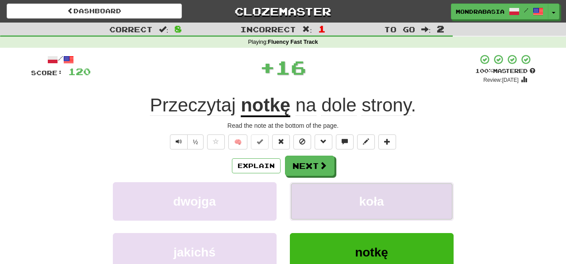
click at [312, 198] on button "koła" at bounding box center [372, 201] width 164 height 39
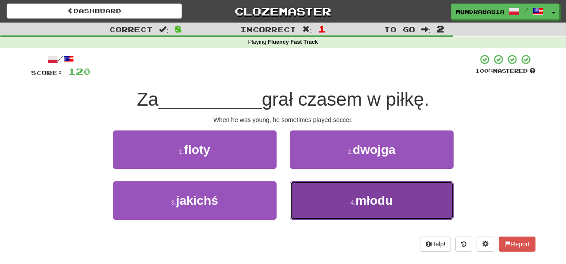
click at [309, 203] on button "4 . młodu" at bounding box center [372, 201] width 164 height 39
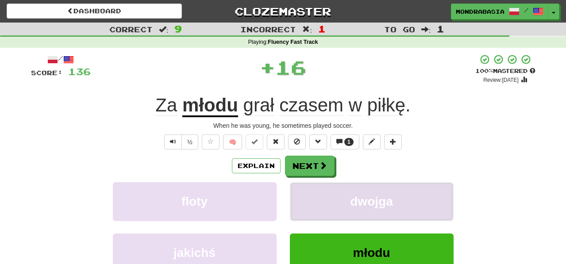
click at [309, 202] on button "dwojga" at bounding box center [372, 201] width 164 height 39
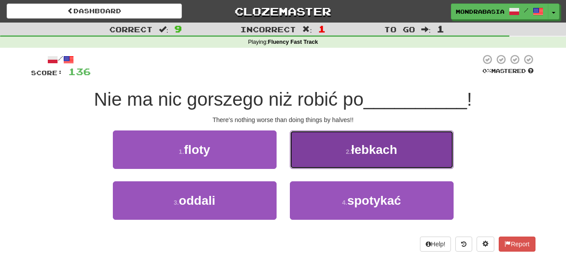
click at [307, 163] on button "2 . łebkach" at bounding box center [372, 150] width 164 height 39
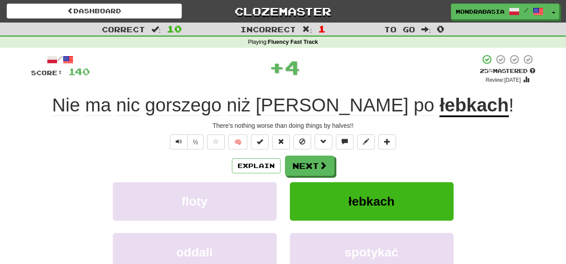
click at [307, 163] on button "Next" at bounding box center [310, 166] width 50 height 20
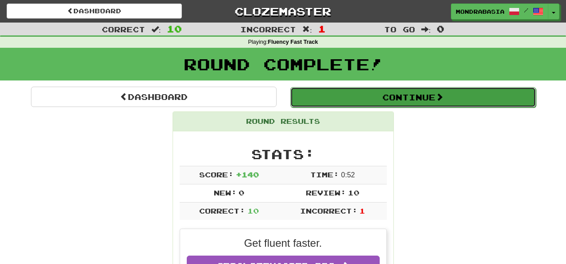
click at [314, 101] on button "Continue" at bounding box center [413, 97] width 246 height 20
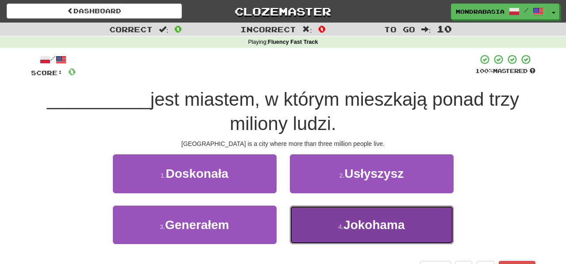
click at [313, 224] on button "4 . Jokohama" at bounding box center [372, 225] width 164 height 39
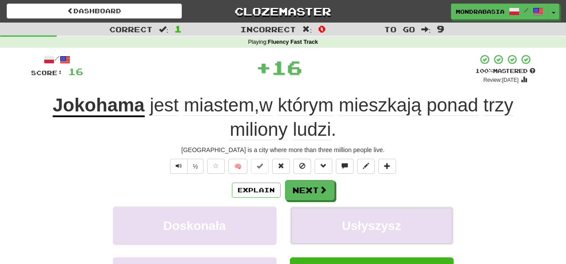
click at [313, 224] on button "Usłyszysz" at bounding box center [372, 226] width 164 height 39
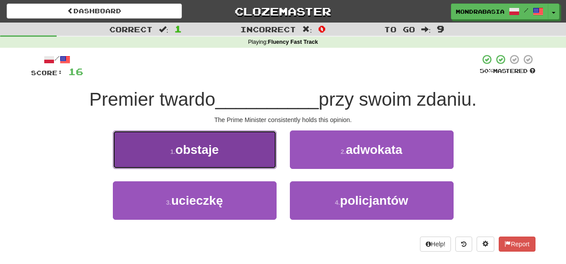
click at [257, 164] on button "1 . obstaje" at bounding box center [195, 150] width 164 height 39
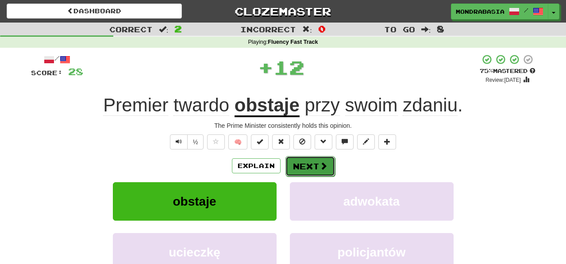
click at [288, 166] on button "Next" at bounding box center [311, 166] width 50 height 20
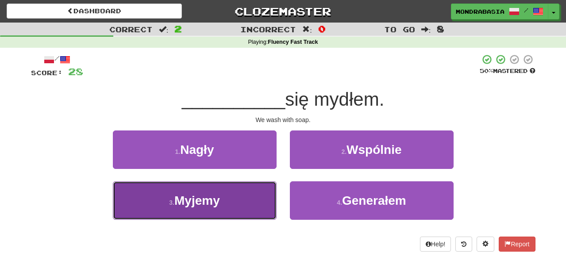
click at [254, 200] on button "3 . Myjemy" at bounding box center [195, 201] width 164 height 39
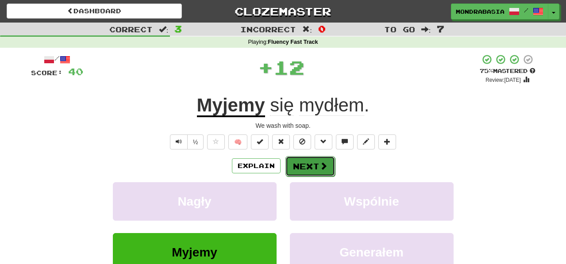
click at [292, 171] on button "Next" at bounding box center [311, 166] width 50 height 20
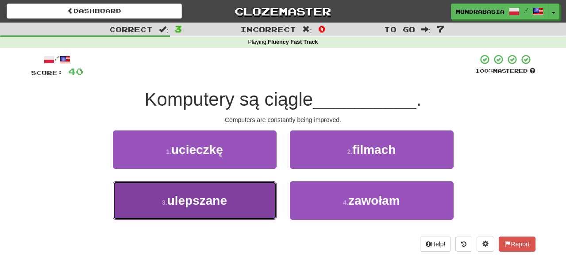
click at [259, 209] on button "3 . ulepszane" at bounding box center [195, 201] width 164 height 39
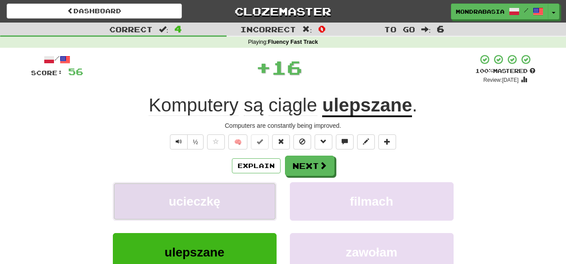
click at [267, 204] on button "ucieczkę" at bounding box center [195, 201] width 164 height 39
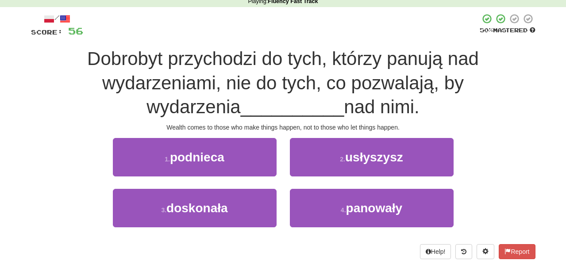
scroll to position [39, 0]
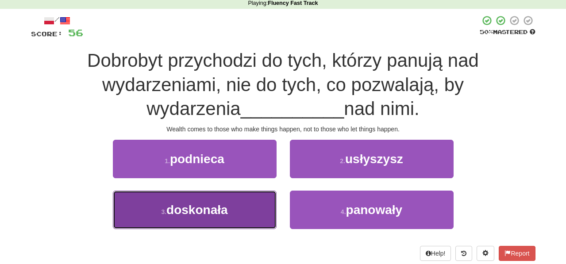
click at [247, 217] on button "3 . doskonała" at bounding box center [195, 210] width 164 height 39
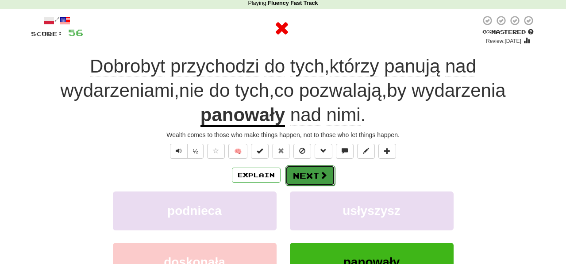
click at [302, 180] on button "Next" at bounding box center [311, 176] width 50 height 20
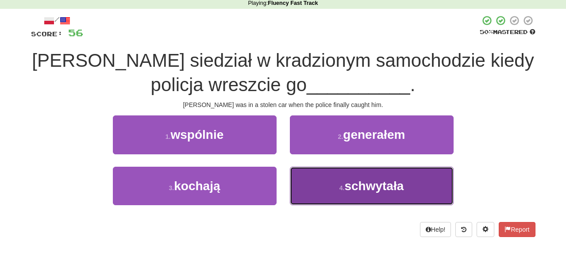
click at [313, 186] on button "4 . schwytała" at bounding box center [372, 186] width 164 height 39
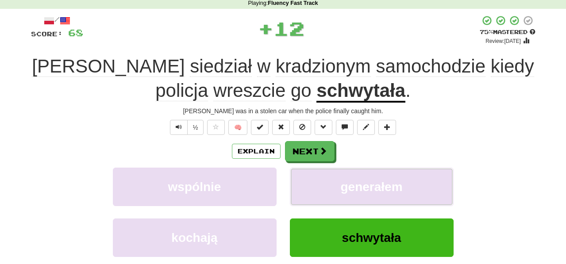
click at [313, 186] on button "generałem" at bounding box center [372, 187] width 164 height 39
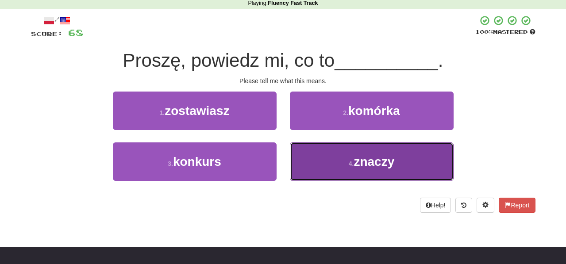
click at [306, 162] on button "4 . znaczy" at bounding box center [372, 162] width 164 height 39
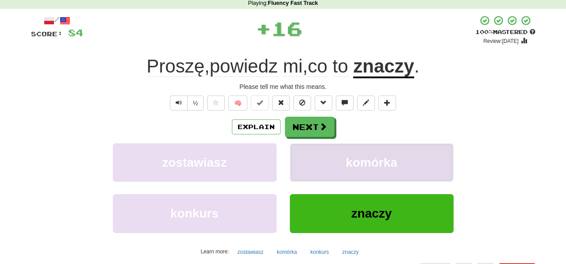
click at [306, 161] on button "komórka" at bounding box center [372, 162] width 164 height 39
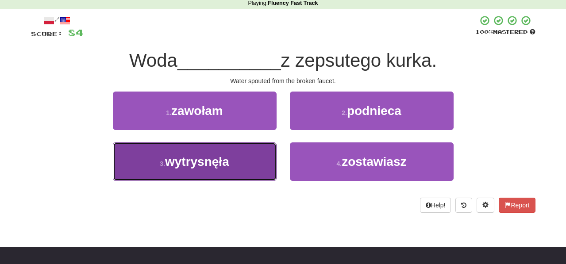
click at [251, 168] on button "3 . wytrysnęła" at bounding box center [195, 162] width 164 height 39
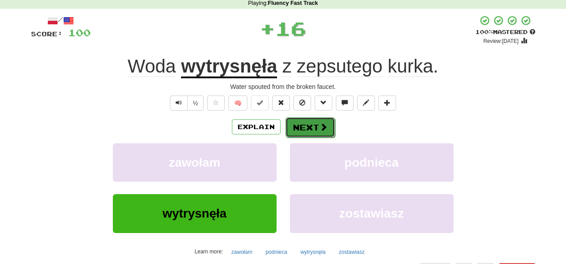
click at [317, 129] on button "Next" at bounding box center [311, 127] width 50 height 20
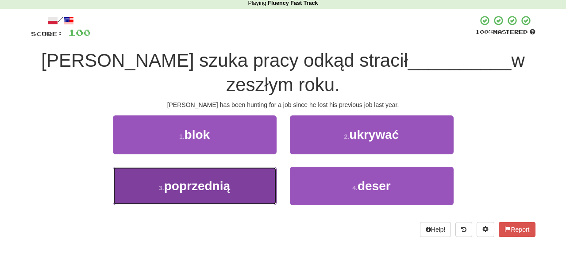
click at [258, 167] on button "3 . poprzednią" at bounding box center [195, 186] width 164 height 39
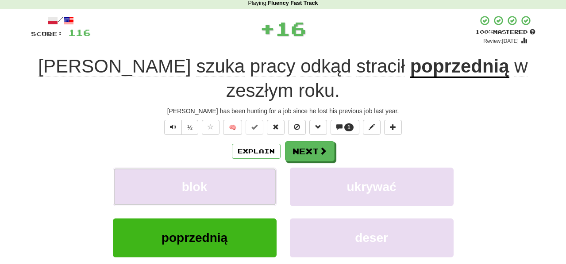
click at [258, 168] on button "blok" at bounding box center [195, 187] width 164 height 39
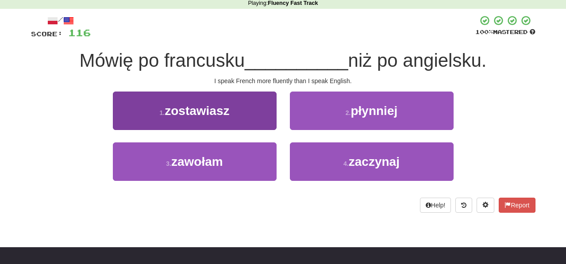
scroll to position [43, 0]
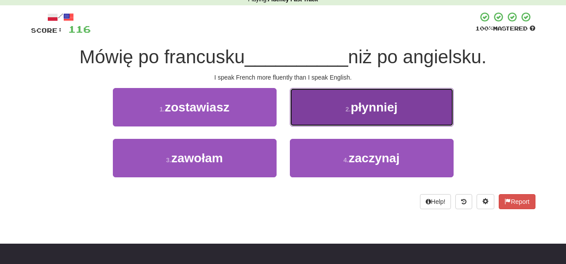
click at [309, 122] on button "2 . płynniej" at bounding box center [372, 107] width 164 height 39
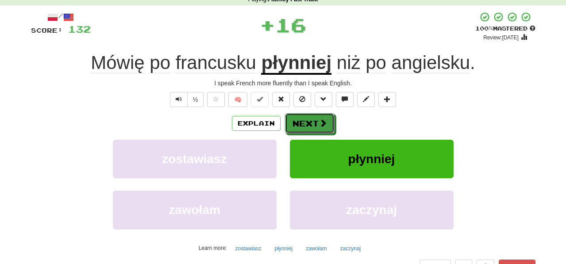
click at [309, 122] on button "Next" at bounding box center [310, 123] width 50 height 20
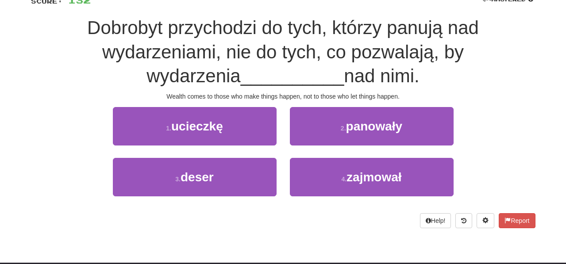
scroll to position [73, 0]
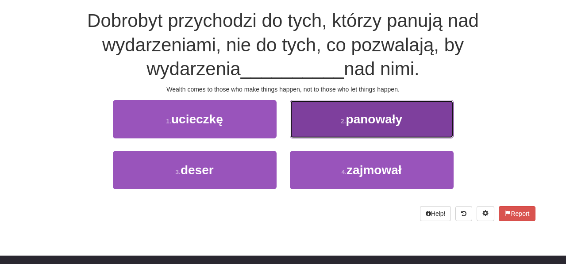
click at [304, 130] on button "2 . panowały" at bounding box center [372, 119] width 164 height 39
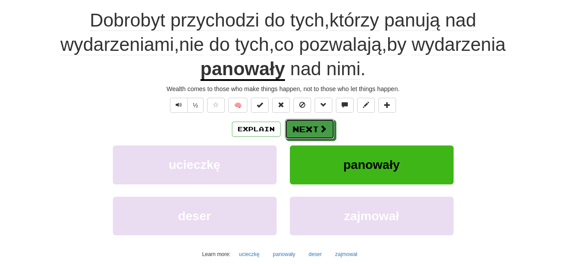
click at [304, 130] on button "Next" at bounding box center [310, 129] width 50 height 20
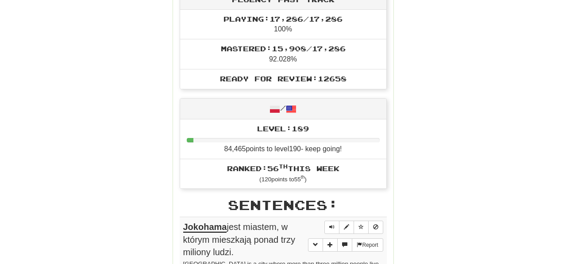
scroll to position [0, 0]
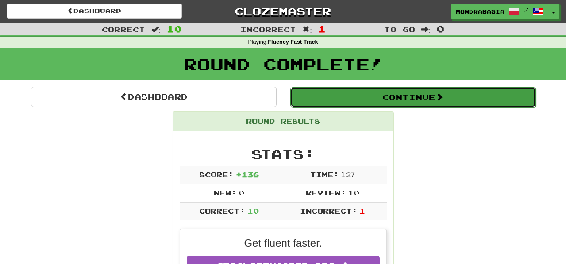
click at [370, 93] on button "Continue" at bounding box center [413, 97] width 246 height 20
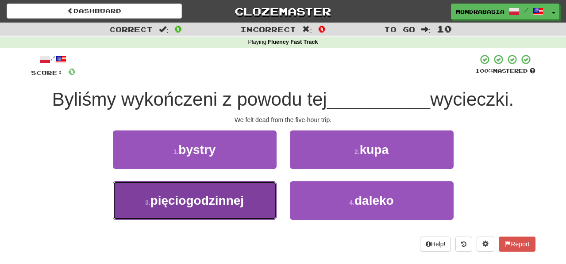
click at [263, 205] on button "3 . pięciogodzinnej" at bounding box center [195, 201] width 164 height 39
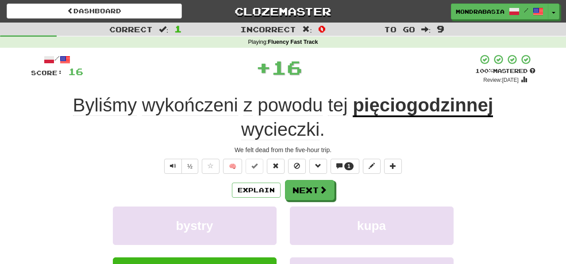
click at [263, 205] on div "Explain Next bystry kupa pięciogodzinnej daleko Learn more: bystry kupa pięciog…" at bounding box center [283, 251] width 505 height 142
click at [308, 180] on div "Explain Next" at bounding box center [283, 190] width 505 height 20
click at [314, 190] on button "Next" at bounding box center [311, 191] width 50 height 20
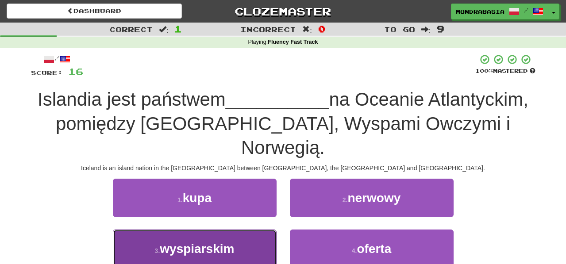
click at [259, 236] on button "3 . wyspiarskim" at bounding box center [195, 249] width 164 height 39
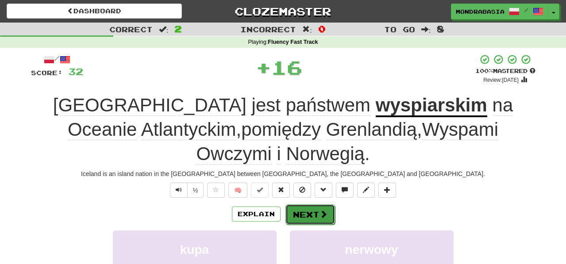
click at [298, 216] on button "Next" at bounding box center [311, 215] width 50 height 20
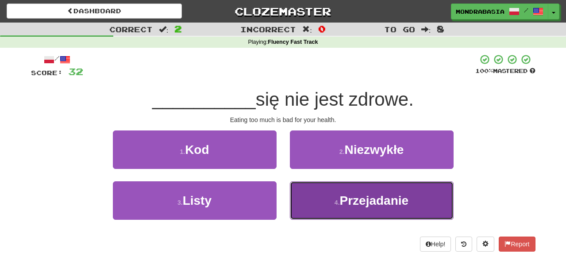
click at [308, 200] on button "4 . Przejadanie" at bounding box center [372, 201] width 164 height 39
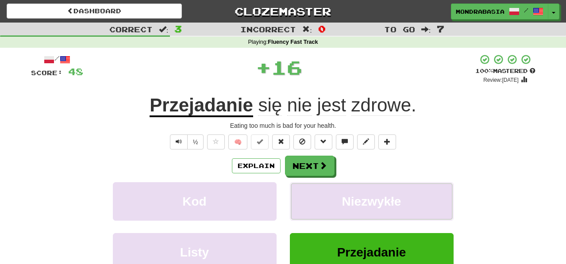
click at [308, 200] on button "Niezwykłe" at bounding box center [372, 201] width 164 height 39
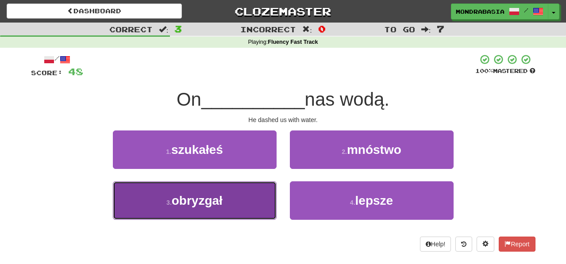
click at [253, 201] on button "3 . obryzgał" at bounding box center [195, 201] width 164 height 39
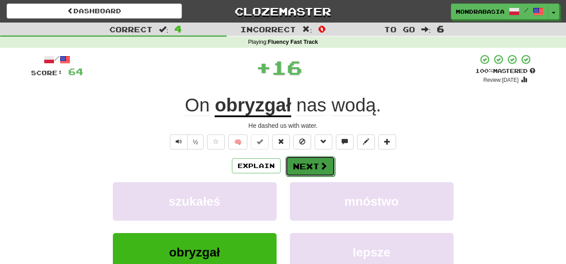
click at [296, 172] on button "Next" at bounding box center [311, 166] width 50 height 20
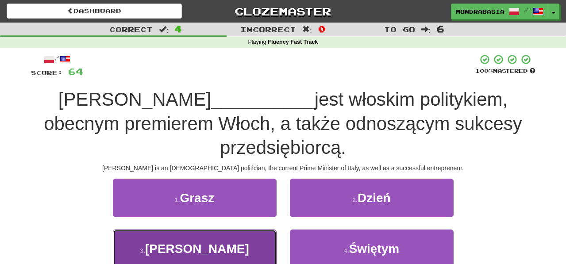
click at [263, 242] on button "3 . Berlusconi" at bounding box center [195, 249] width 164 height 39
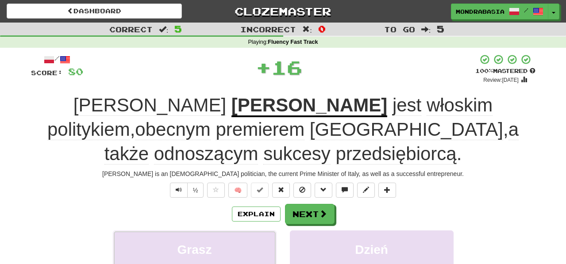
click at [263, 242] on button "Grasz" at bounding box center [195, 250] width 164 height 39
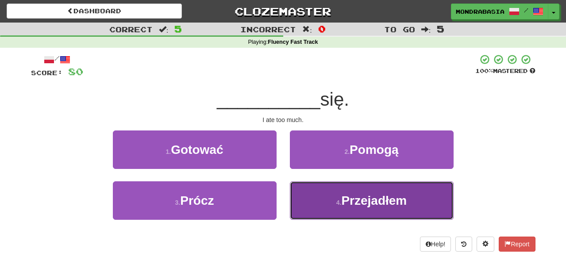
click at [317, 203] on button "4 . Przejadłem" at bounding box center [372, 201] width 164 height 39
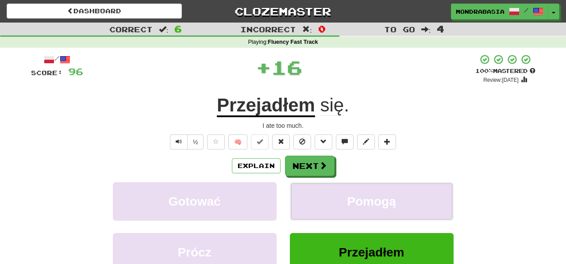
click at [317, 203] on button "Pomogą" at bounding box center [372, 201] width 164 height 39
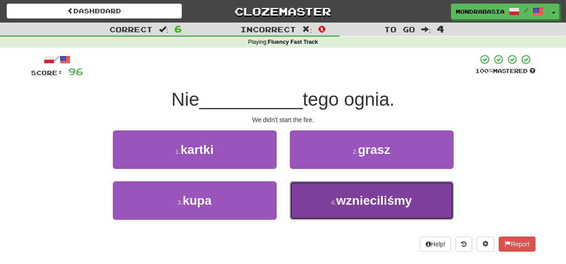
click at [314, 204] on button "4 . wznieciliśmy" at bounding box center [372, 201] width 164 height 39
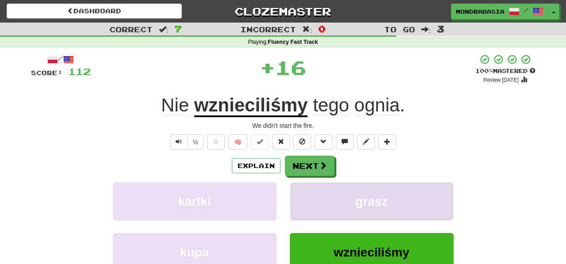
click at [314, 200] on button "grasz" at bounding box center [372, 201] width 164 height 39
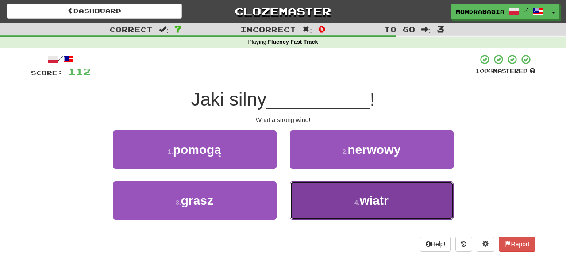
click at [313, 210] on button "4 . wiatr" at bounding box center [372, 201] width 164 height 39
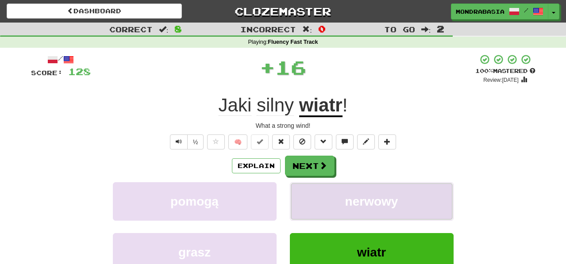
click at [313, 210] on button "nerwowy" at bounding box center [372, 201] width 164 height 39
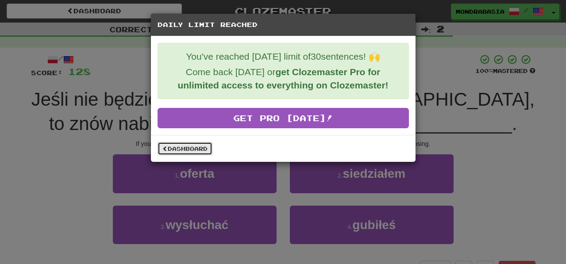
click at [192, 151] on link "Dashboard" at bounding box center [185, 148] width 55 height 13
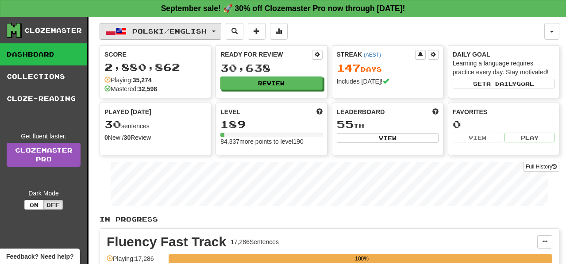
click at [221, 31] on button "Polski / English" at bounding box center [161, 31] width 122 height 17
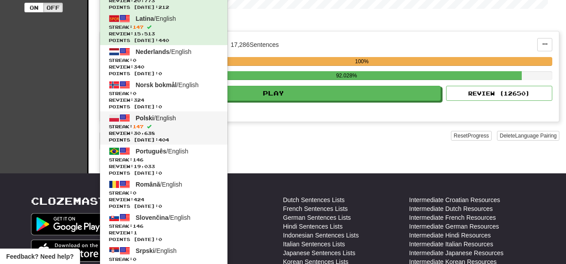
scroll to position [213, 0]
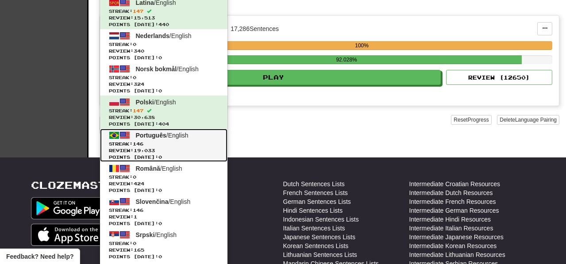
click at [207, 150] on span "Review: 19,033" at bounding box center [164, 150] width 110 height 7
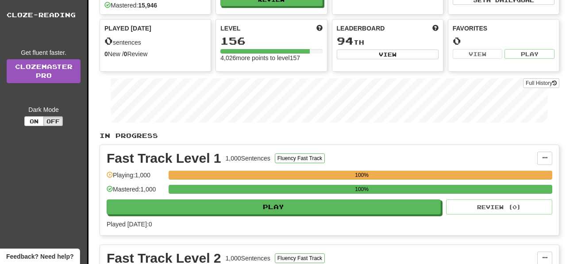
scroll to position [101, 0]
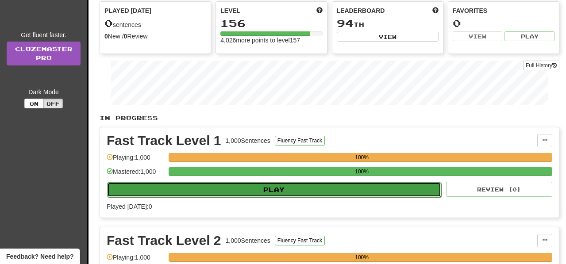
click at [289, 189] on button "Play" at bounding box center [274, 189] width 334 height 15
select select "**"
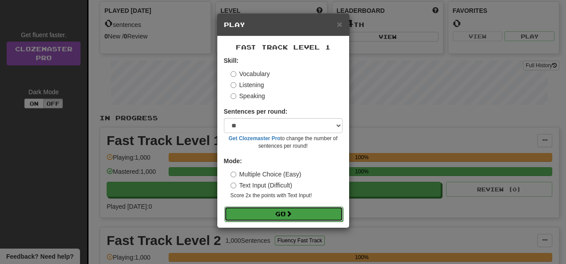
click at [296, 216] on button "Go" at bounding box center [283, 214] width 119 height 15
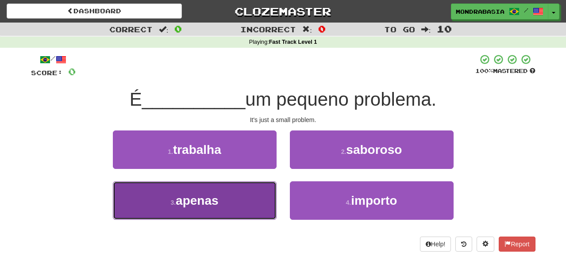
click at [253, 213] on button "3 . apenas" at bounding box center [195, 201] width 164 height 39
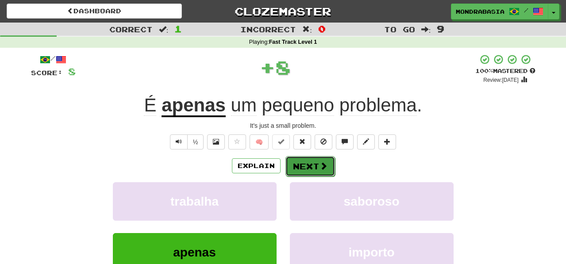
click at [298, 165] on button "Next" at bounding box center [311, 166] width 50 height 20
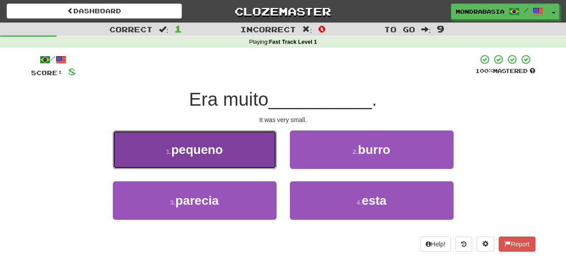
click at [252, 159] on button "1 . pequeno" at bounding box center [195, 150] width 164 height 39
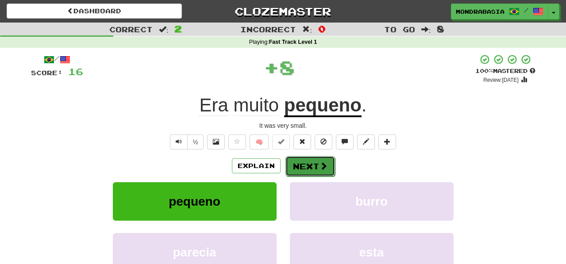
click at [300, 167] on button "Next" at bounding box center [311, 166] width 50 height 20
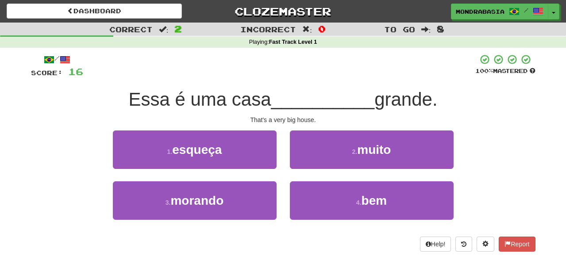
click at [289, 162] on div "2 . muito" at bounding box center [371, 156] width 177 height 51
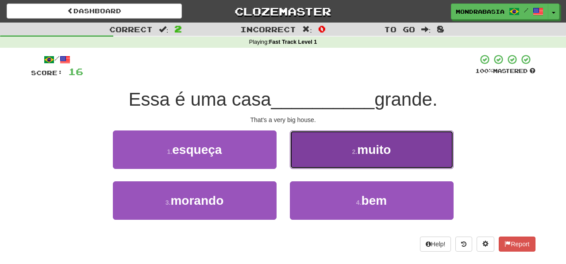
click at [301, 164] on button "2 . muito" at bounding box center [372, 150] width 164 height 39
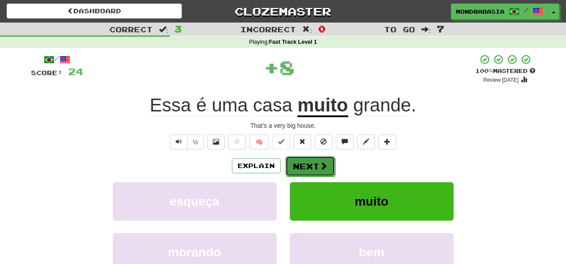
click at [303, 166] on button "Next" at bounding box center [311, 166] width 50 height 20
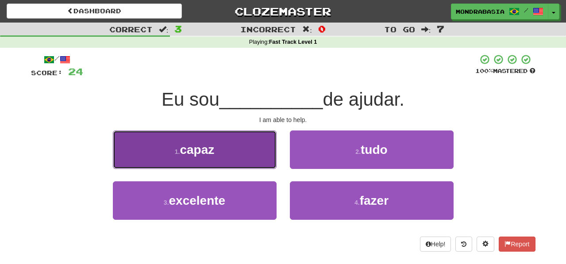
click at [265, 159] on button "1 . capaz" at bounding box center [195, 150] width 164 height 39
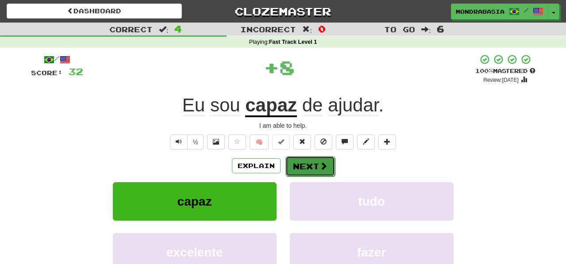
click at [300, 165] on button "Next" at bounding box center [311, 166] width 50 height 20
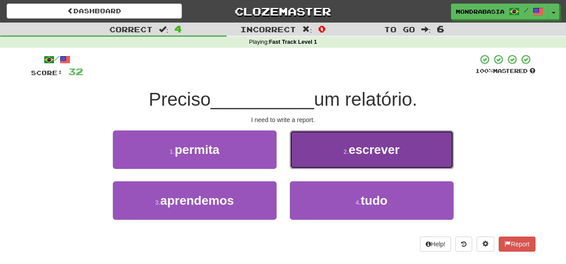
click at [305, 164] on button "2 . escrever" at bounding box center [372, 150] width 164 height 39
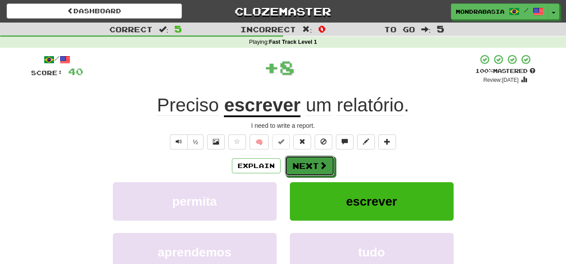
click at [305, 164] on button "Next" at bounding box center [310, 166] width 50 height 20
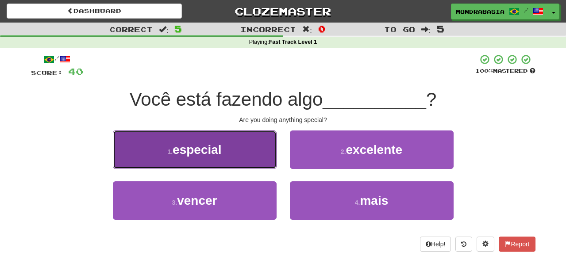
click at [265, 165] on button "1 . especial" at bounding box center [195, 150] width 164 height 39
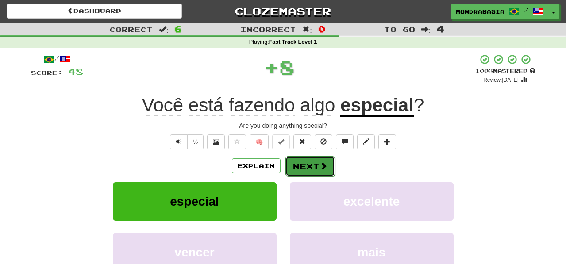
click at [310, 167] on button "Next" at bounding box center [311, 166] width 50 height 20
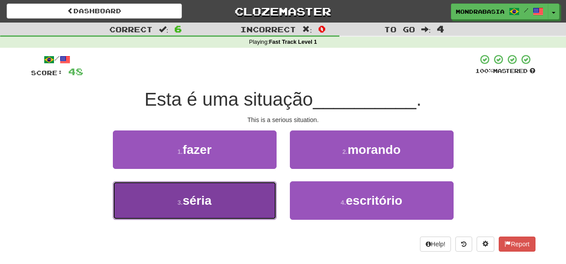
click at [252, 201] on button "3 . séria" at bounding box center [195, 201] width 164 height 39
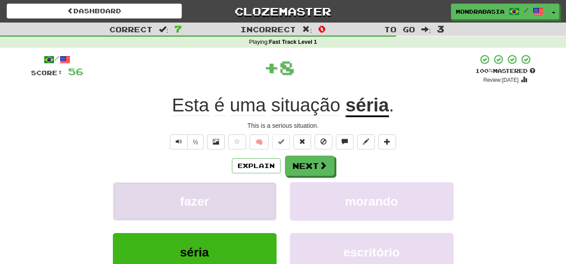
click at [256, 201] on button "fazer" at bounding box center [195, 201] width 164 height 39
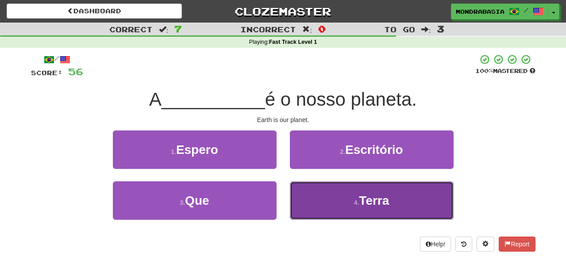
click at [312, 203] on button "4 . Terra" at bounding box center [372, 201] width 164 height 39
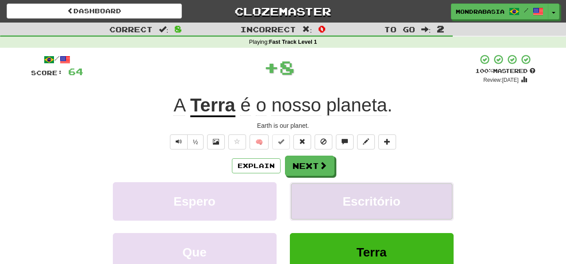
click at [312, 203] on button "Escritório" at bounding box center [372, 201] width 164 height 39
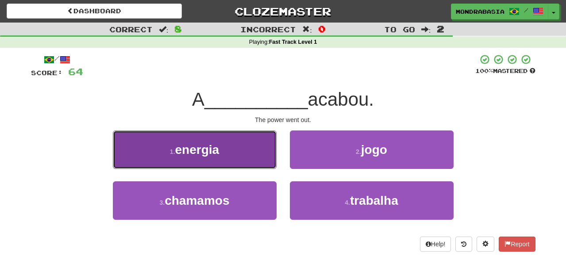
click at [259, 158] on button "1 . energia" at bounding box center [195, 150] width 164 height 39
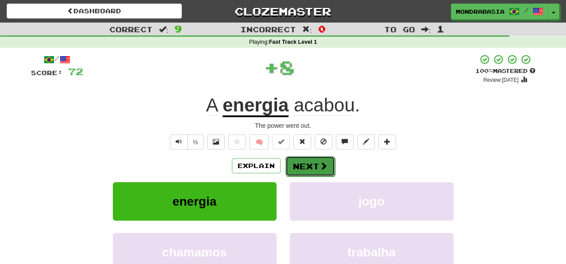
click at [306, 166] on button "Next" at bounding box center [311, 166] width 50 height 20
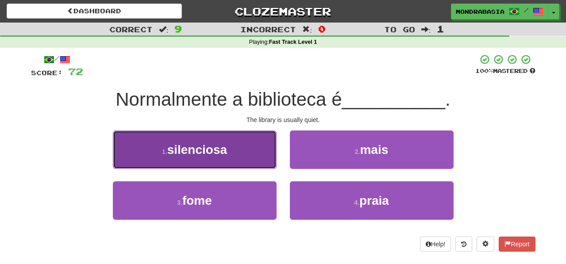
click at [254, 164] on button "1 . silenciosa" at bounding box center [195, 150] width 164 height 39
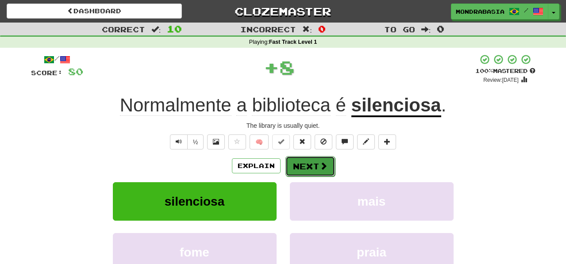
click at [313, 173] on button "Next" at bounding box center [311, 166] width 50 height 20
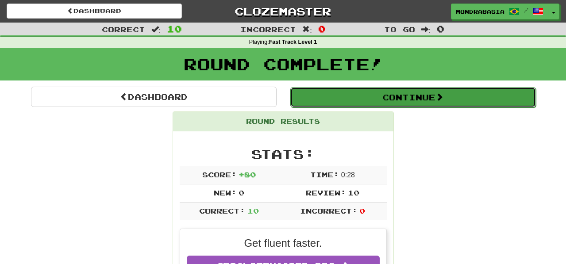
click at [313, 94] on button "Continue" at bounding box center [413, 97] width 246 height 20
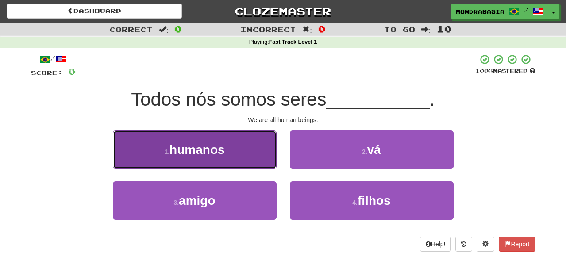
click at [276, 163] on button "1 . humanos" at bounding box center [195, 150] width 164 height 39
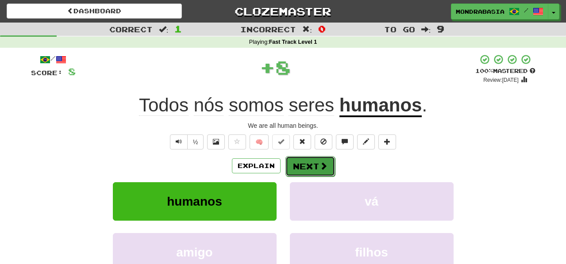
click at [309, 167] on button "Next" at bounding box center [311, 166] width 50 height 20
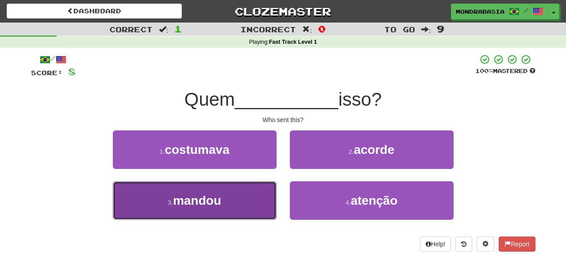
click at [241, 202] on button "3 . mandou" at bounding box center [195, 201] width 164 height 39
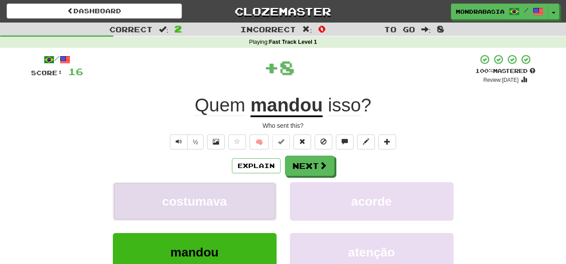
click at [241, 202] on button "costumava" at bounding box center [195, 201] width 164 height 39
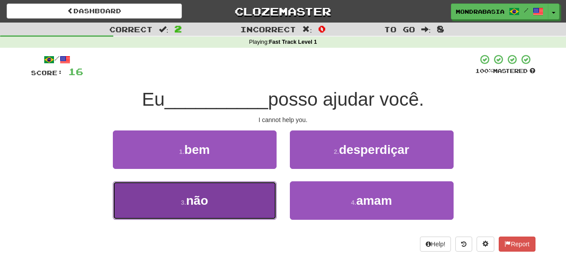
click at [257, 209] on button "3 . não" at bounding box center [195, 201] width 164 height 39
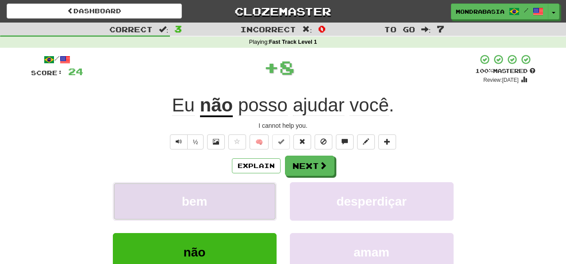
click at [259, 201] on button "bem" at bounding box center [195, 201] width 164 height 39
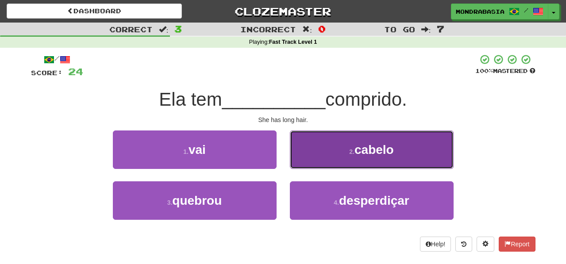
click at [311, 159] on button "2 . cabelo" at bounding box center [372, 150] width 164 height 39
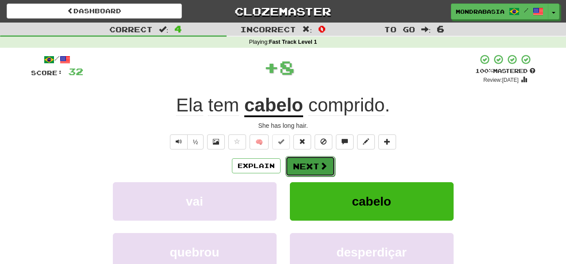
click at [311, 164] on button "Next" at bounding box center [311, 166] width 50 height 20
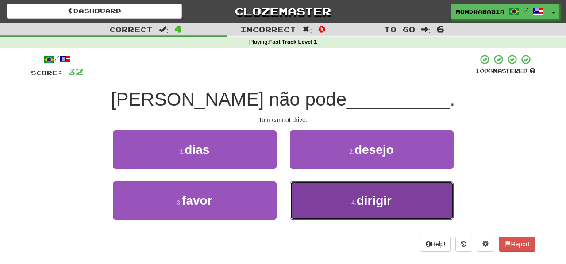
click at [306, 206] on button "4 . dirigir" at bounding box center [372, 201] width 164 height 39
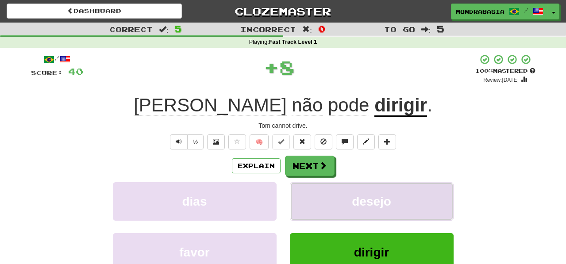
click at [306, 204] on button "desejo" at bounding box center [372, 201] width 164 height 39
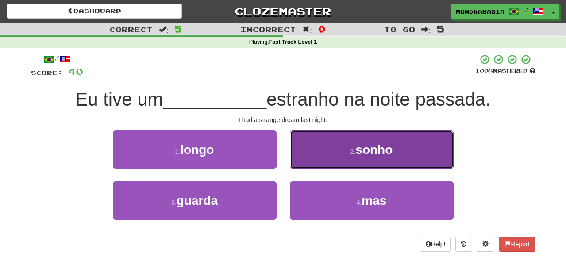
click at [311, 159] on button "2 . sonho" at bounding box center [372, 150] width 164 height 39
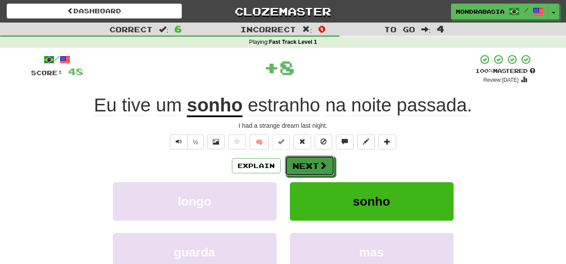
click at [309, 162] on button "Next" at bounding box center [310, 166] width 50 height 20
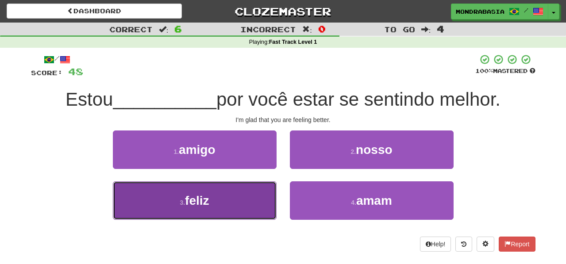
click at [252, 213] on button "3 . feliz" at bounding box center [195, 201] width 164 height 39
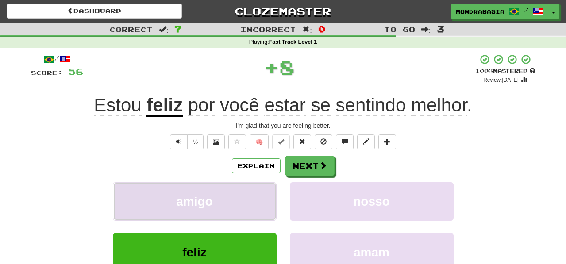
click at [256, 201] on button "amigo" at bounding box center [195, 201] width 164 height 39
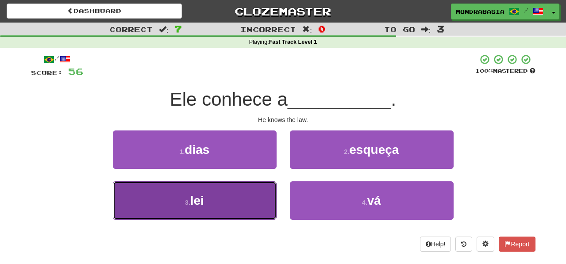
click at [251, 208] on button "3 . lei" at bounding box center [195, 201] width 164 height 39
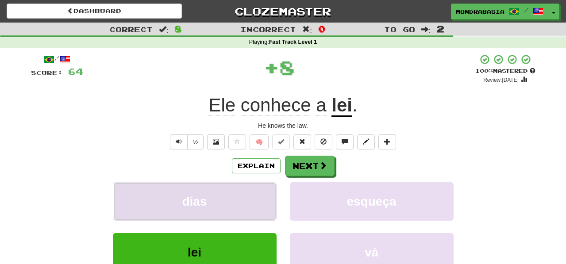
click at [255, 208] on button "dias" at bounding box center [195, 201] width 164 height 39
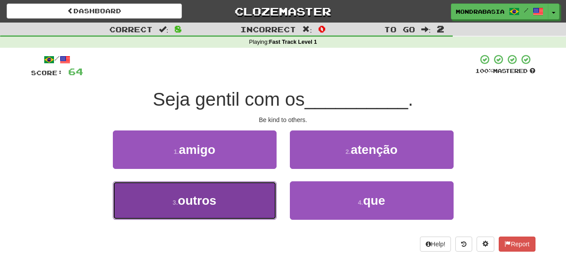
click at [261, 197] on button "3 . outros" at bounding box center [195, 201] width 164 height 39
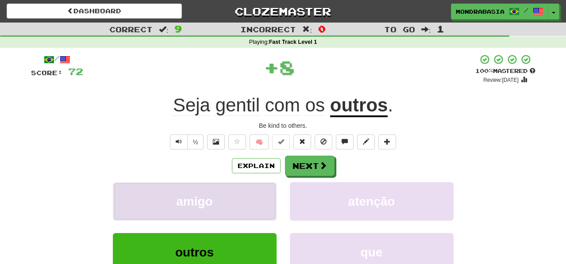
click at [261, 197] on button "amigo" at bounding box center [195, 201] width 164 height 39
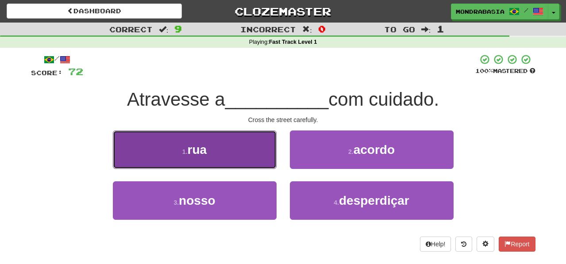
click at [253, 159] on button "1 . rua" at bounding box center [195, 150] width 164 height 39
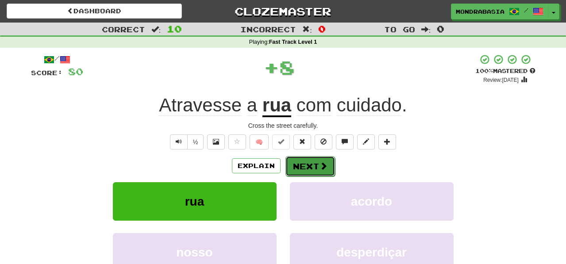
click at [316, 169] on button "Next" at bounding box center [311, 166] width 50 height 20
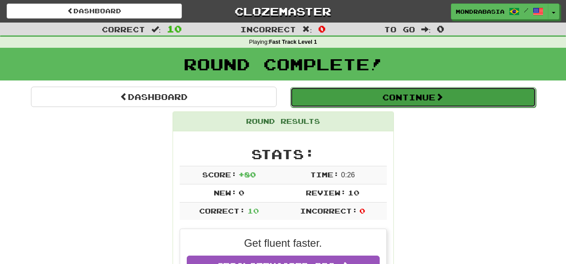
click at [313, 98] on button "Continue" at bounding box center [413, 97] width 246 height 20
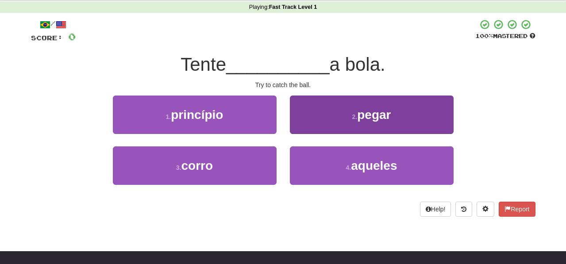
scroll to position [35, 0]
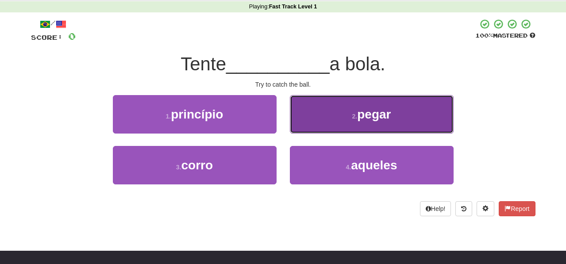
click at [307, 124] on button "2 . pegar" at bounding box center [372, 114] width 164 height 39
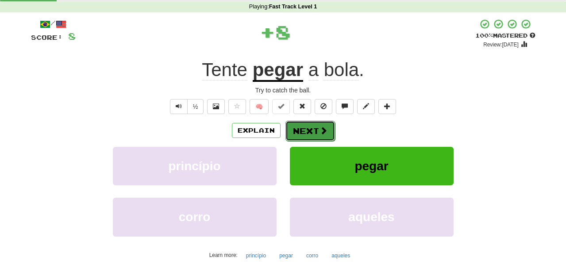
click at [307, 132] on button "Next" at bounding box center [311, 131] width 50 height 20
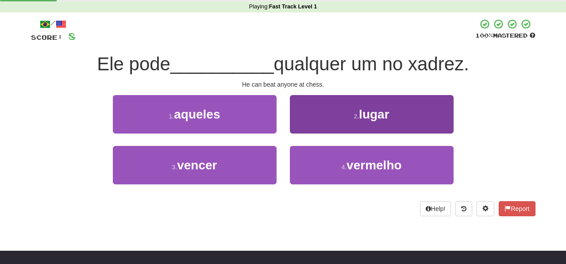
scroll to position [39, 0]
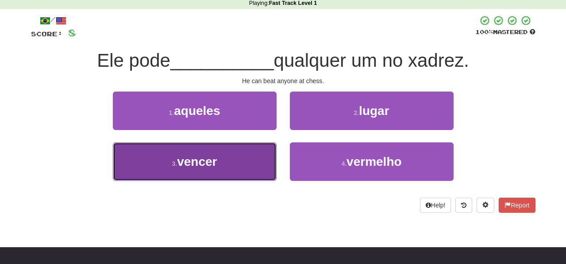
click at [243, 169] on button "3 . vencer" at bounding box center [195, 162] width 164 height 39
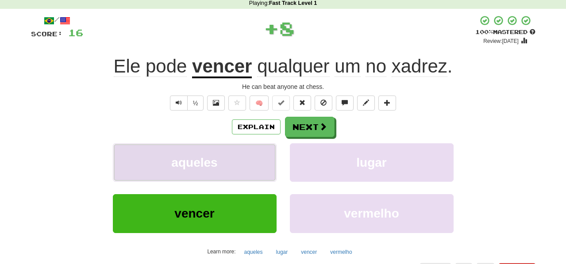
click at [254, 152] on button "aqueles" at bounding box center [195, 162] width 164 height 39
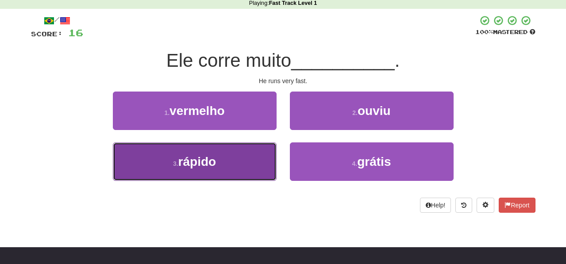
click at [263, 162] on button "3 . rápido" at bounding box center [195, 162] width 164 height 39
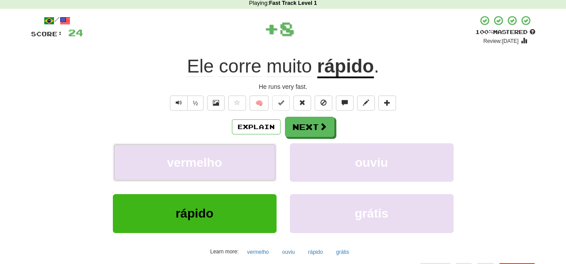
click at [263, 162] on button "vermelho" at bounding box center [195, 162] width 164 height 39
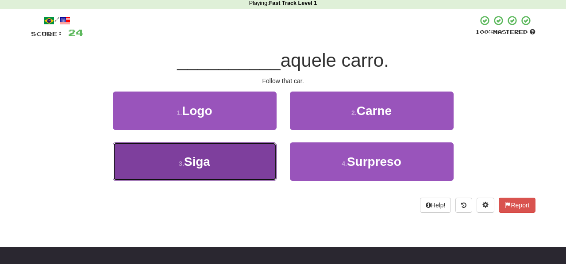
click at [247, 165] on button "3 . Siga" at bounding box center [195, 162] width 164 height 39
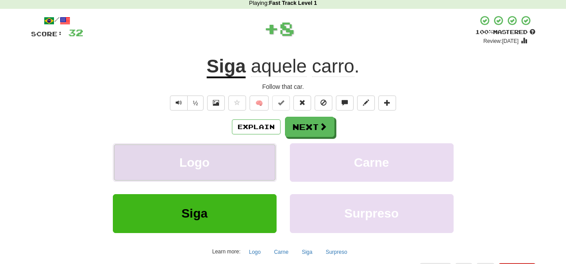
click at [247, 165] on button "Logo" at bounding box center [195, 162] width 164 height 39
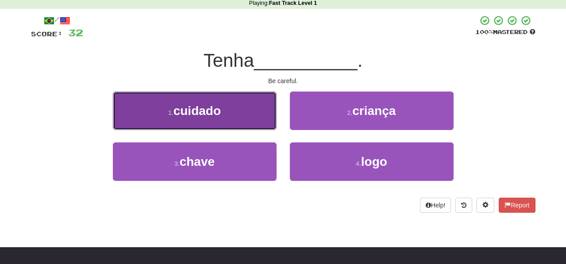
click at [257, 129] on button "1 . cuidado" at bounding box center [195, 111] width 164 height 39
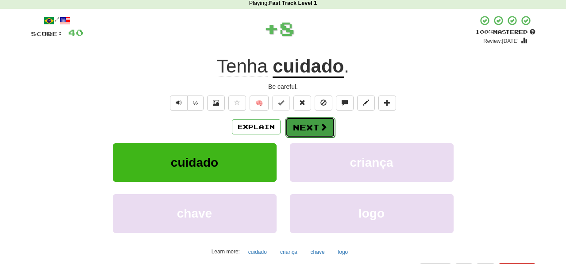
click at [290, 129] on button "Next" at bounding box center [311, 127] width 50 height 20
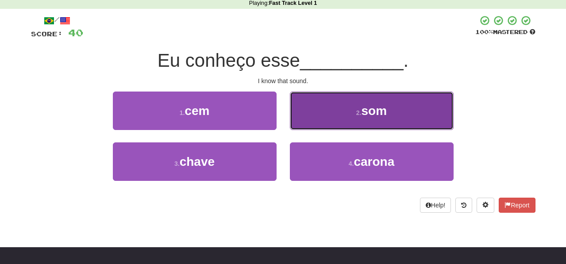
click at [313, 123] on button "2 . som" at bounding box center [372, 111] width 164 height 39
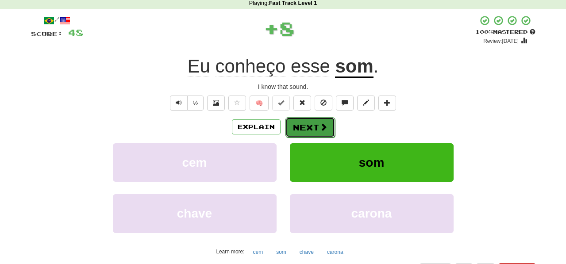
click at [316, 125] on button "Next" at bounding box center [311, 127] width 50 height 20
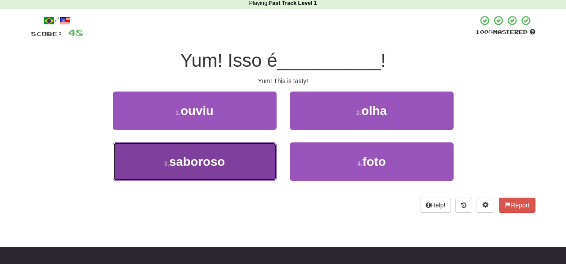
click at [258, 170] on button "3 . saboroso" at bounding box center [195, 162] width 164 height 39
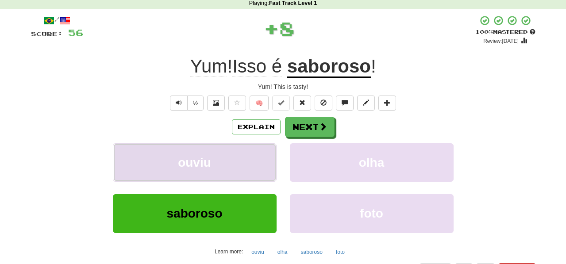
click at [259, 162] on button "ouviu" at bounding box center [195, 162] width 164 height 39
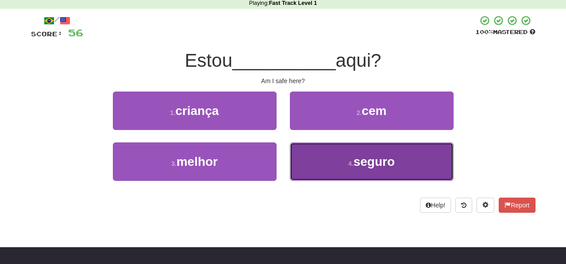
click at [312, 166] on button "4 . seguro" at bounding box center [372, 162] width 164 height 39
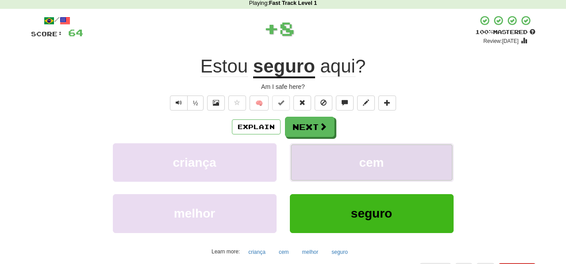
click at [312, 165] on button "cem" at bounding box center [372, 162] width 164 height 39
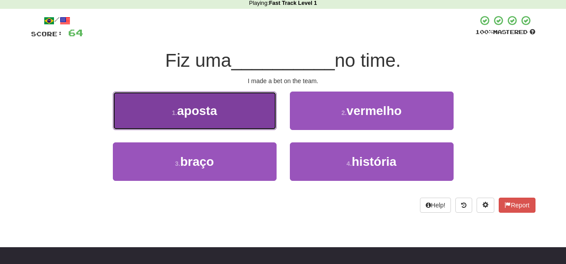
click at [263, 118] on button "1 . aposta" at bounding box center [195, 111] width 164 height 39
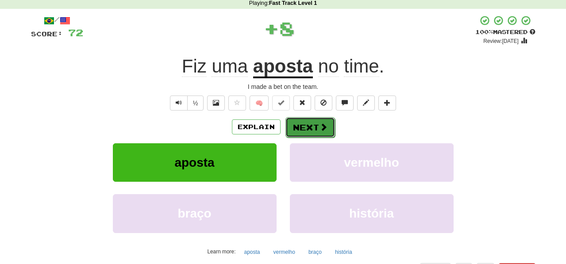
click at [298, 126] on button "Next" at bounding box center [311, 127] width 50 height 20
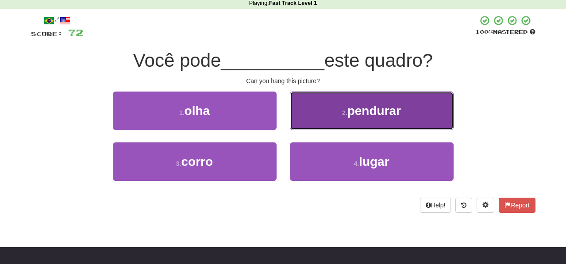
click at [302, 124] on button "2 . pendurar" at bounding box center [372, 111] width 164 height 39
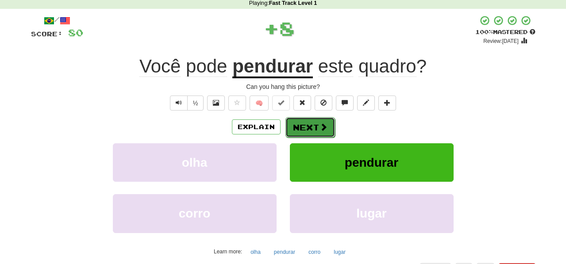
click at [305, 127] on button "Next" at bounding box center [311, 127] width 50 height 20
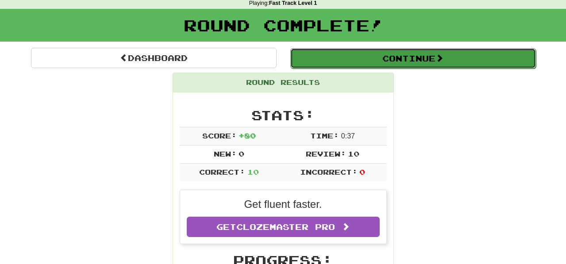
click at [317, 60] on button "Continue" at bounding box center [413, 58] width 246 height 20
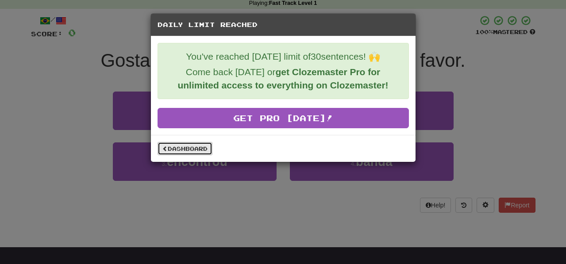
click at [204, 151] on link "Dashboard" at bounding box center [185, 148] width 55 height 13
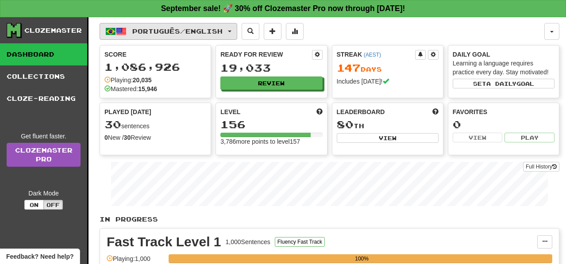
click at [236, 30] on button "Português / English" at bounding box center [169, 31] width 138 height 17
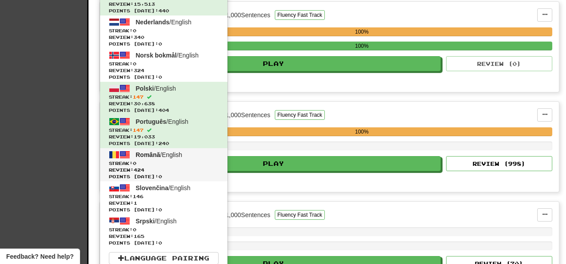
scroll to position [233, 0]
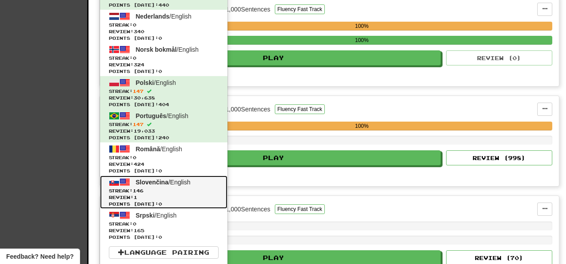
click at [209, 195] on span "Review: 1" at bounding box center [164, 197] width 110 height 7
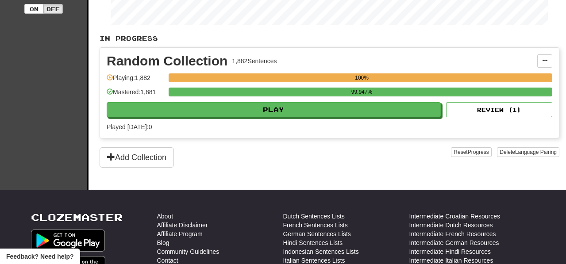
scroll to position [177, 0]
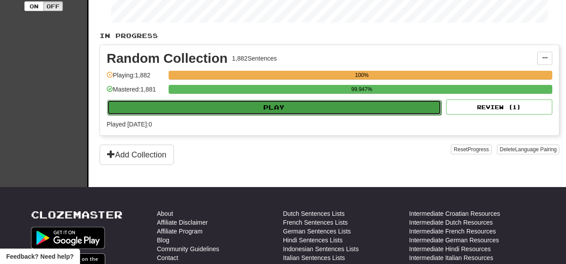
click at [325, 110] on button "Play" at bounding box center [274, 107] width 334 height 15
select select "**"
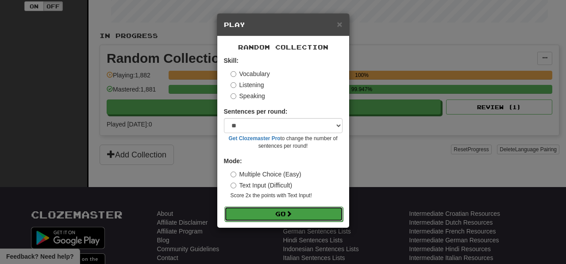
click at [296, 216] on button "Go" at bounding box center [283, 214] width 119 height 15
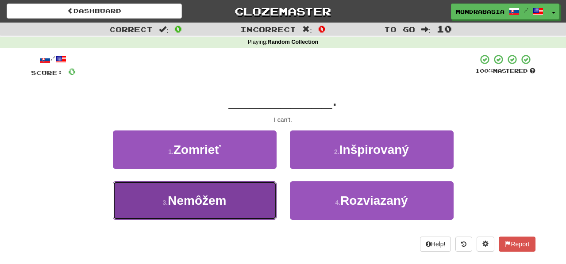
click at [247, 210] on button "3 . Nemôžem" at bounding box center [195, 201] width 164 height 39
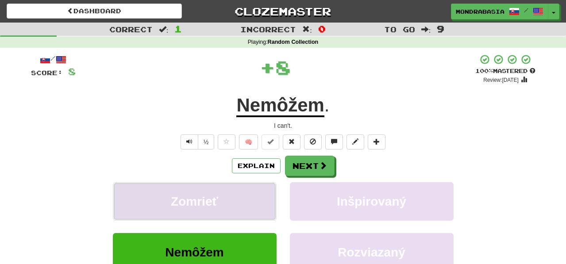
click at [249, 194] on button "Zomrieť" at bounding box center [195, 201] width 164 height 39
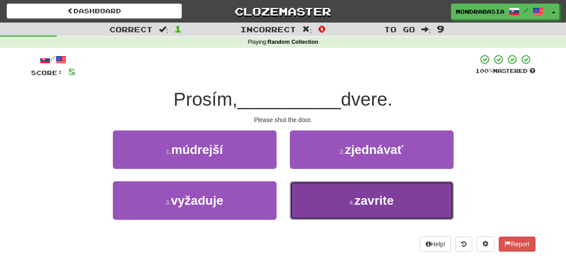
click at [308, 205] on button "4 . zavrite" at bounding box center [372, 201] width 164 height 39
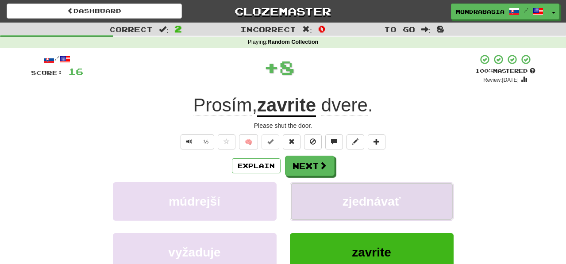
click at [306, 193] on button "zjednávať" at bounding box center [372, 201] width 164 height 39
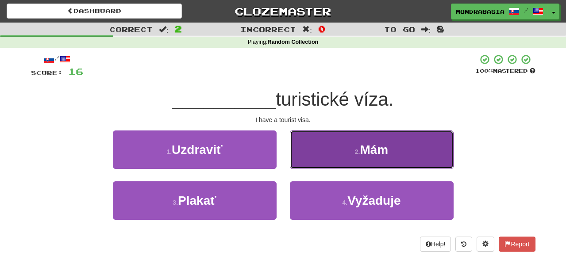
click at [311, 156] on button "2 . Mám" at bounding box center [372, 150] width 164 height 39
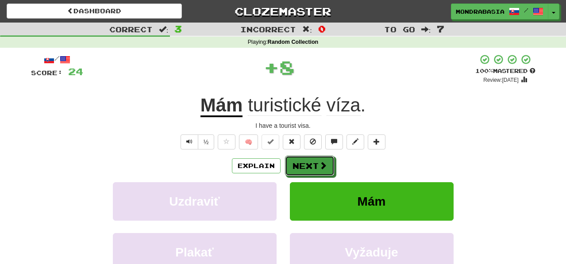
click at [311, 158] on button "Next" at bounding box center [310, 166] width 50 height 20
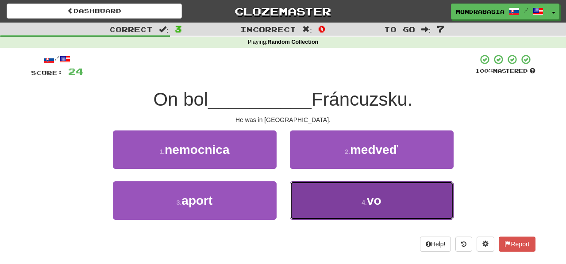
click at [315, 195] on button "4 . vo" at bounding box center [372, 201] width 164 height 39
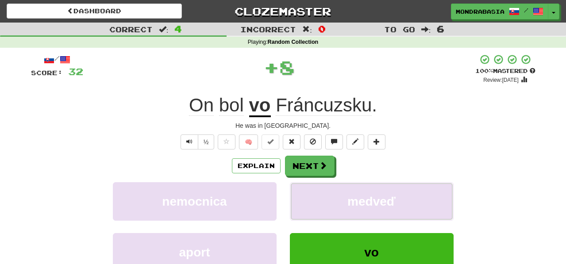
click at [315, 195] on button "medveď" at bounding box center [372, 201] width 164 height 39
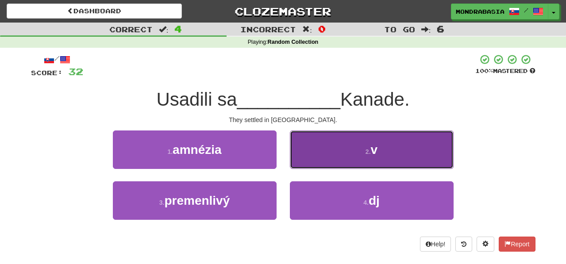
click at [307, 161] on button "2 . v" at bounding box center [372, 150] width 164 height 39
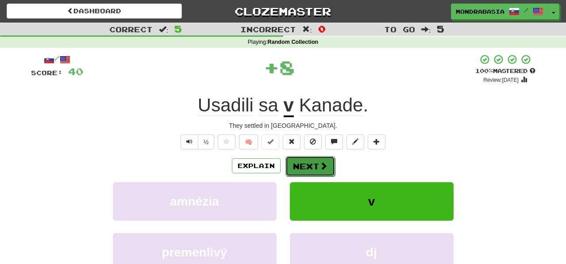
click at [309, 170] on button "Next" at bounding box center [311, 166] width 50 height 20
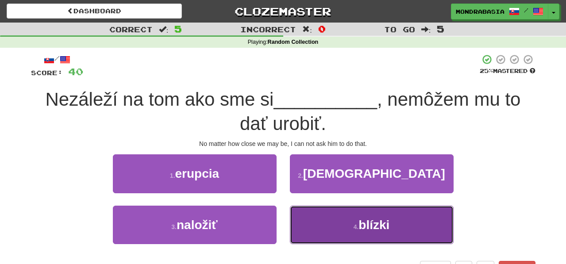
click at [310, 213] on button "4 . blízki" at bounding box center [372, 225] width 164 height 39
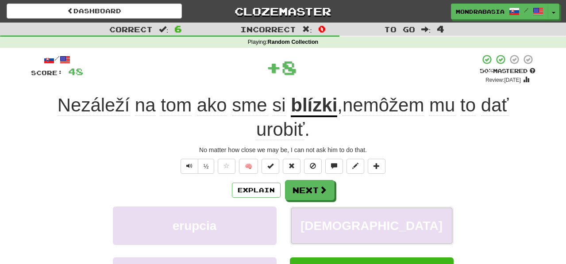
click at [310, 213] on button "budhizmus" at bounding box center [372, 226] width 164 height 39
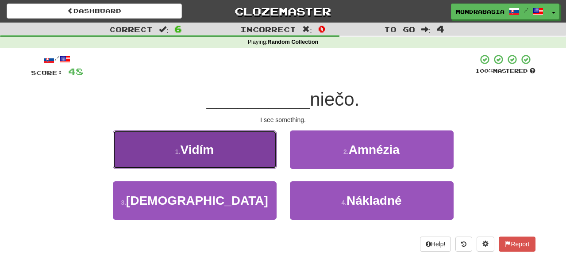
click at [253, 156] on button "1 . Vidím" at bounding box center [195, 150] width 164 height 39
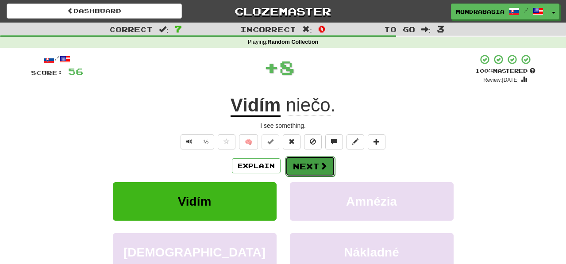
click at [299, 171] on button "Next" at bounding box center [311, 166] width 50 height 20
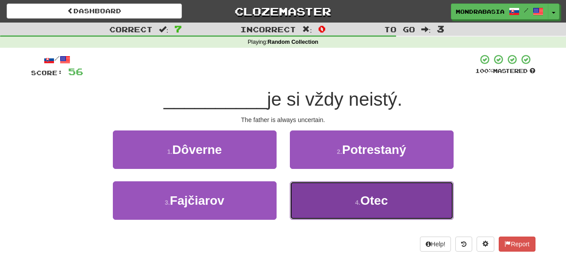
click at [325, 199] on button "4 . Otec" at bounding box center [372, 201] width 164 height 39
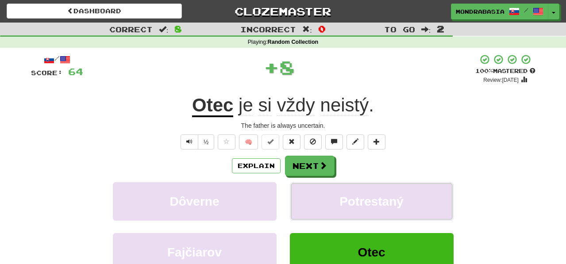
click at [325, 199] on button "Potrestaný" at bounding box center [372, 201] width 164 height 39
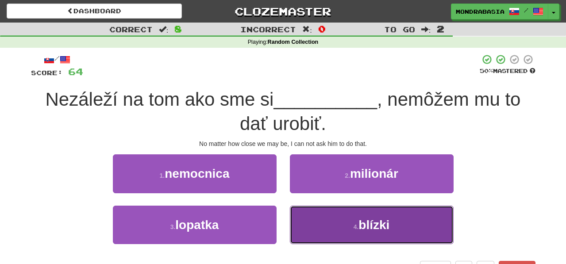
click at [312, 239] on button "4 . blízki" at bounding box center [372, 225] width 164 height 39
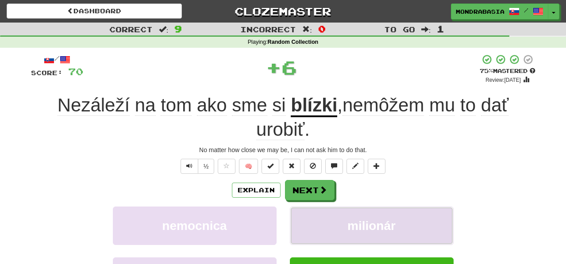
click at [312, 228] on button "milionár" at bounding box center [372, 226] width 164 height 39
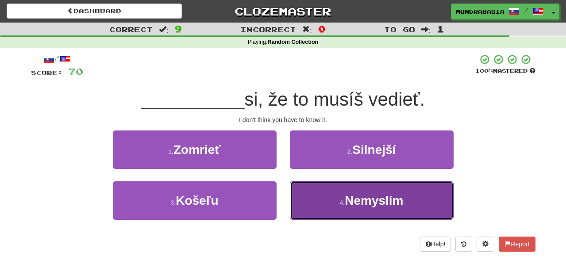
click at [309, 197] on button "4 . Nemyslím" at bounding box center [372, 201] width 164 height 39
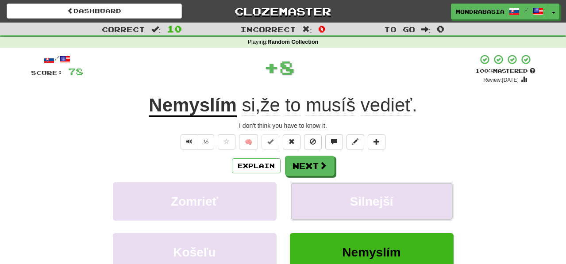
click at [309, 197] on button "Silnejší" at bounding box center [372, 201] width 164 height 39
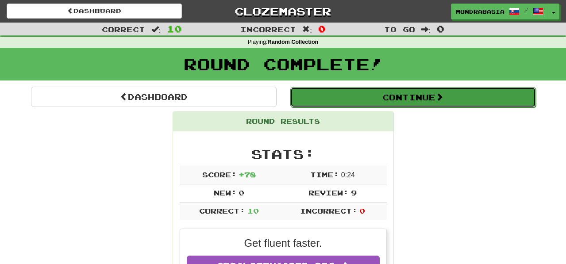
click at [306, 104] on button "Continue" at bounding box center [413, 97] width 246 height 20
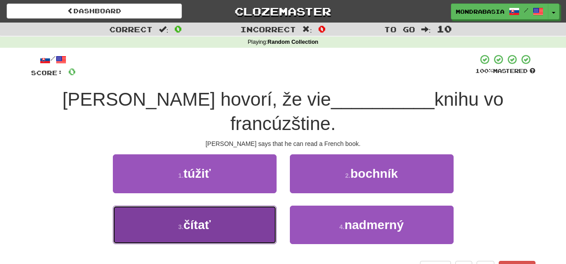
click at [259, 206] on button "3 . čítať" at bounding box center [195, 225] width 164 height 39
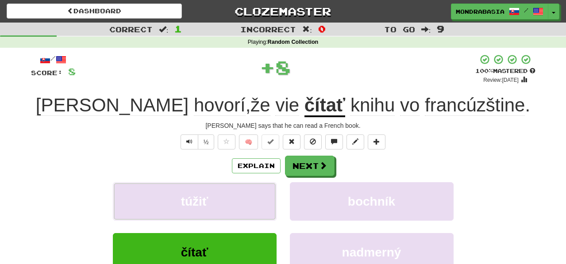
click at [259, 196] on button "túžiť" at bounding box center [195, 201] width 164 height 39
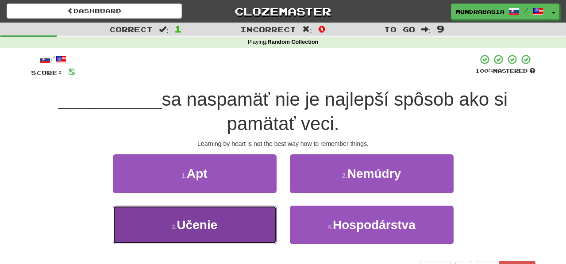
click at [255, 228] on button "3 . Učenie" at bounding box center [195, 225] width 164 height 39
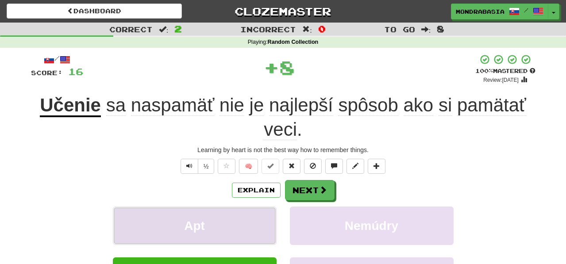
click at [256, 219] on button "Apt" at bounding box center [195, 226] width 164 height 39
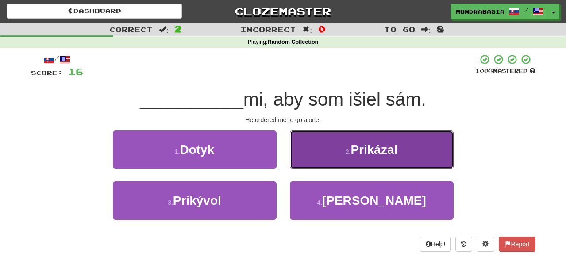
click at [305, 161] on button "2 . Prikázal" at bounding box center [372, 150] width 164 height 39
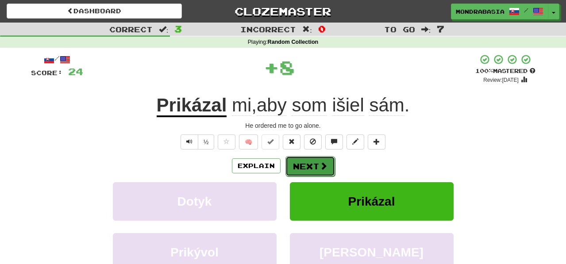
click at [308, 166] on button "Next" at bounding box center [311, 166] width 50 height 20
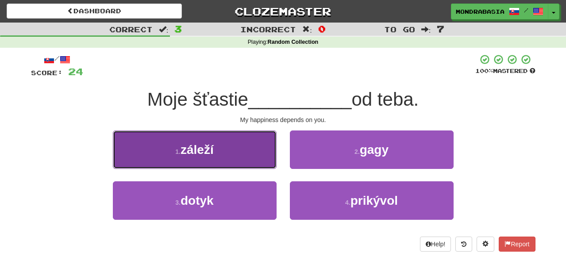
click at [259, 161] on button "1 . záleží" at bounding box center [195, 150] width 164 height 39
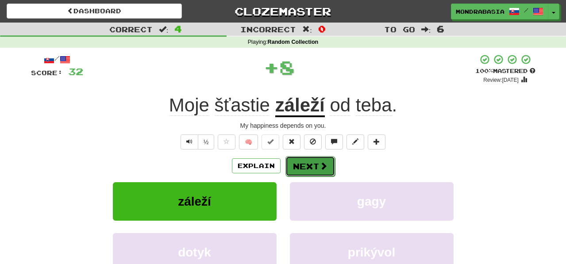
click at [305, 169] on button "Next" at bounding box center [311, 166] width 50 height 20
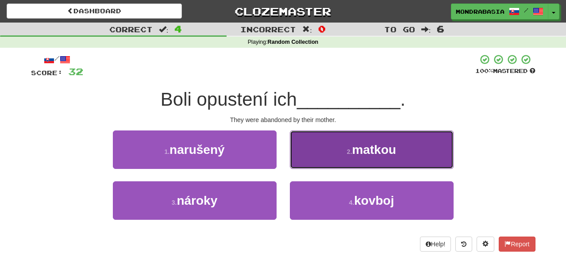
click at [301, 164] on button "2 . matkou" at bounding box center [372, 150] width 164 height 39
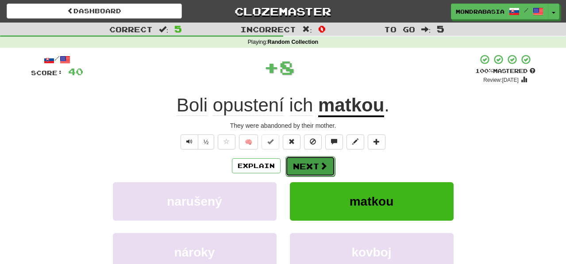
click at [309, 169] on button "Next" at bounding box center [311, 166] width 50 height 20
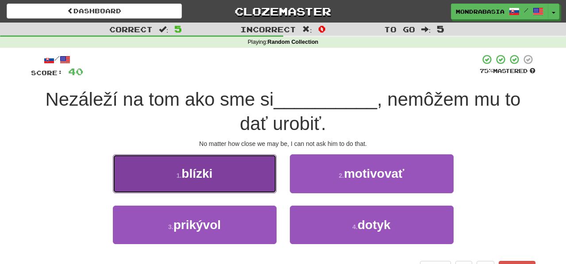
click at [263, 186] on button "1 . blízki" at bounding box center [195, 174] width 164 height 39
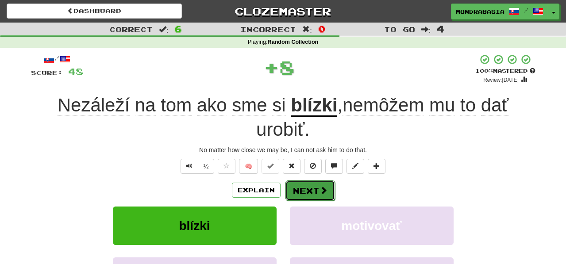
click at [310, 191] on button "Next" at bounding box center [311, 191] width 50 height 20
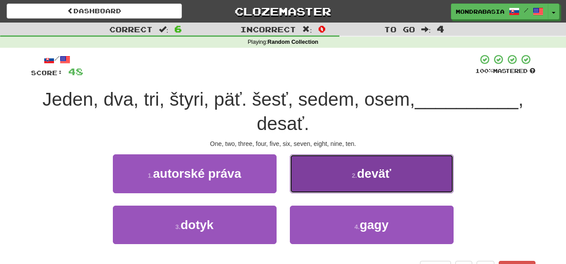
click at [298, 187] on button "2 . deväť" at bounding box center [372, 174] width 164 height 39
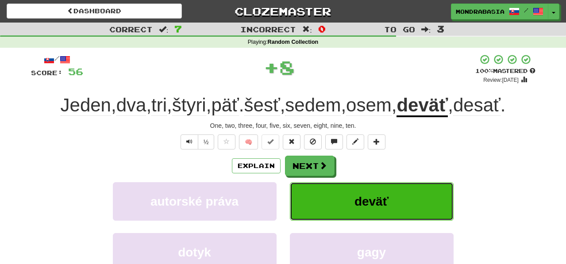
click at [298, 190] on button "deväť" at bounding box center [372, 201] width 164 height 39
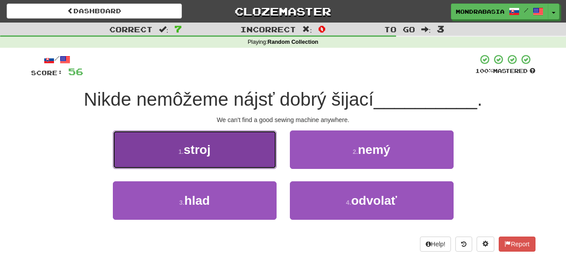
click at [263, 152] on button "1 . stroj" at bounding box center [195, 150] width 164 height 39
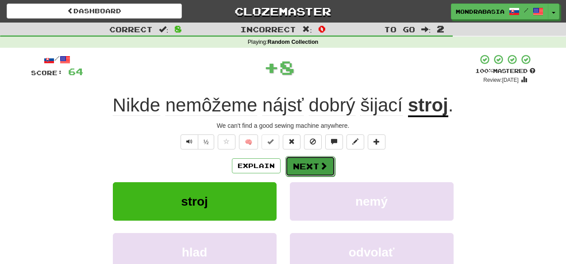
click at [292, 165] on button "Next" at bounding box center [311, 166] width 50 height 20
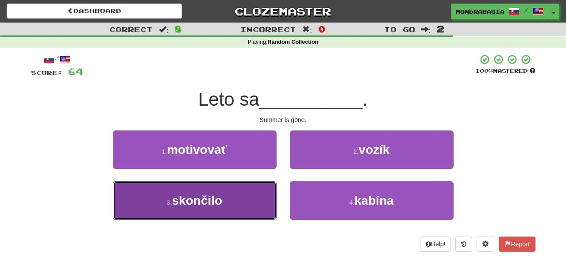
click at [267, 201] on button "3 . skončilo" at bounding box center [195, 201] width 164 height 39
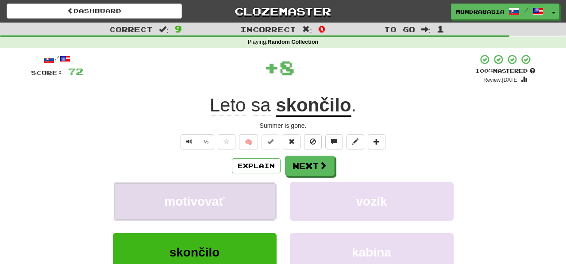
click at [267, 202] on button "motivovať" at bounding box center [195, 201] width 164 height 39
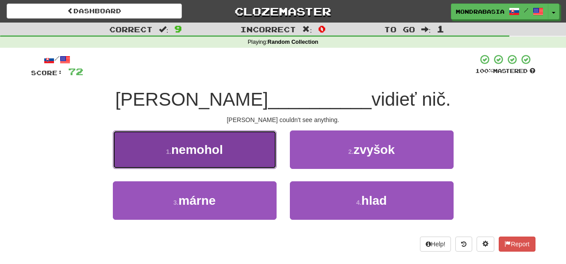
click at [261, 162] on button "1 . nemohol" at bounding box center [195, 150] width 164 height 39
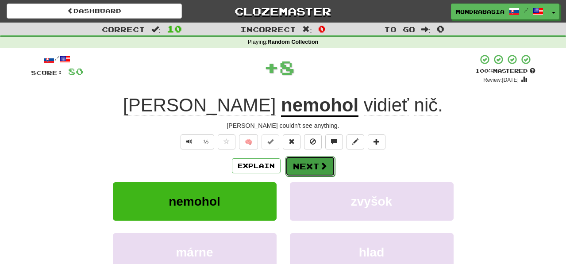
click at [291, 166] on button "Next" at bounding box center [311, 166] width 50 height 20
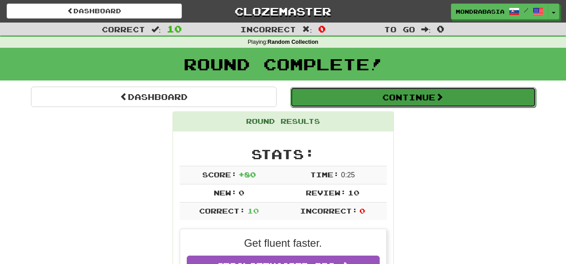
click at [307, 101] on button "Continue" at bounding box center [413, 97] width 246 height 20
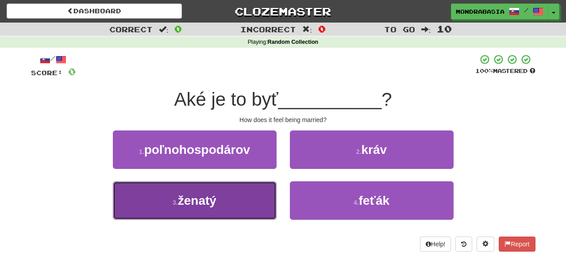
click at [263, 210] on button "3 . ženatý" at bounding box center [195, 201] width 164 height 39
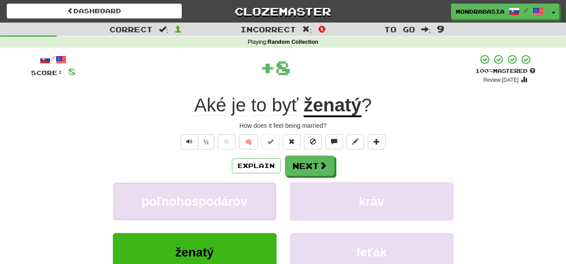
click at [263, 210] on button "poľnohospodárov" at bounding box center [195, 201] width 164 height 39
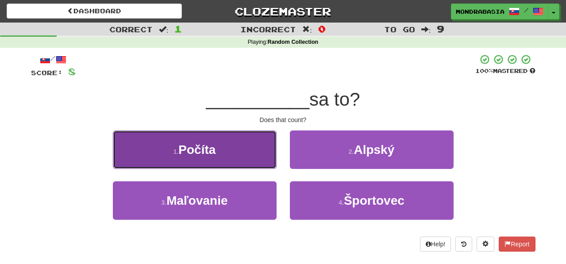
click at [267, 160] on button "1 . Počíta" at bounding box center [195, 150] width 164 height 39
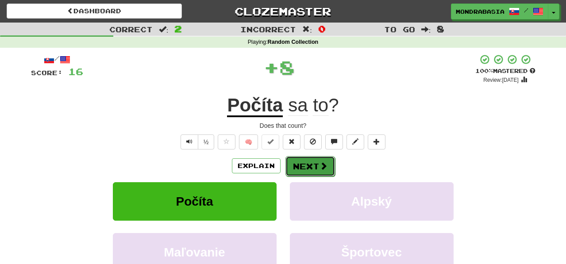
click at [301, 166] on button "Next" at bounding box center [311, 166] width 50 height 20
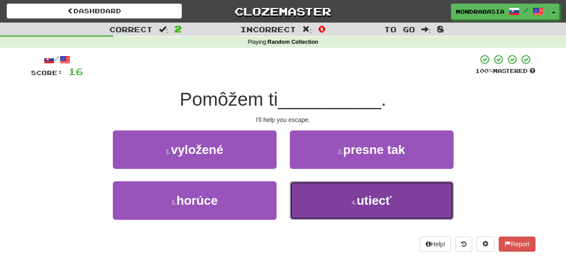
click at [308, 208] on button "4 . utiecť" at bounding box center [372, 201] width 164 height 39
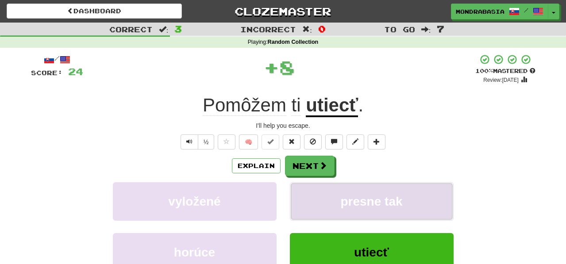
click at [308, 198] on button "presne tak" at bounding box center [372, 201] width 164 height 39
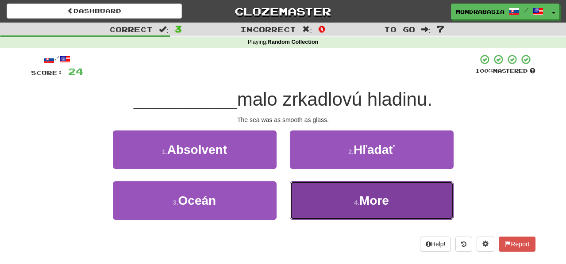
click at [301, 205] on button "4 . More" at bounding box center [372, 201] width 164 height 39
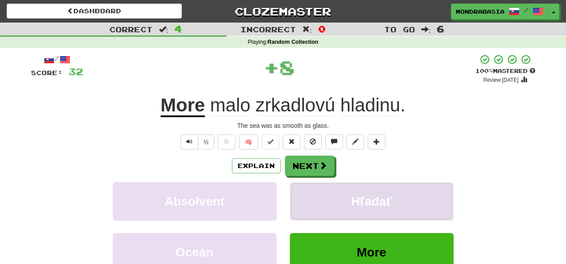
click at [314, 201] on button "Hľadať" at bounding box center [372, 201] width 164 height 39
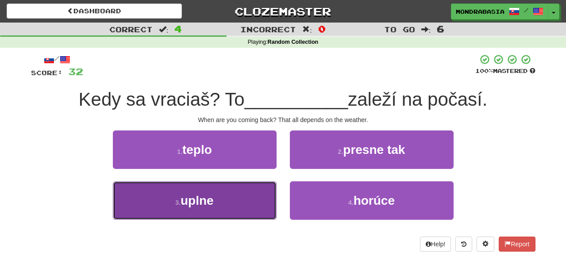
click at [250, 204] on button "3 . uplne" at bounding box center [195, 201] width 164 height 39
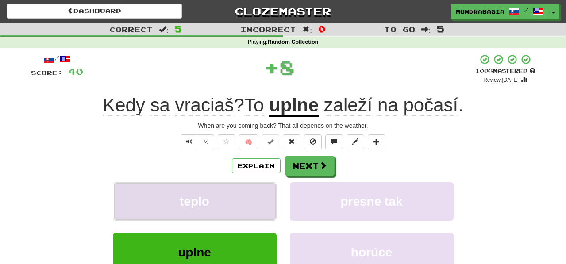
click at [251, 202] on button "teplo" at bounding box center [195, 201] width 164 height 39
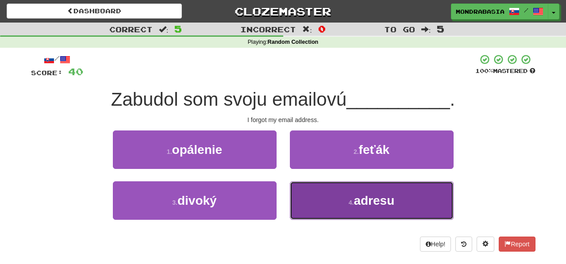
click at [302, 199] on button "4 . adresu" at bounding box center [372, 201] width 164 height 39
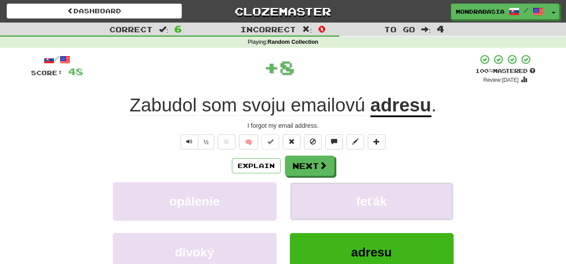
click at [302, 199] on button "feťák" at bounding box center [372, 201] width 164 height 39
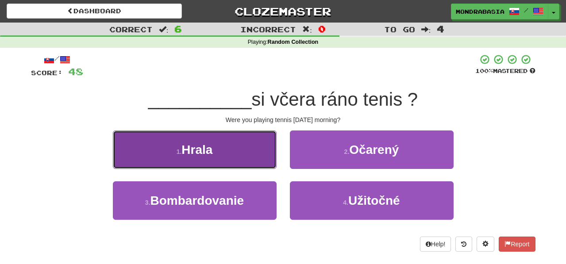
click at [268, 158] on button "1 . Hrala" at bounding box center [195, 150] width 164 height 39
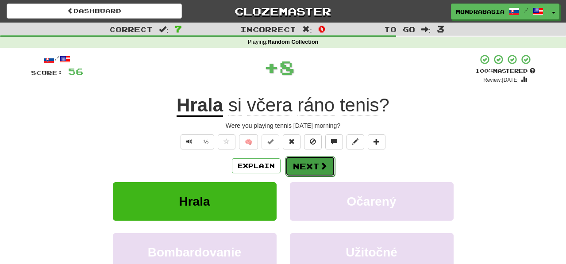
click at [301, 161] on button "Next" at bounding box center [311, 166] width 50 height 20
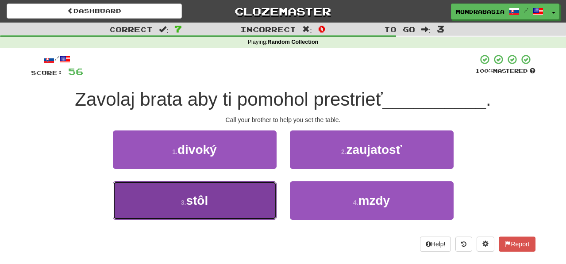
click at [256, 188] on button "3 . stôl" at bounding box center [195, 201] width 164 height 39
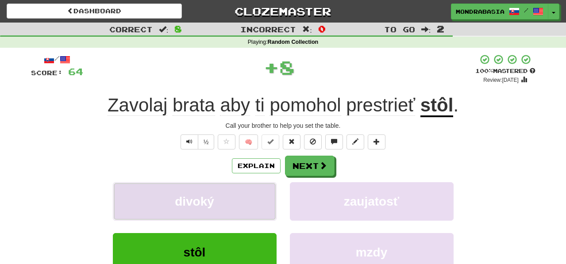
click at [259, 194] on button "divoký" at bounding box center [195, 201] width 164 height 39
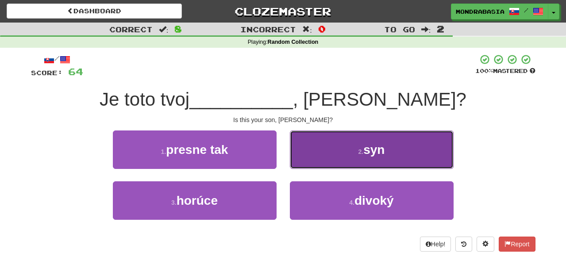
click at [304, 161] on button "2 . syn" at bounding box center [372, 150] width 164 height 39
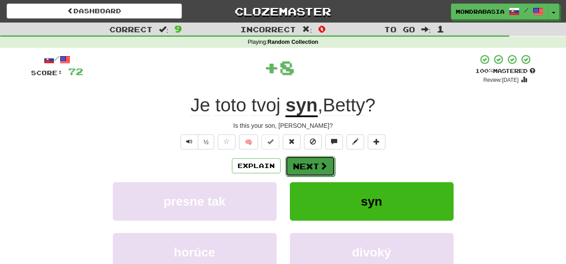
click at [304, 163] on button "Next" at bounding box center [311, 166] width 50 height 20
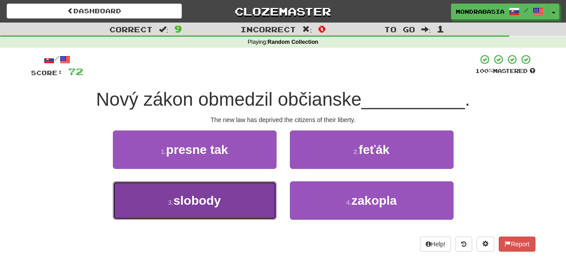
click at [263, 198] on button "3 . slobody" at bounding box center [195, 201] width 164 height 39
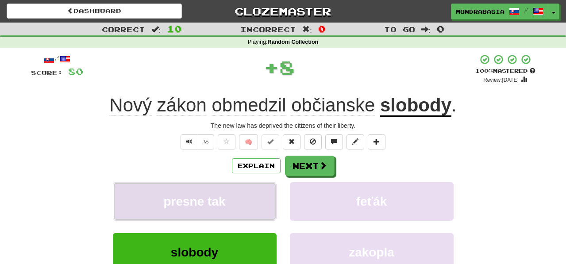
click at [264, 198] on button "presne tak" at bounding box center [195, 201] width 164 height 39
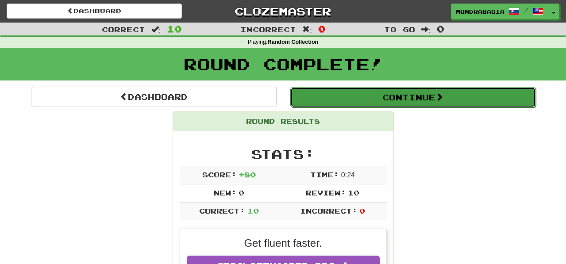
click at [311, 100] on button "Continue" at bounding box center [413, 97] width 246 height 20
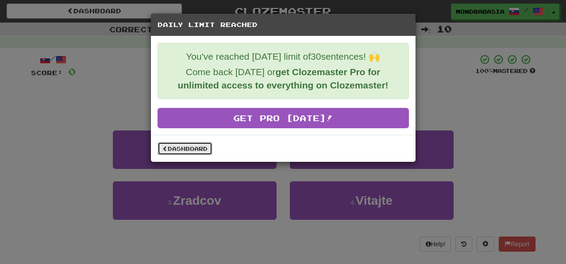
click at [196, 151] on link "Dashboard" at bounding box center [185, 148] width 55 height 13
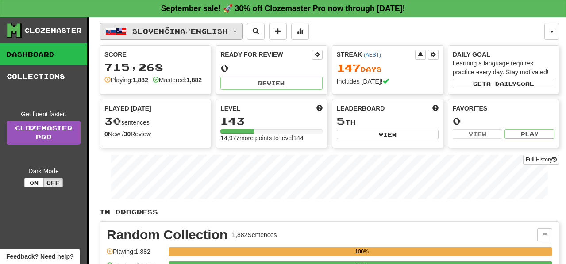
click at [239, 30] on button "Slovenčina / English" at bounding box center [171, 31] width 143 height 17
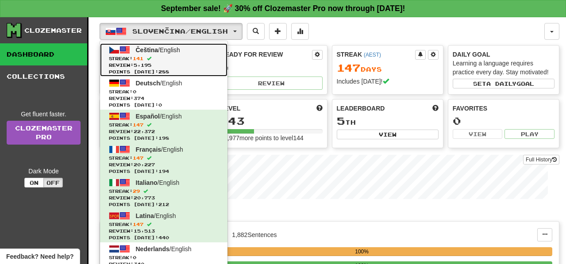
click at [214, 48] on link "Čeština / English Streak: 141 Review: 5,195 Points today: 288" at bounding box center [164, 59] width 128 height 33
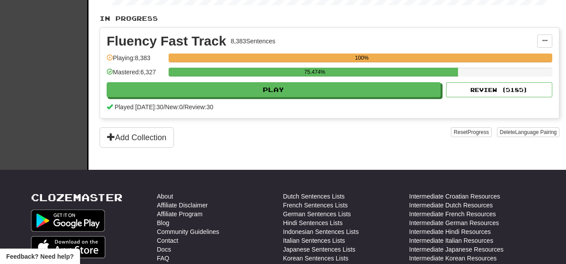
scroll to position [196, 0]
